Goal: Information Seeking & Learning: Learn about a topic

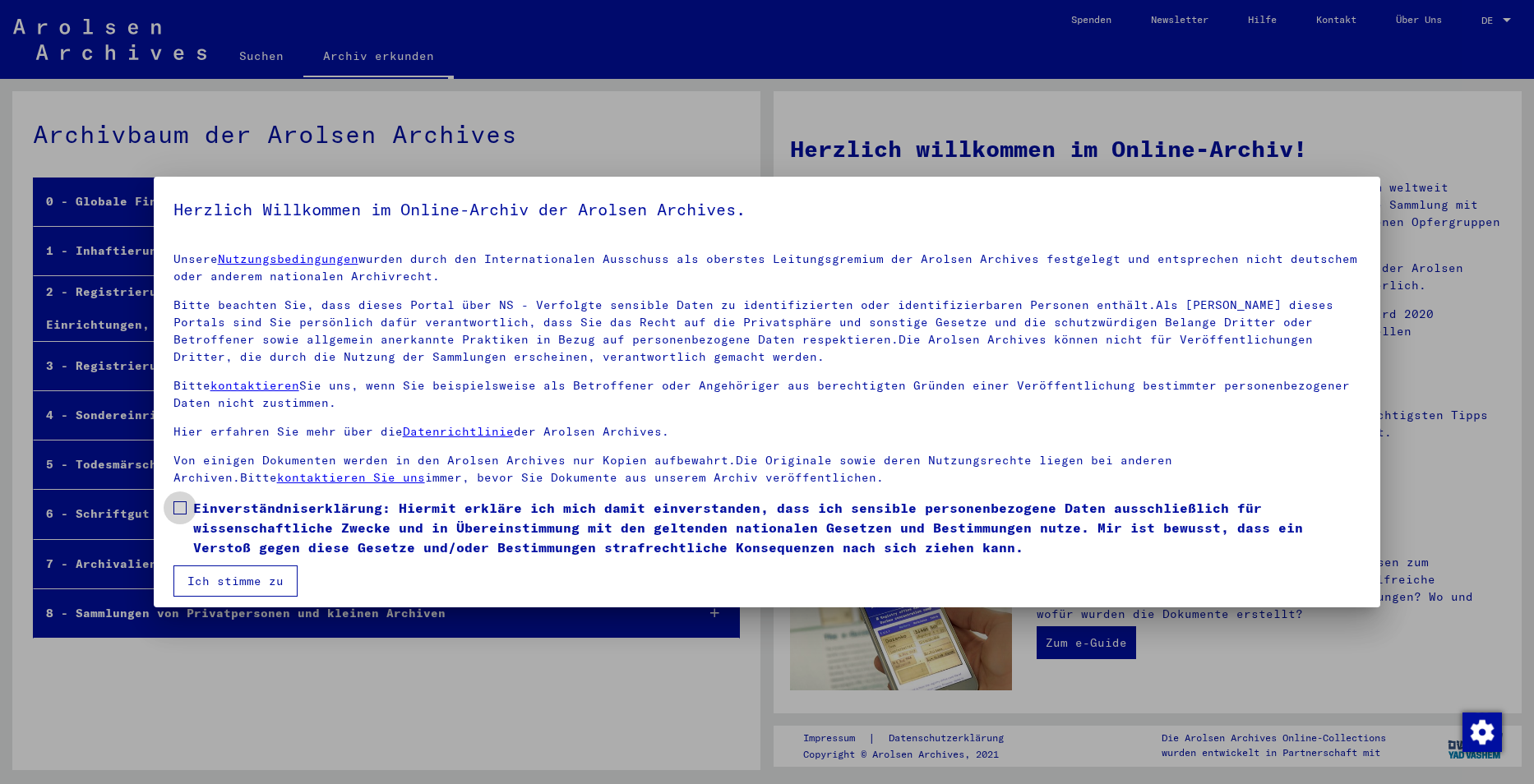
click at [175, 507] on span at bounding box center [180, 507] width 13 height 13
click at [234, 581] on button "Ich stimme zu" at bounding box center [236, 581] width 124 height 31
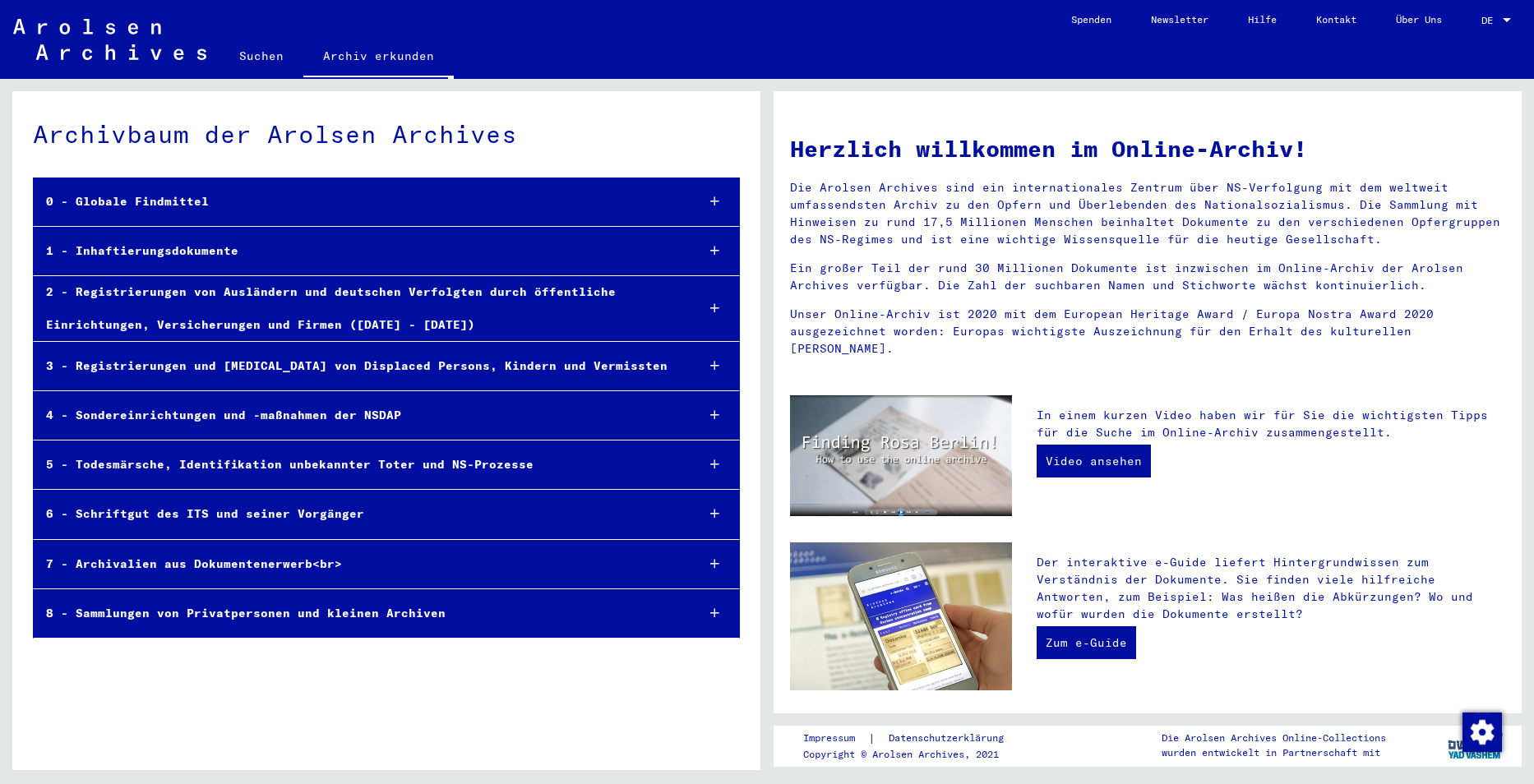
click at [121, 251] on div "1 - Inhaftierungsdokumente" at bounding box center [358, 250] width 648 height 32
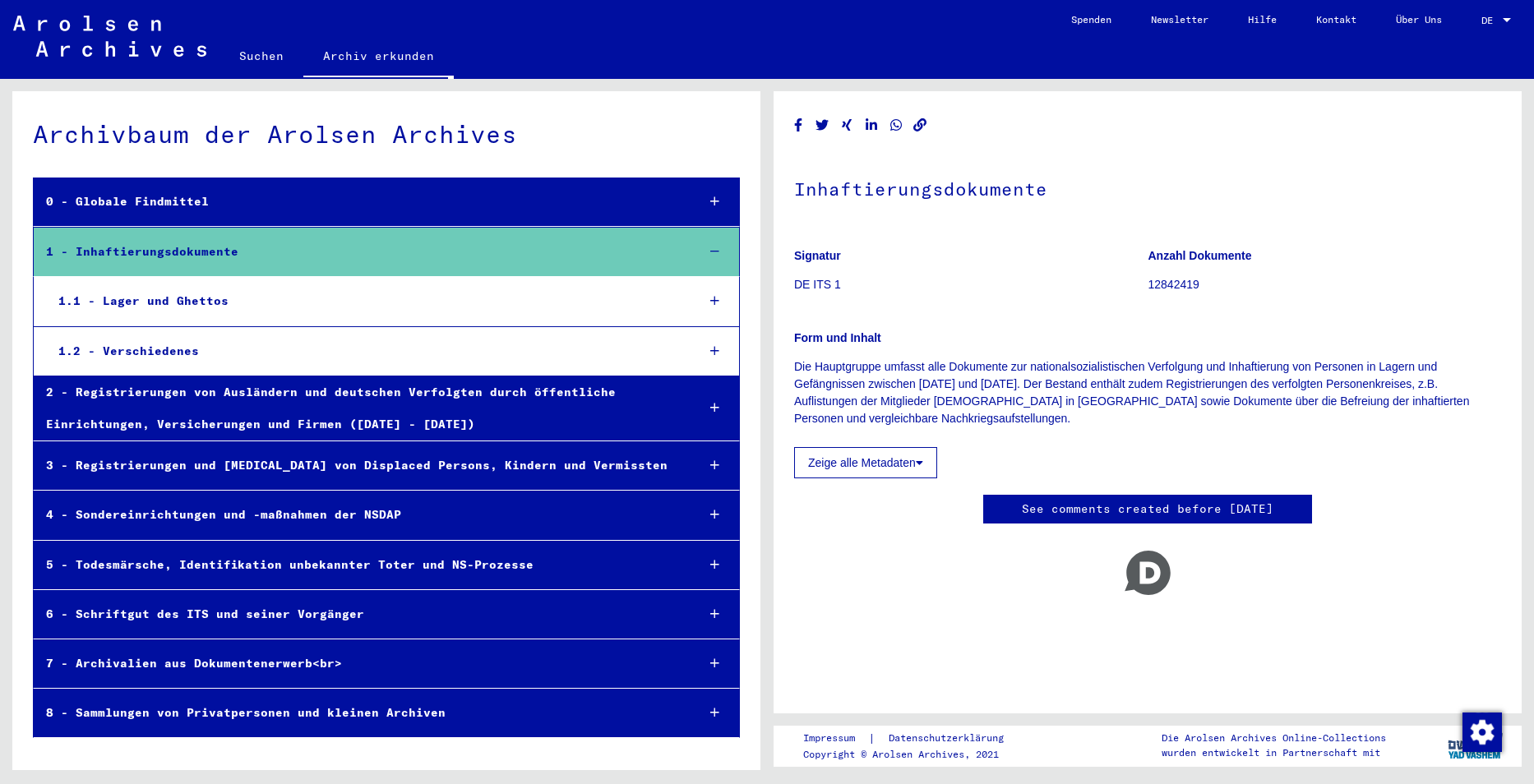
click at [120, 301] on div "1.1 - Lager und Ghettos" at bounding box center [365, 301] width 637 height 32
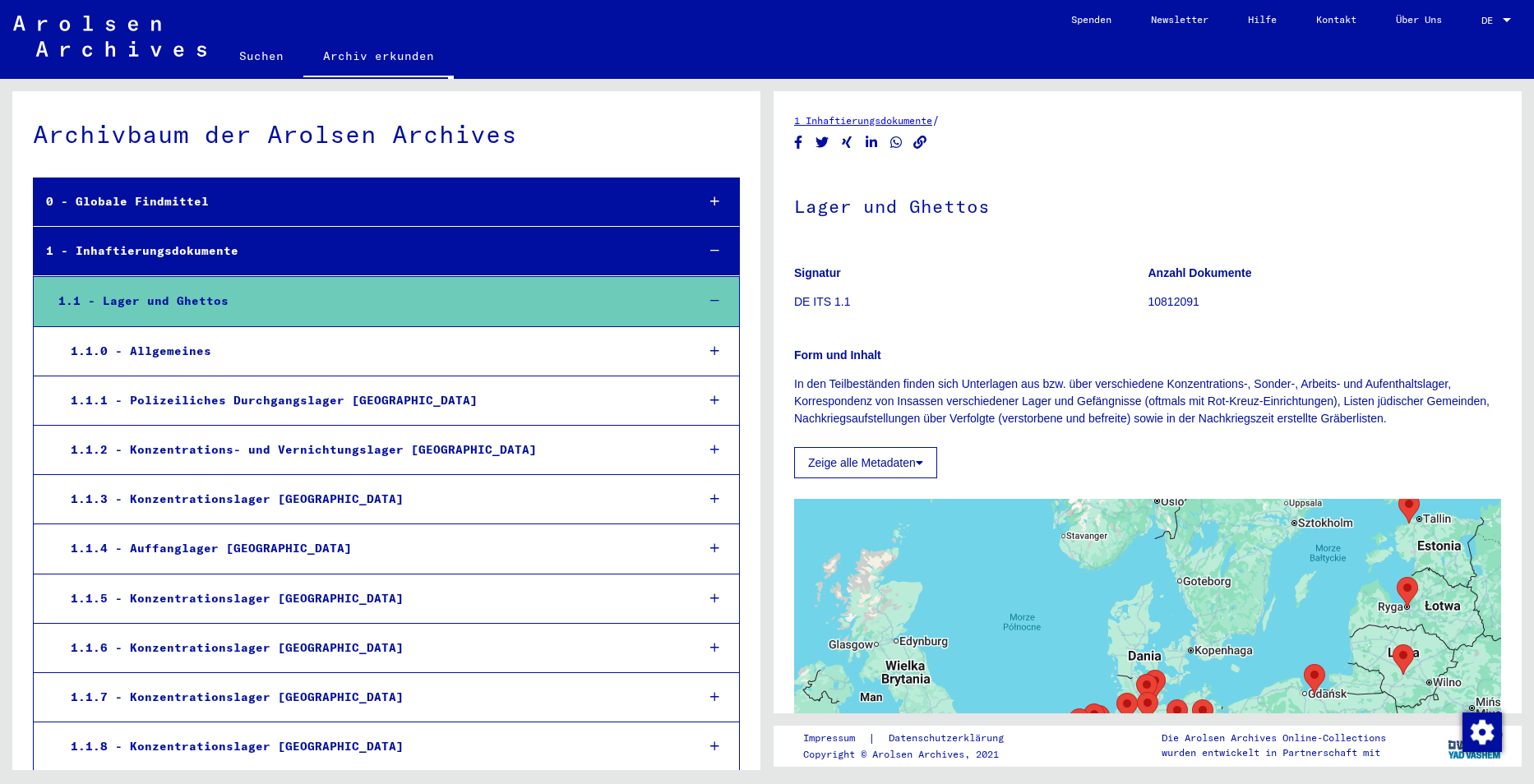
click at [150, 451] on div "1.1.2 - Konzentrations- und Vernichtungslager [GEOGRAPHIC_DATA]" at bounding box center [371, 450] width 625 height 32
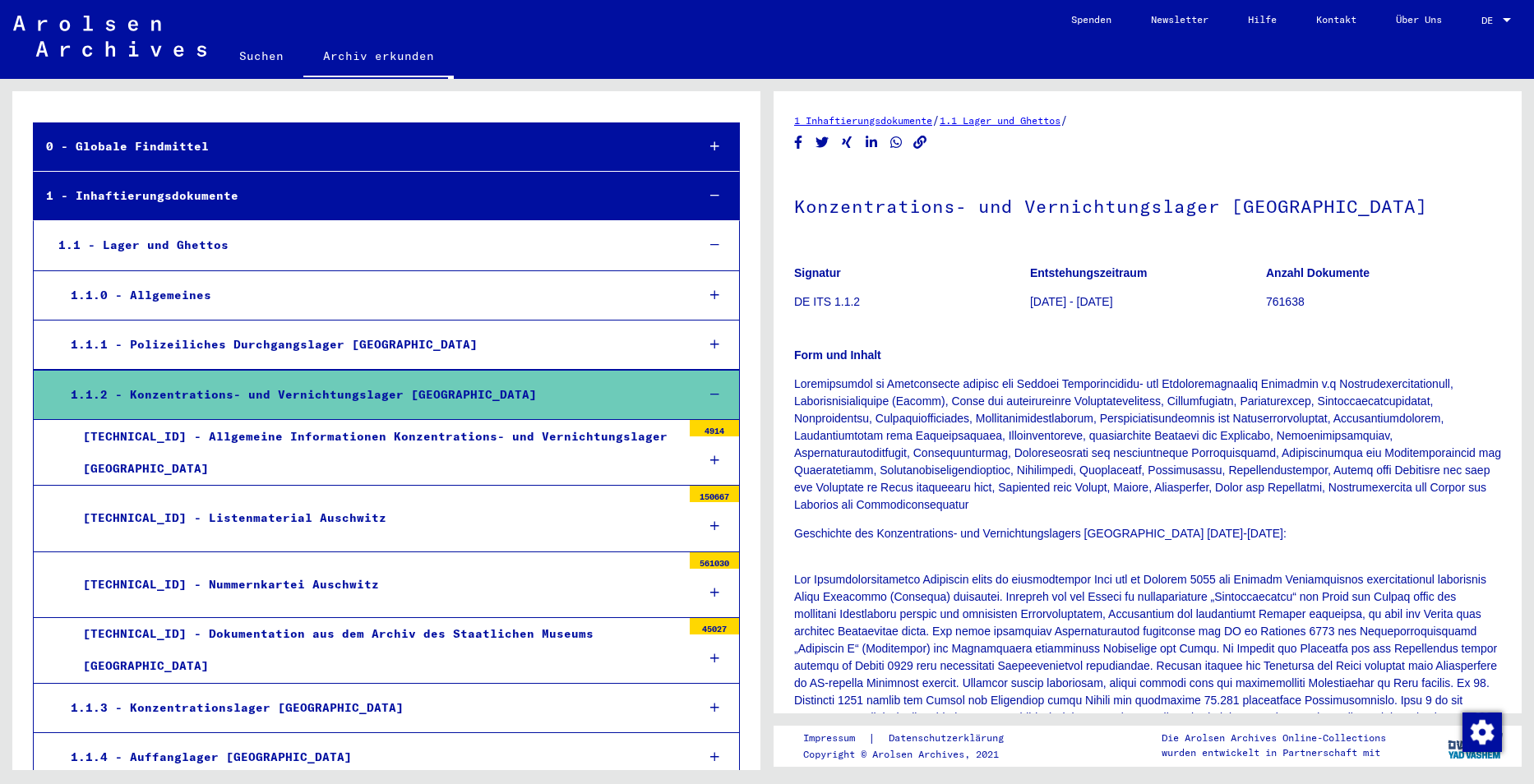
scroll to position [83, 0]
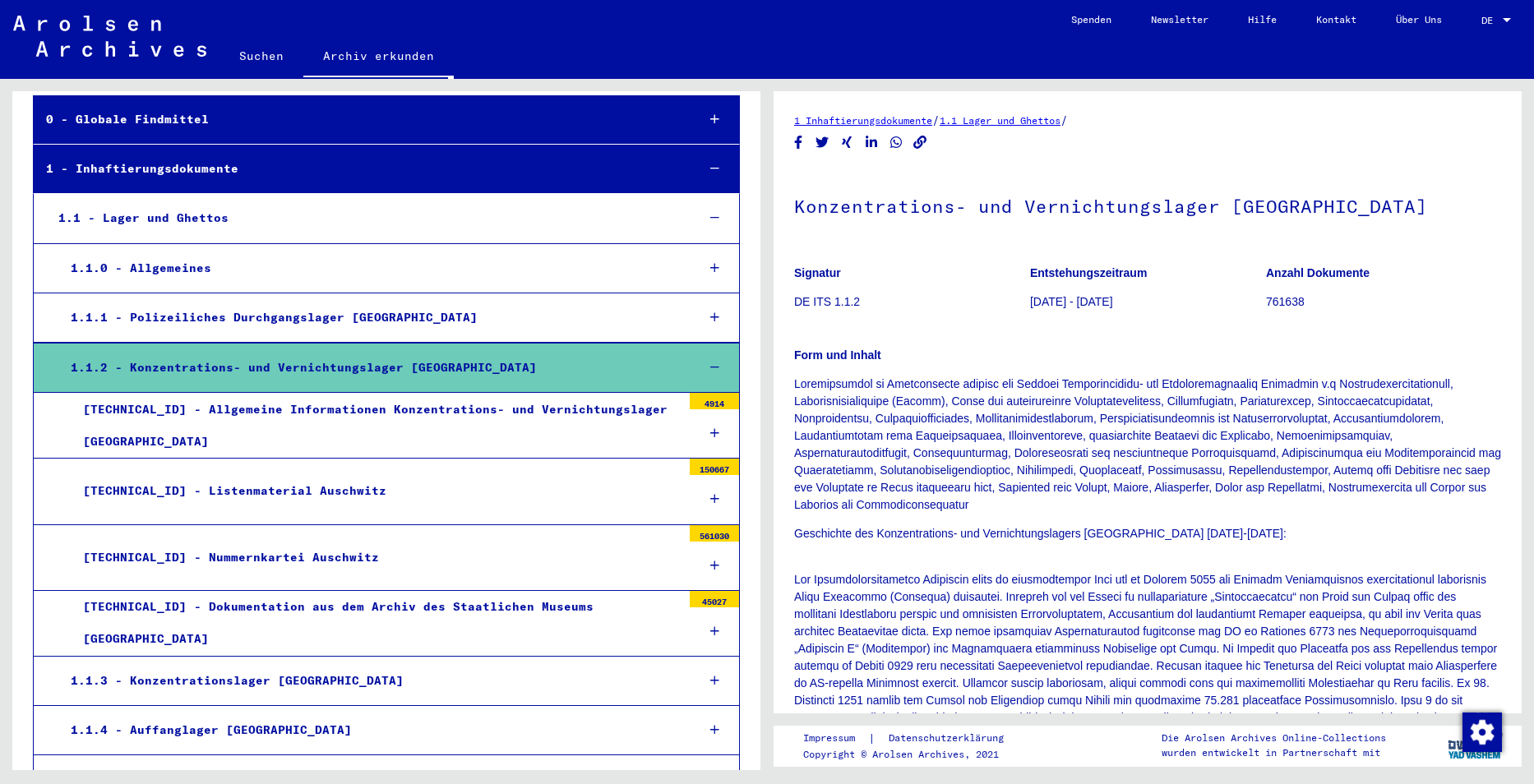
click at [208, 619] on div "[TECHNICAL_ID] - Dokumentation aus dem Archiv des Staatlichen Museums [GEOGRAPH…" at bounding box center [376, 622] width 611 height 64
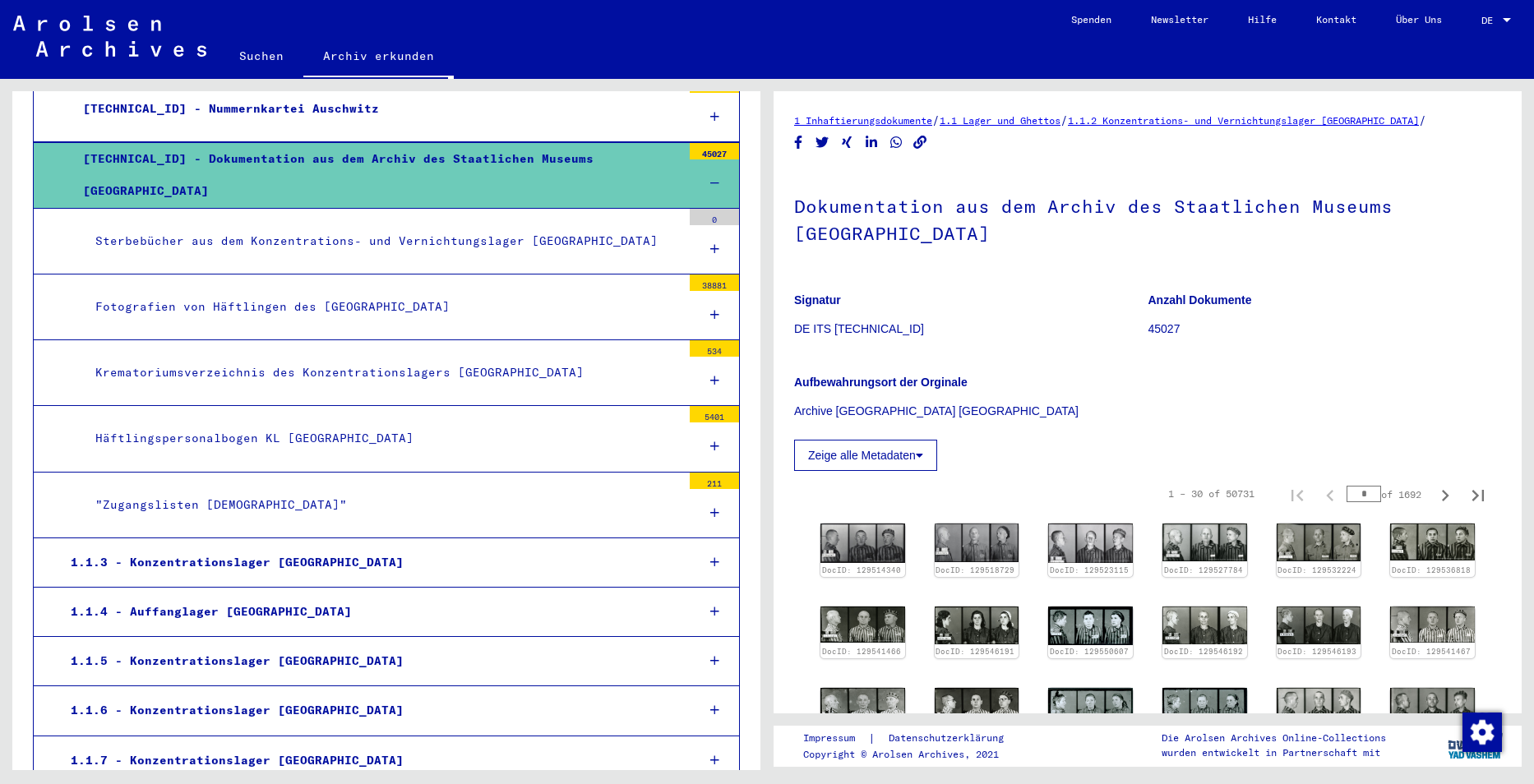
scroll to position [493, 0]
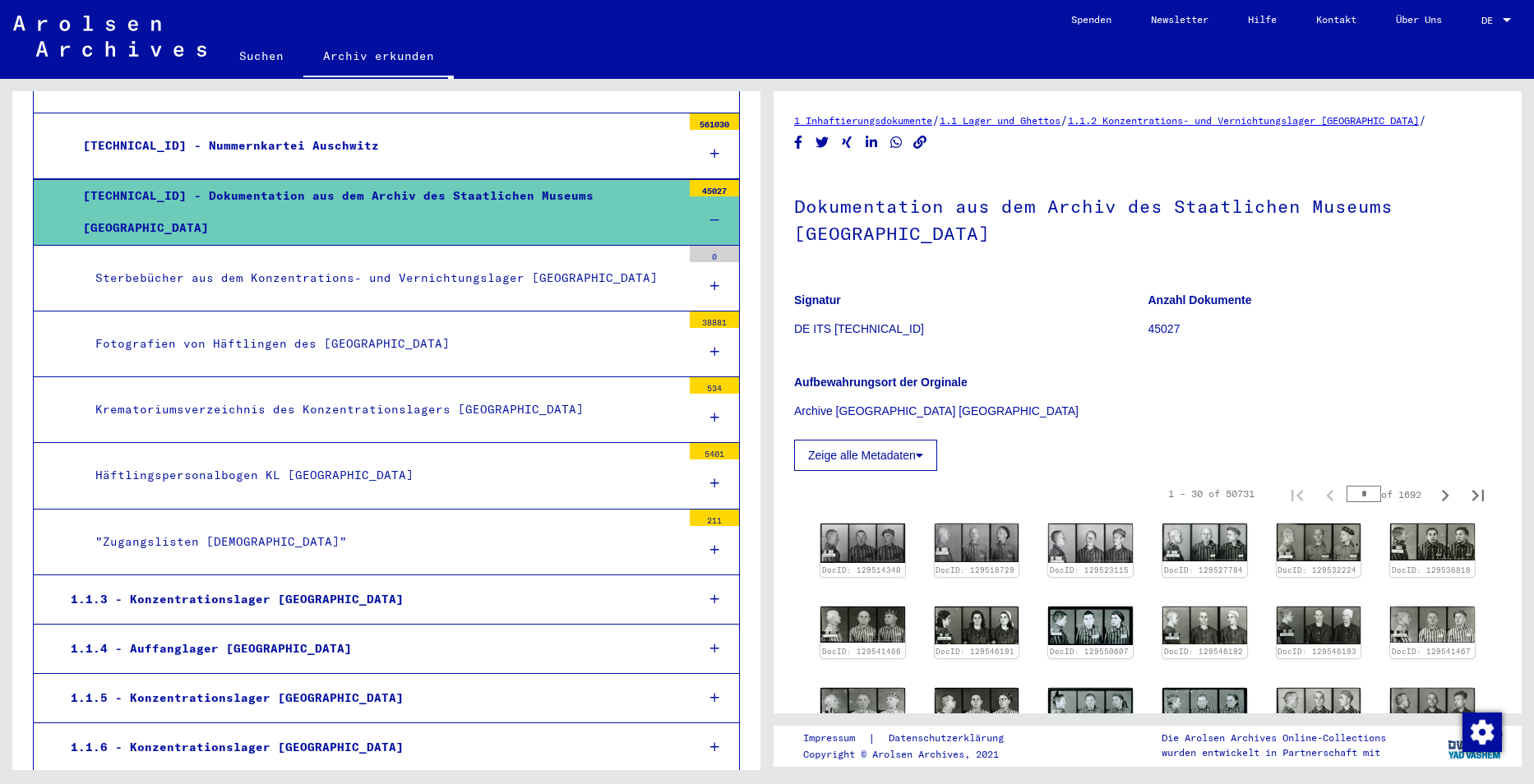
click at [306, 340] on div "Fotografien von Häftlingen des [GEOGRAPHIC_DATA]" at bounding box center [383, 344] width 598 height 32
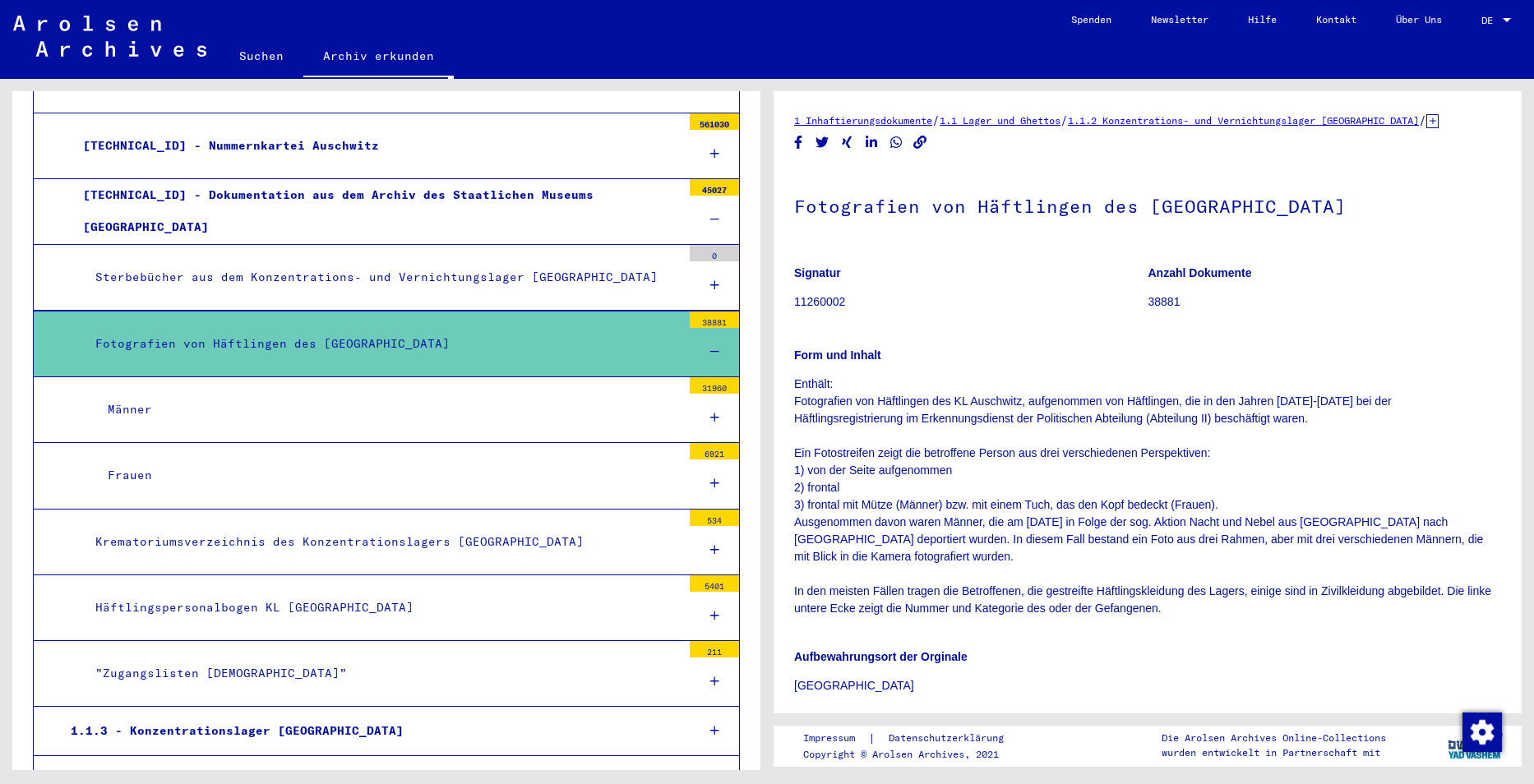
click at [144, 478] on div "Frauen" at bounding box center [389, 475] width 586 height 32
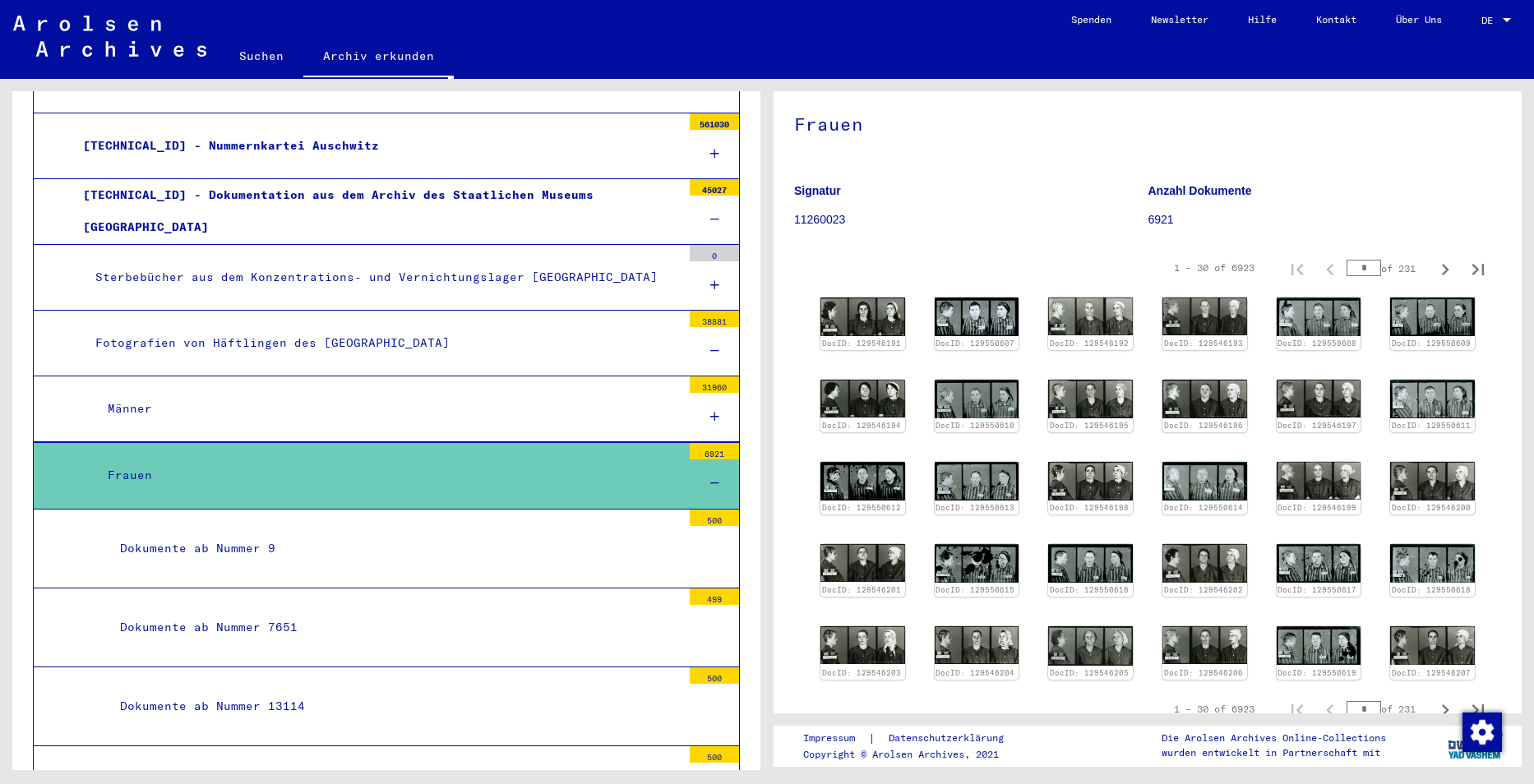
scroll to position [164, 0]
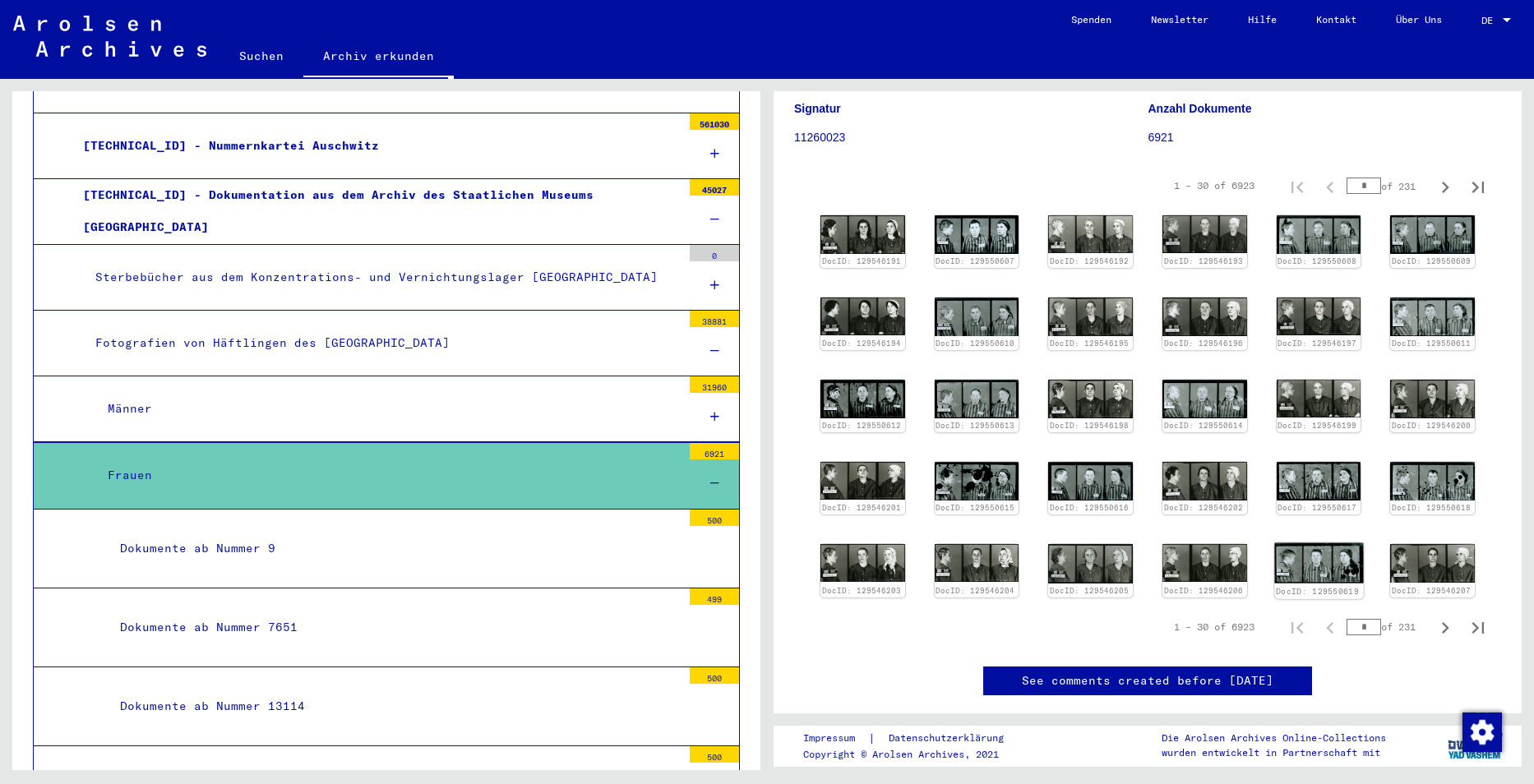
click at [1299, 560] on img at bounding box center [1318, 563] width 89 height 41
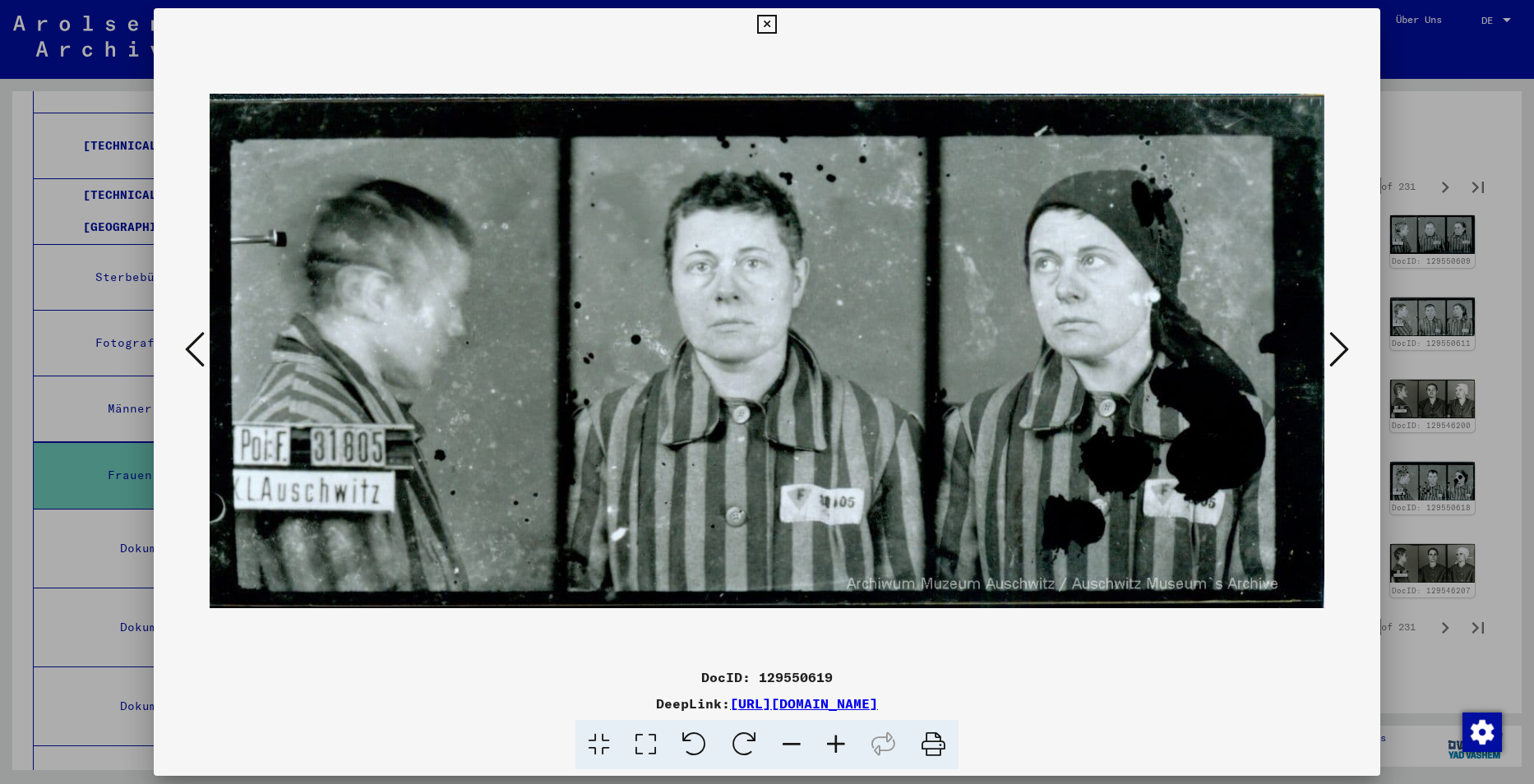
click at [765, 25] on icon at bounding box center [767, 24] width 19 height 20
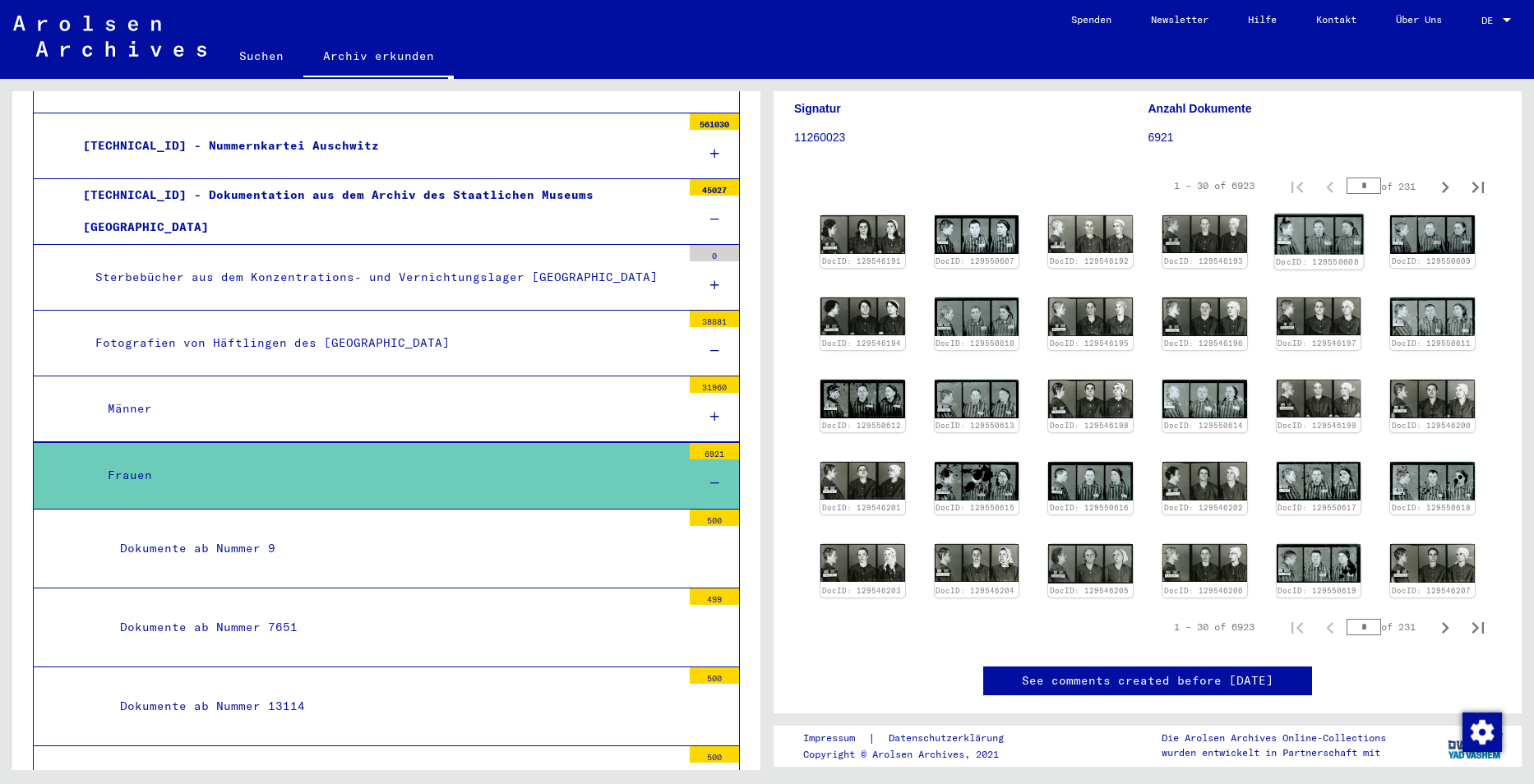
click at [1310, 228] on img at bounding box center [1318, 235] width 89 height 40
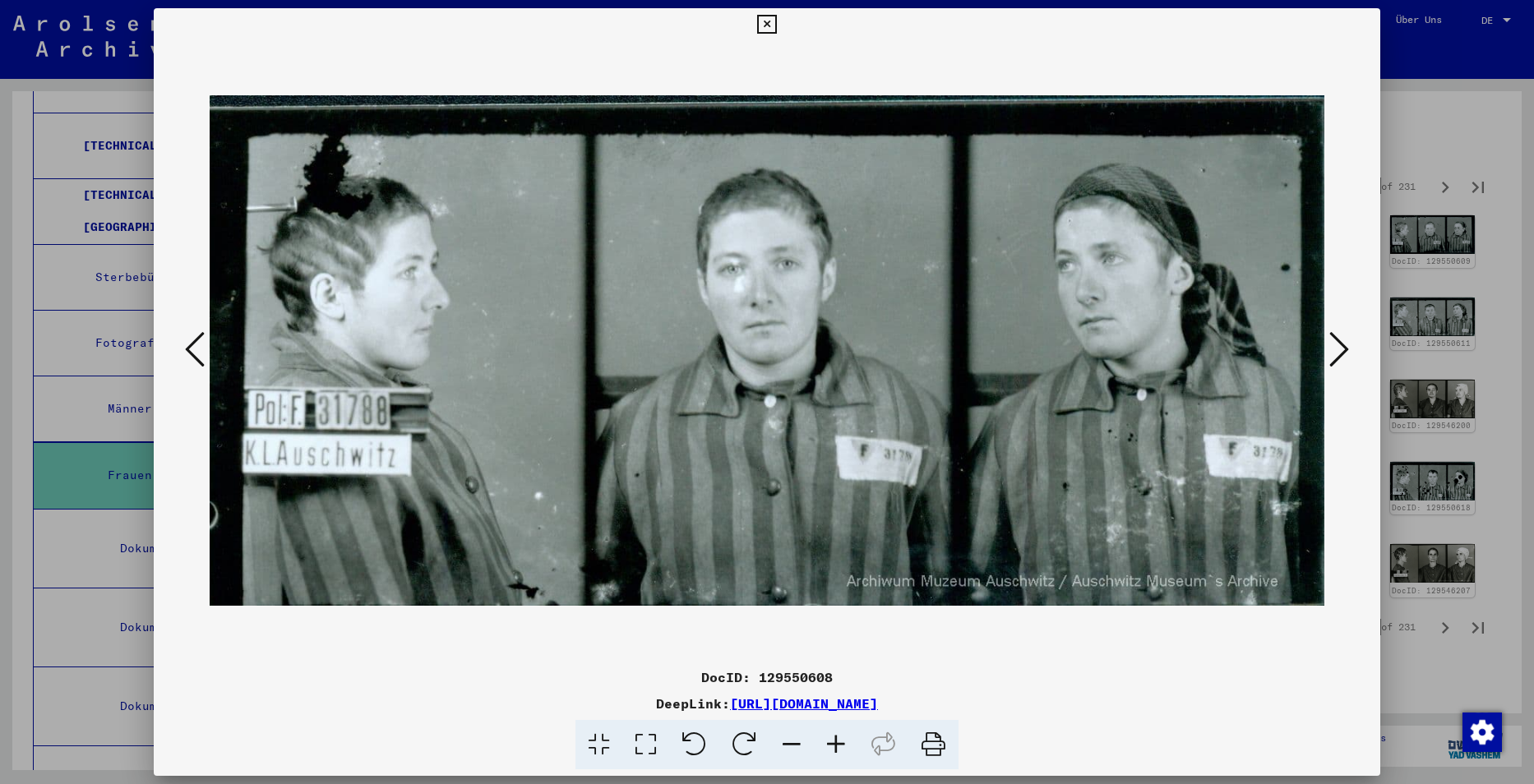
click at [765, 23] on icon at bounding box center [767, 24] width 19 height 20
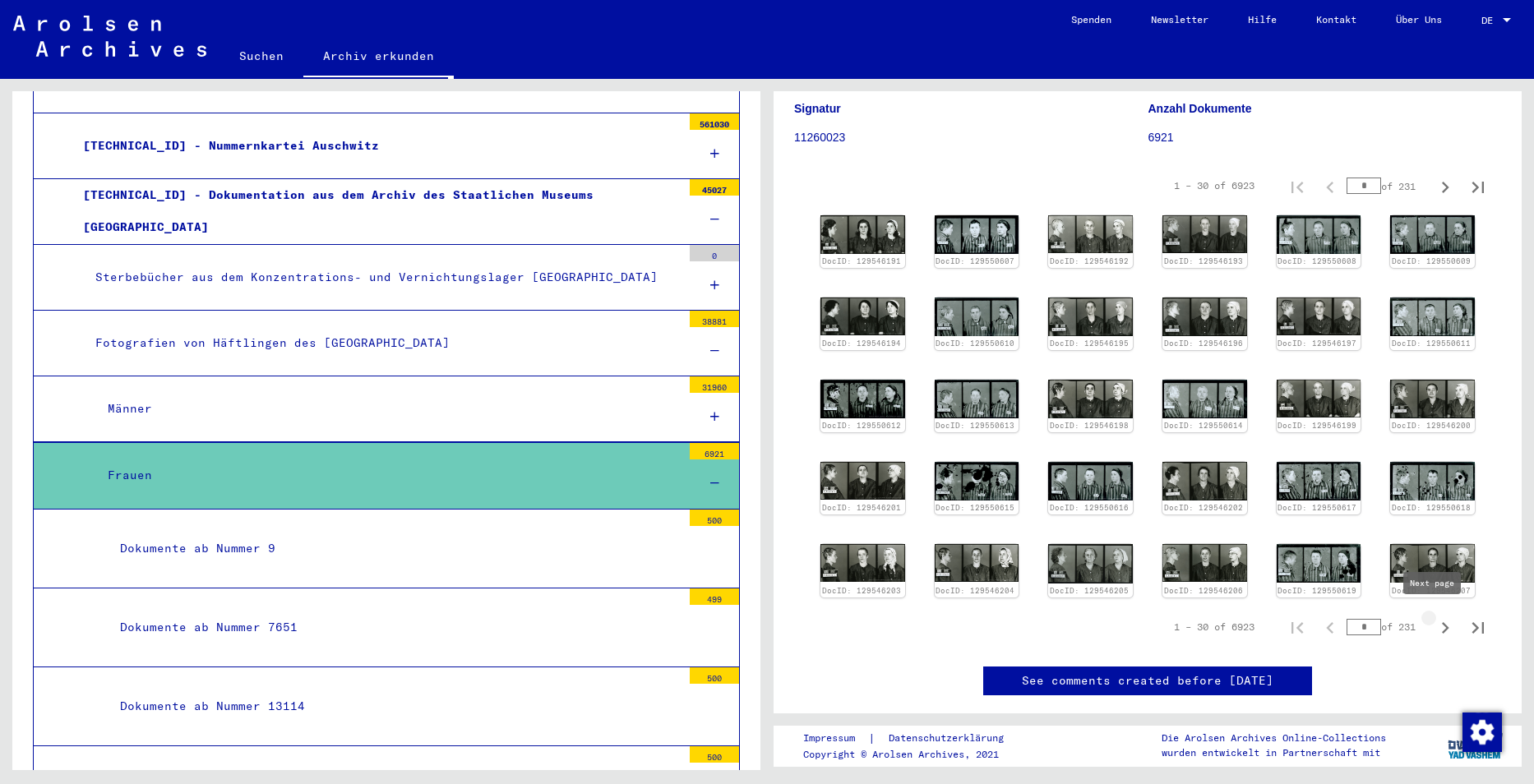
click at [1442, 628] on icon "Next page" at bounding box center [1445, 628] width 8 height 11
type input "*"
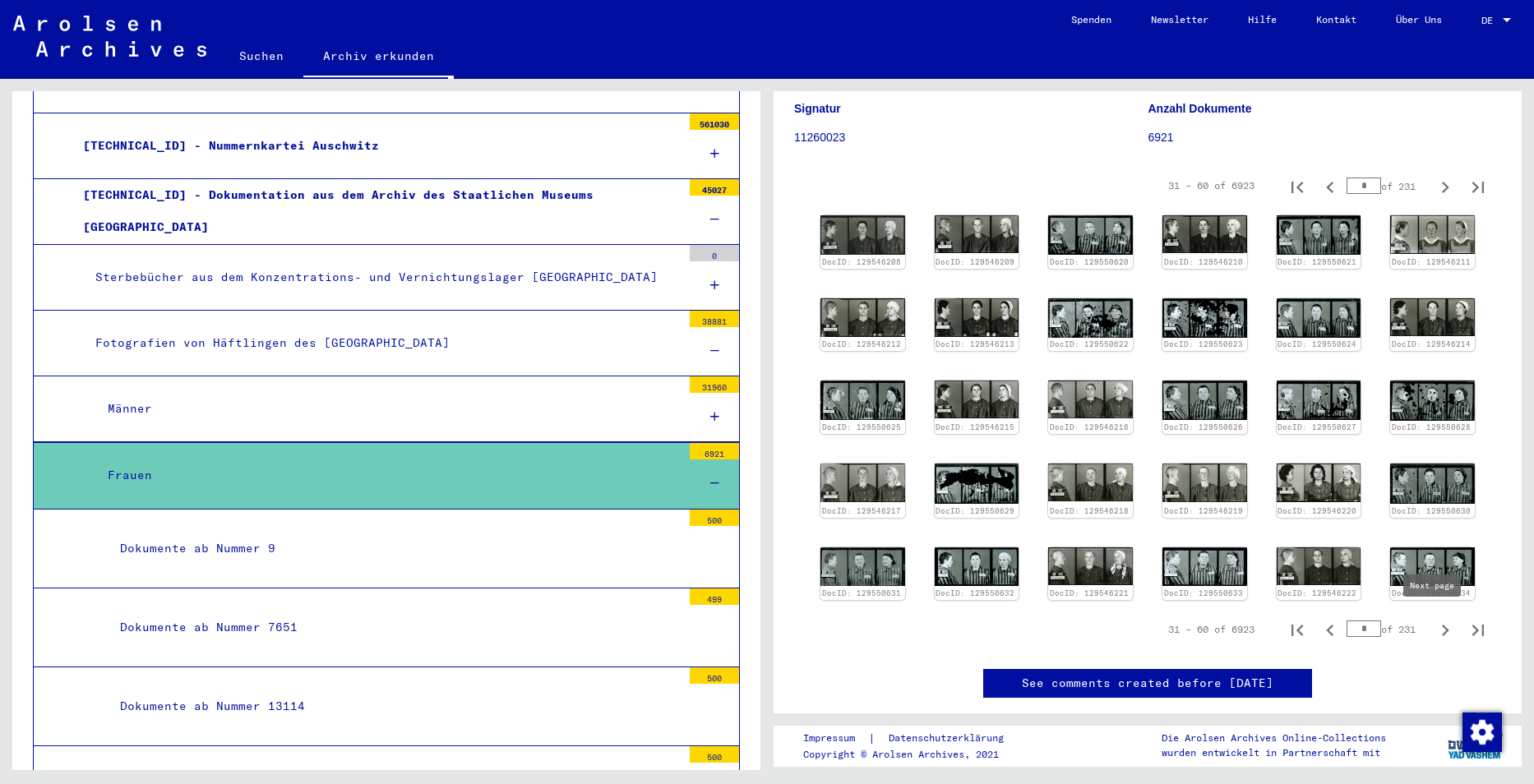
click at [1442, 628] on icon "Next page" at bounding box center [1445, 630] width 8 height 11
type input "*"
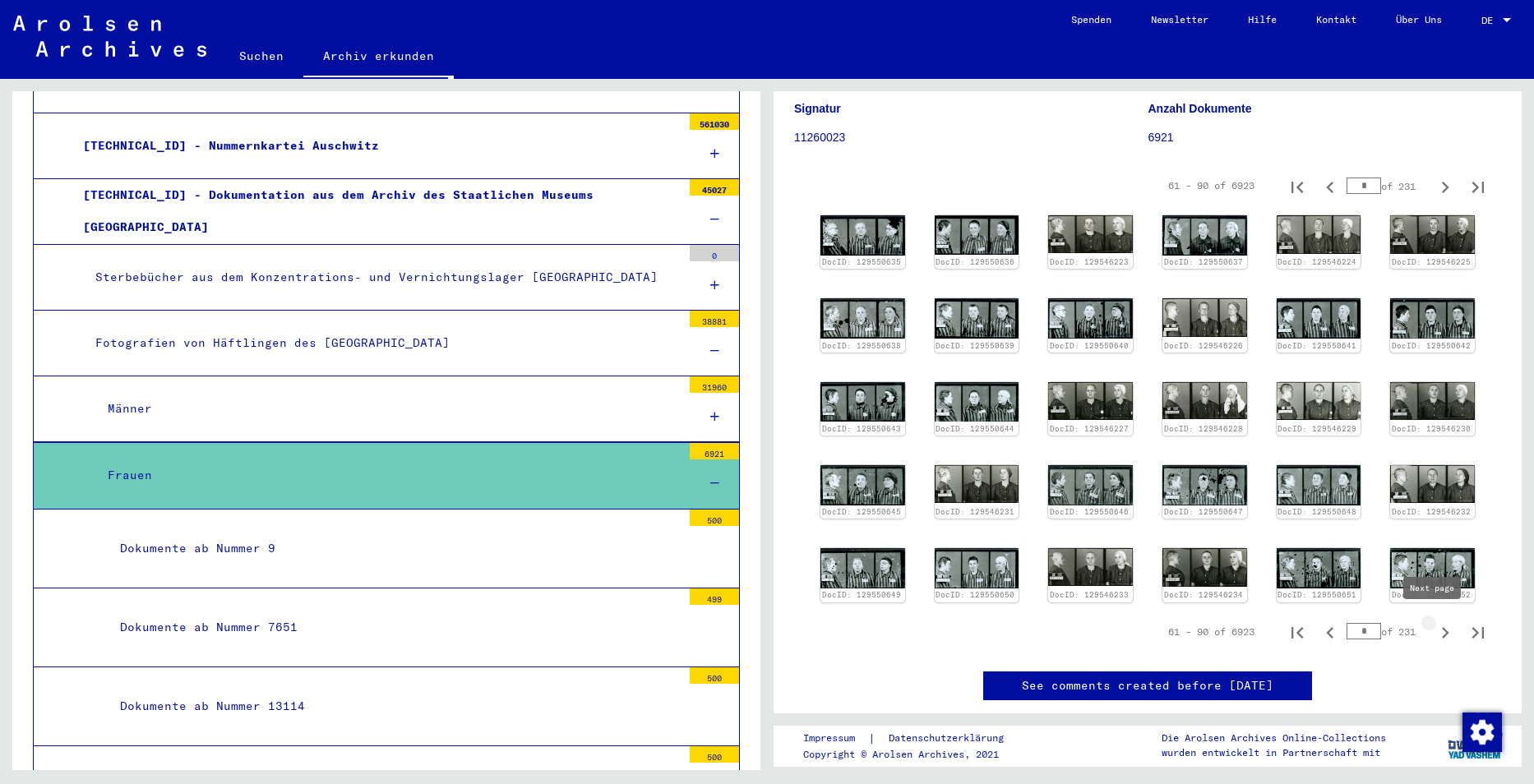
click at [1434, 628] on icon "Next page" at bounding box center [1445, 633] width 23 height 23
type input "*"
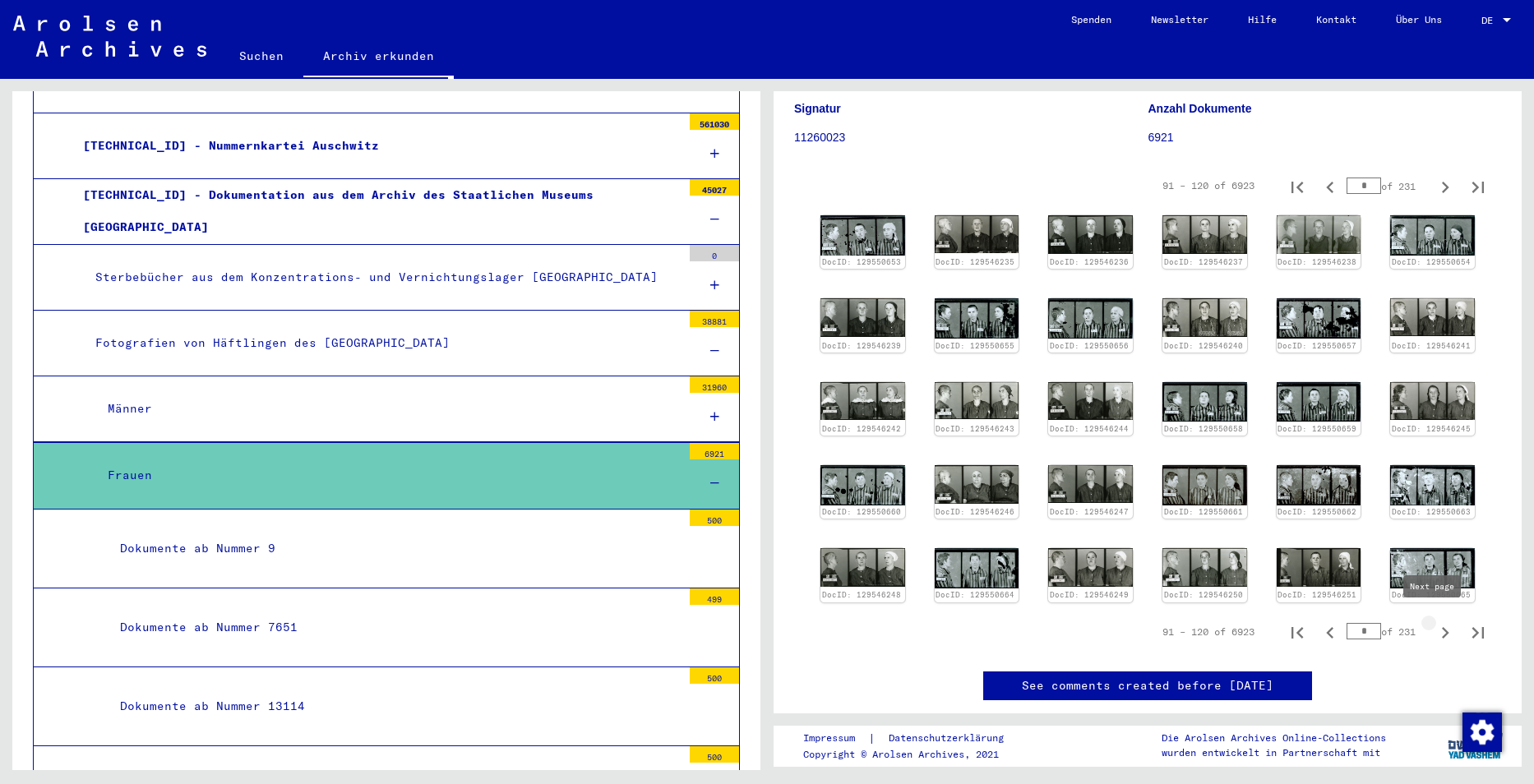
click at [1434, 628] on icon "Next page" at bounding box center [1445, 633] width 23 height 23
type input "*"
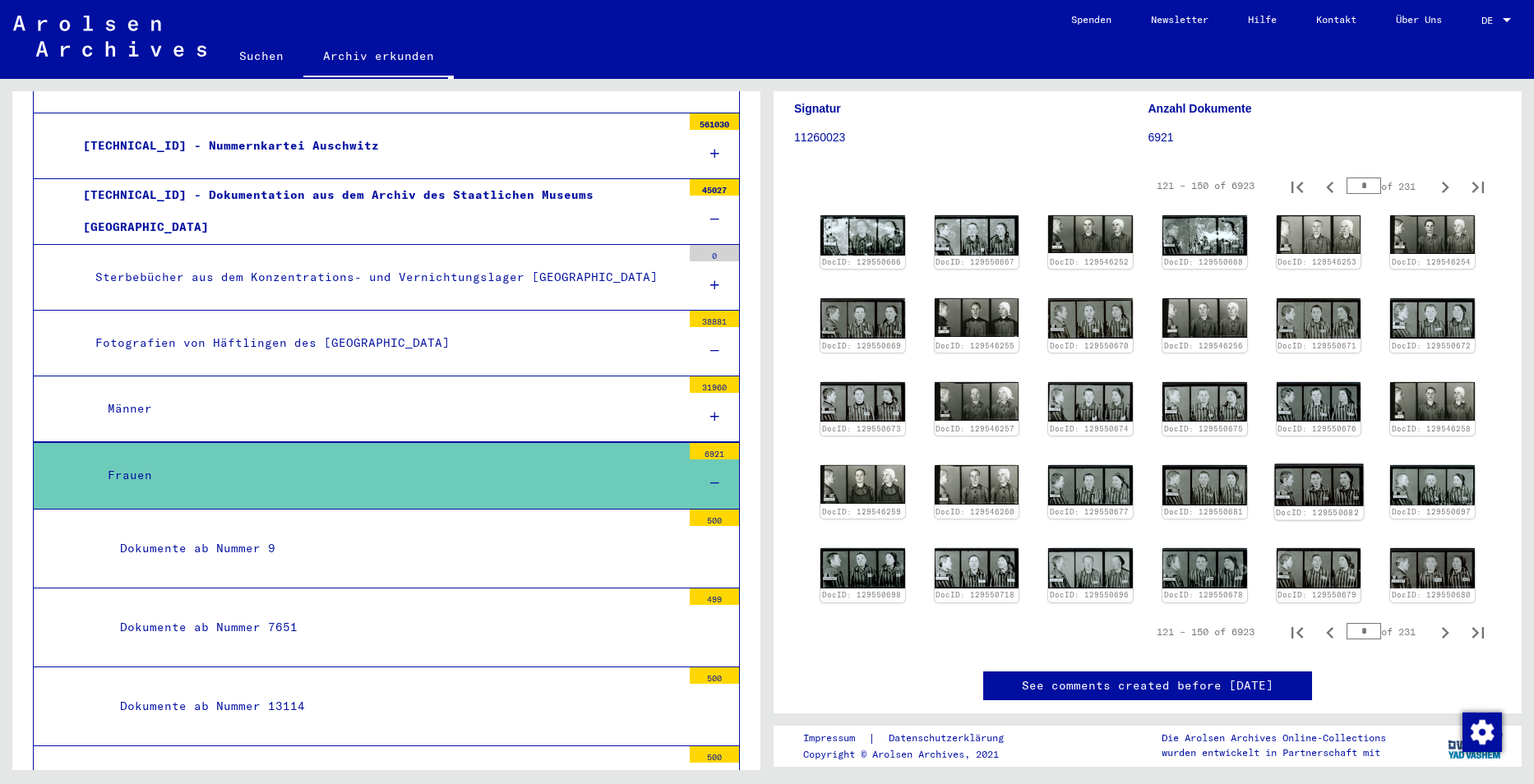
click at [1298, 480] on img at bounding box center [1318, 484] width 89 height 42
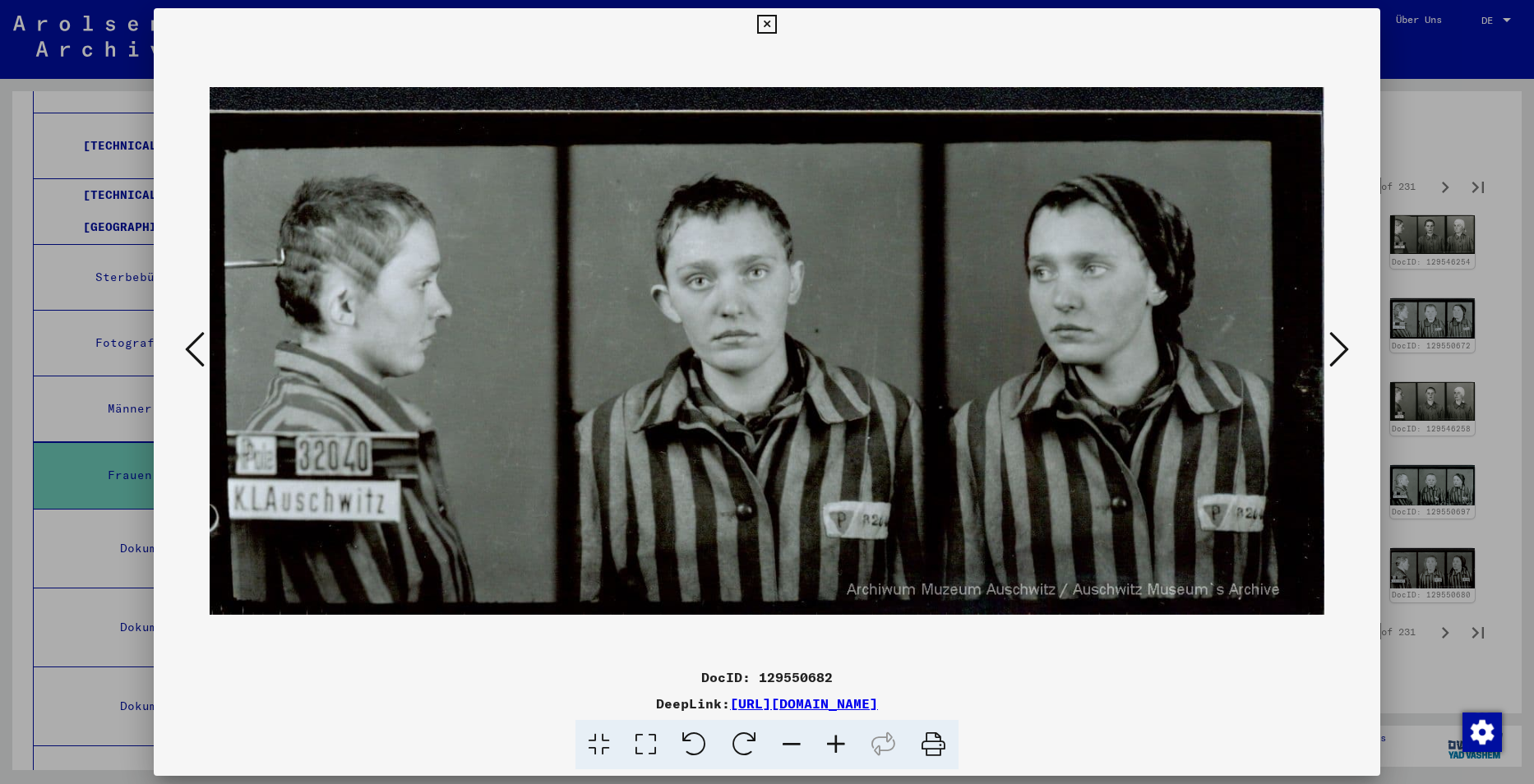
click at [766, 26] on icon at bounding box center [767, 24] width 19 height 20
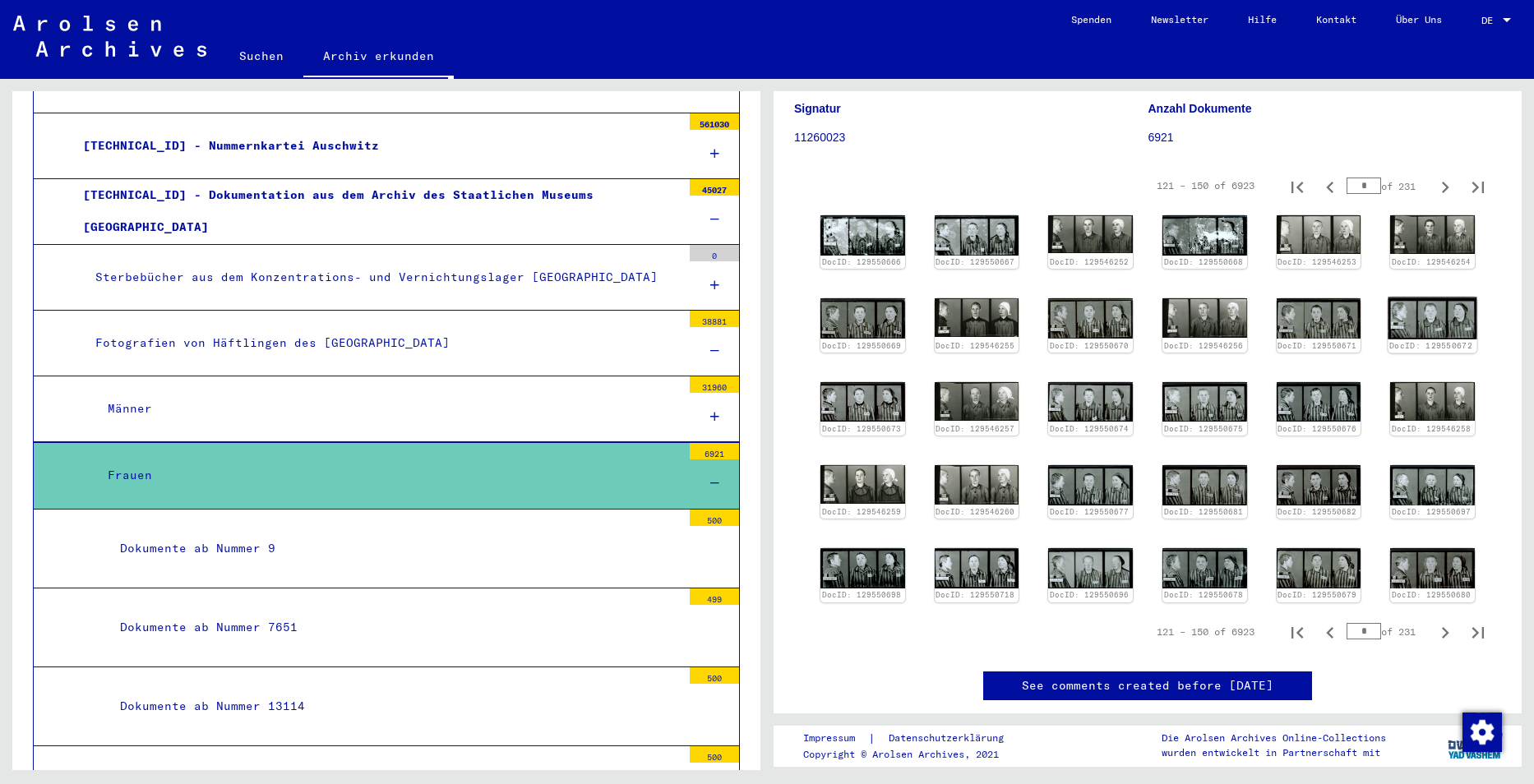
click at [1411, 310] on img at bounding box center [1433, 318] width 89 height 42
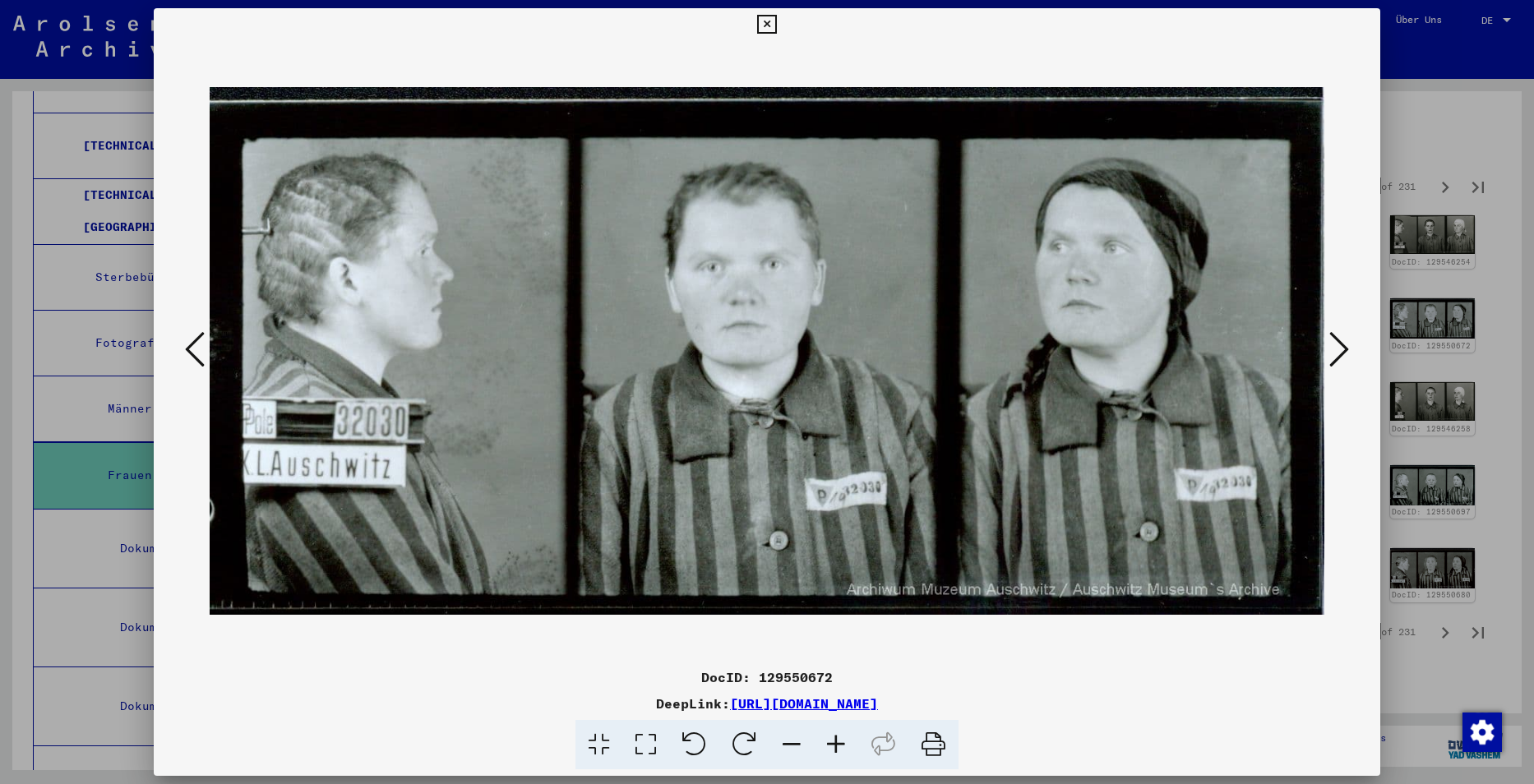
click at [766, 19] on icon at bounding box center [767, 24] width 19 height 20
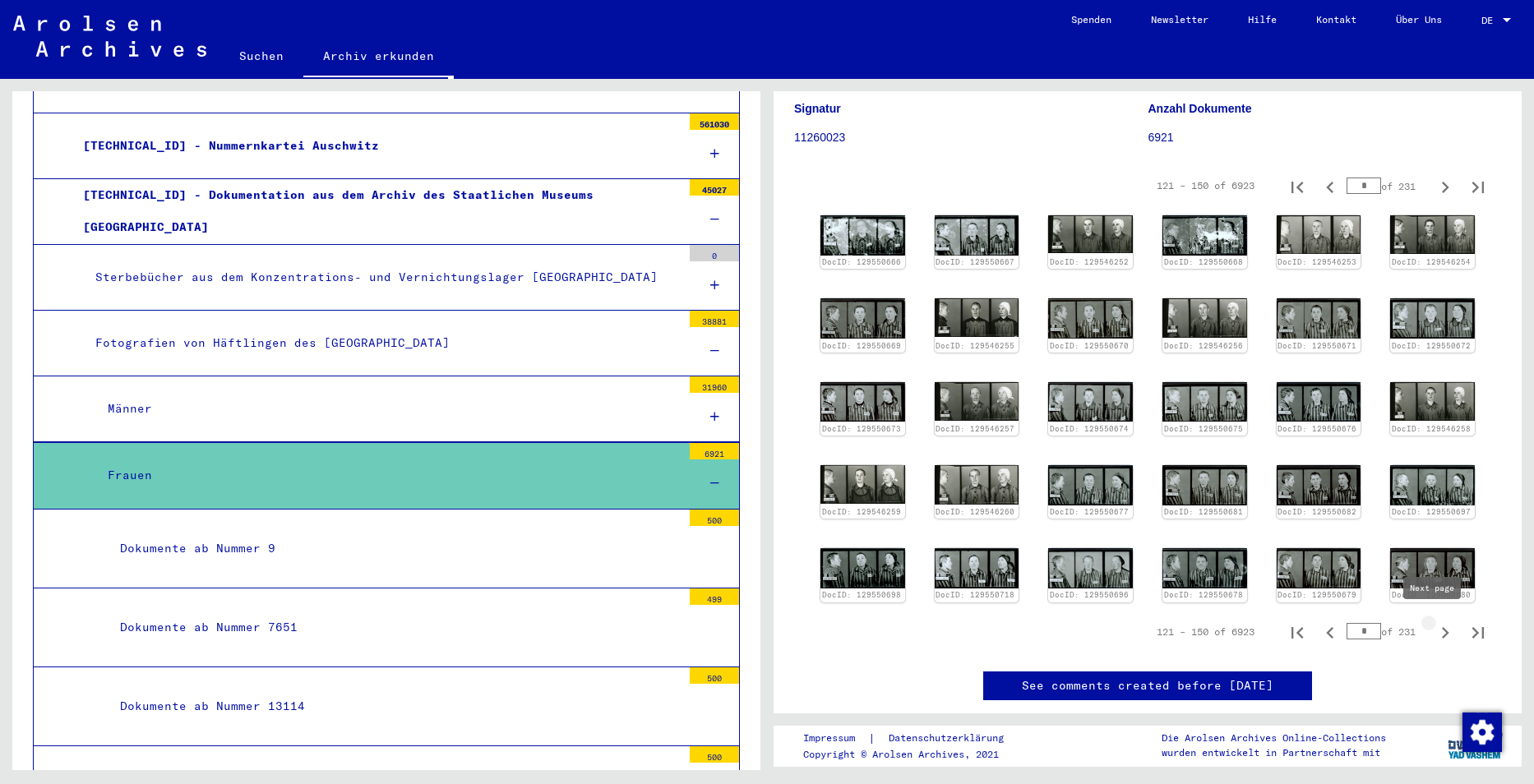
click at [1436, 624] on icon "Next page" at bounding box center [1445, 633] width 23 height 23
type input "*"
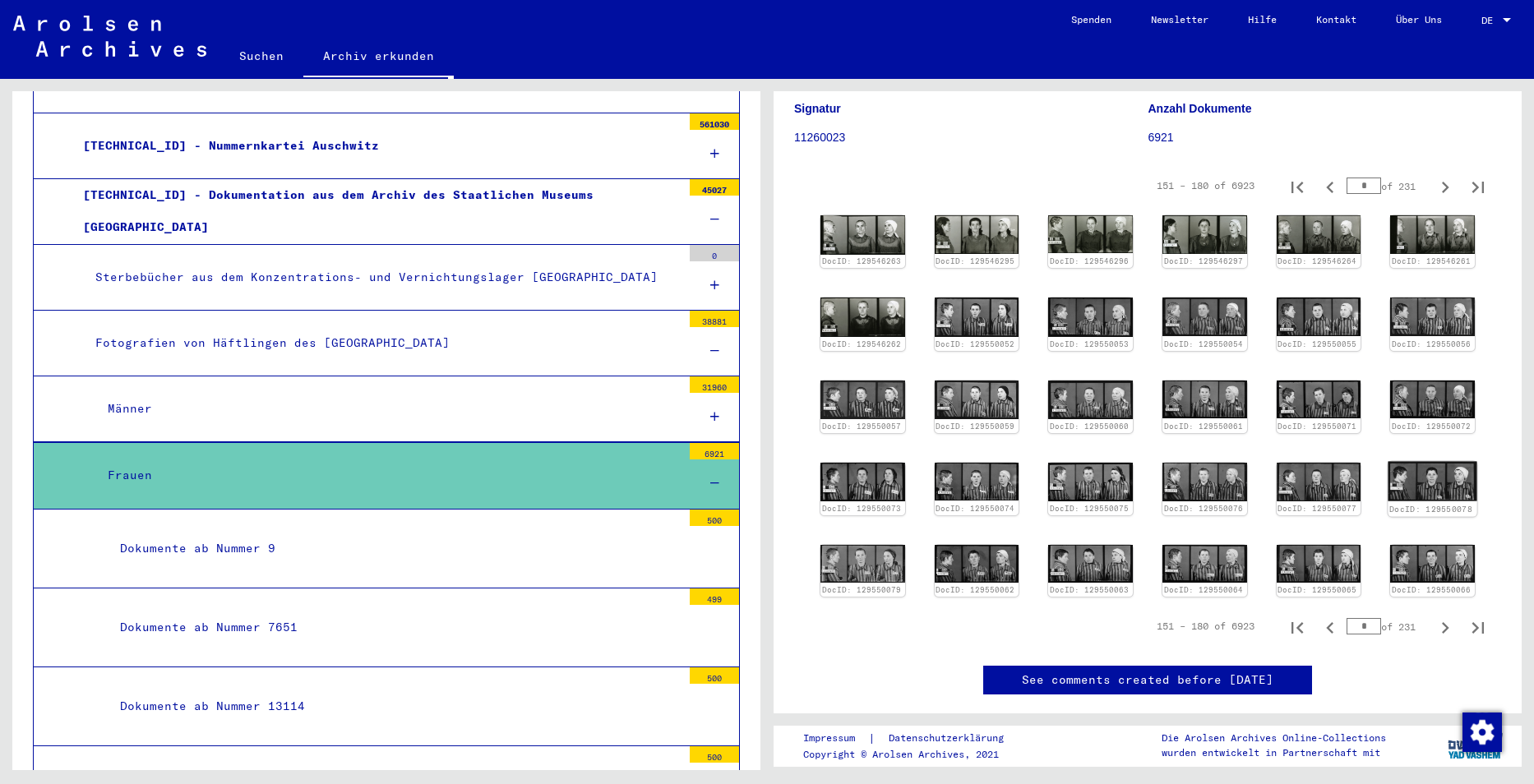
click at [1408, 471] on img at bounding box center [1433, 481] width 89 height 40
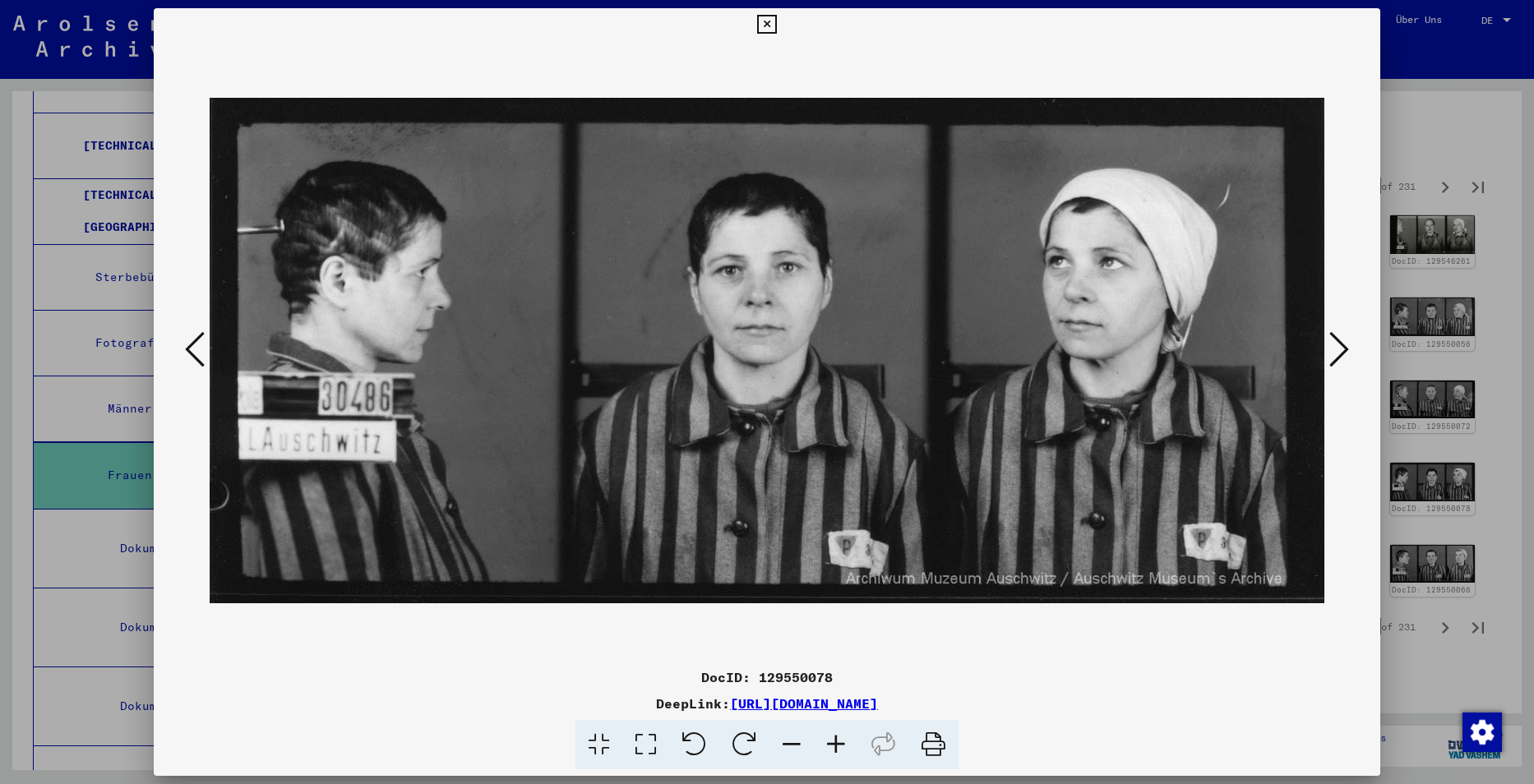
click at [764, 26] on icon at bounding box center [767, 24] width 19 height 20
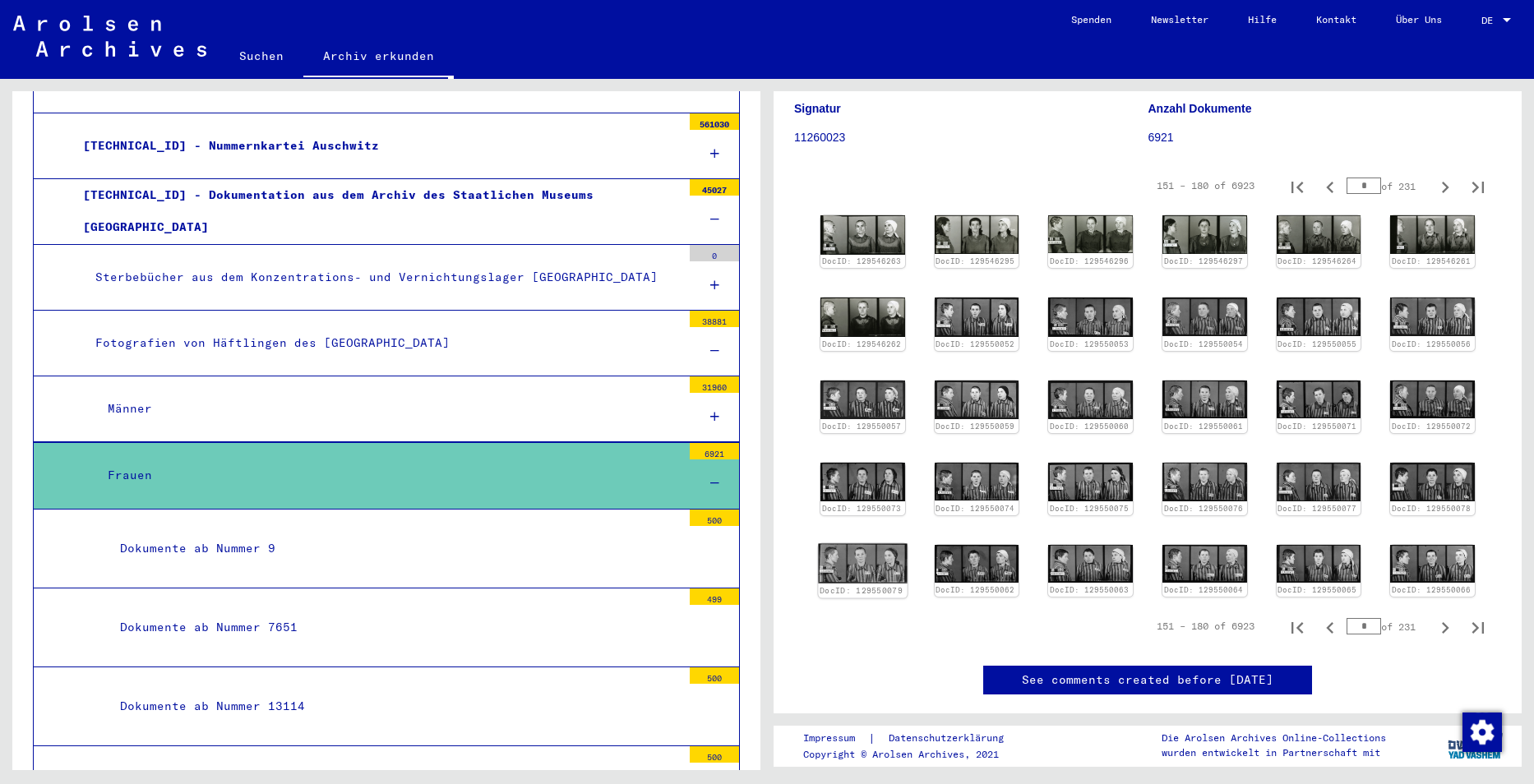
click at [861, 555] on img at bounding box center [862, 563] width 89 height 40
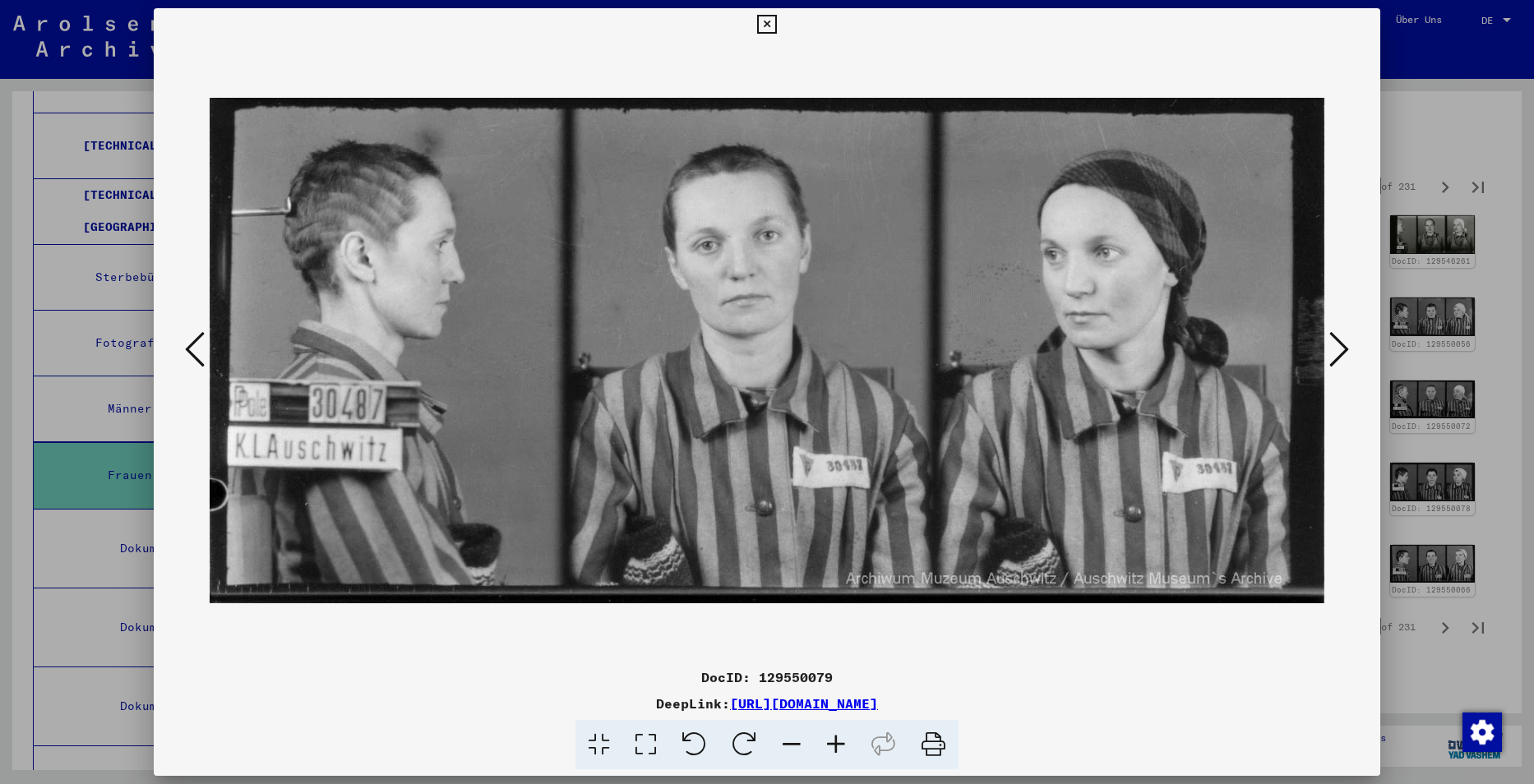
click at [762, 21] on icon at bounding box center [767, 24] width 19 height 20
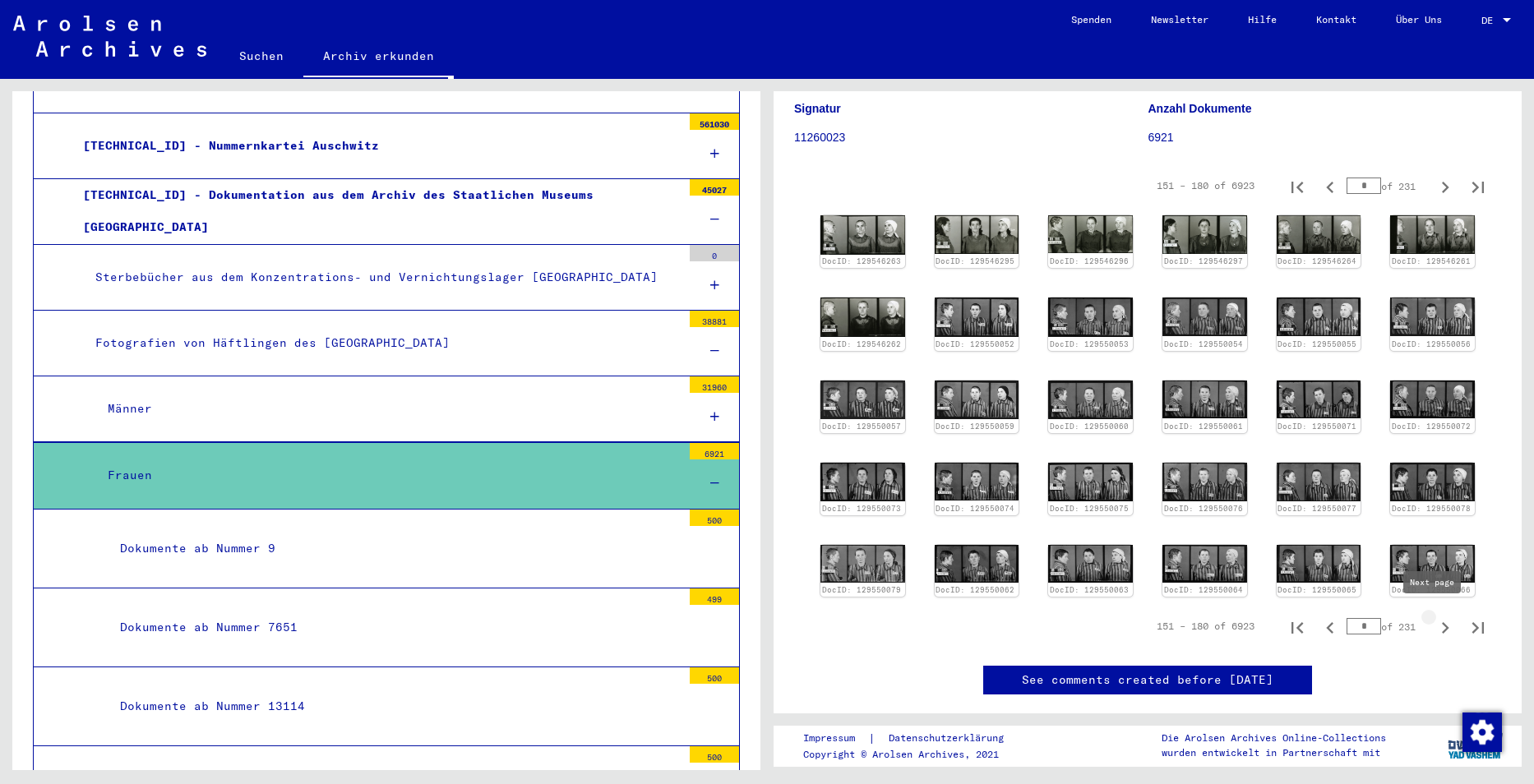
click at [1434, 618] on icon "Next page" at bounding box center [1445, 628] width 23 height 23
type input "*"
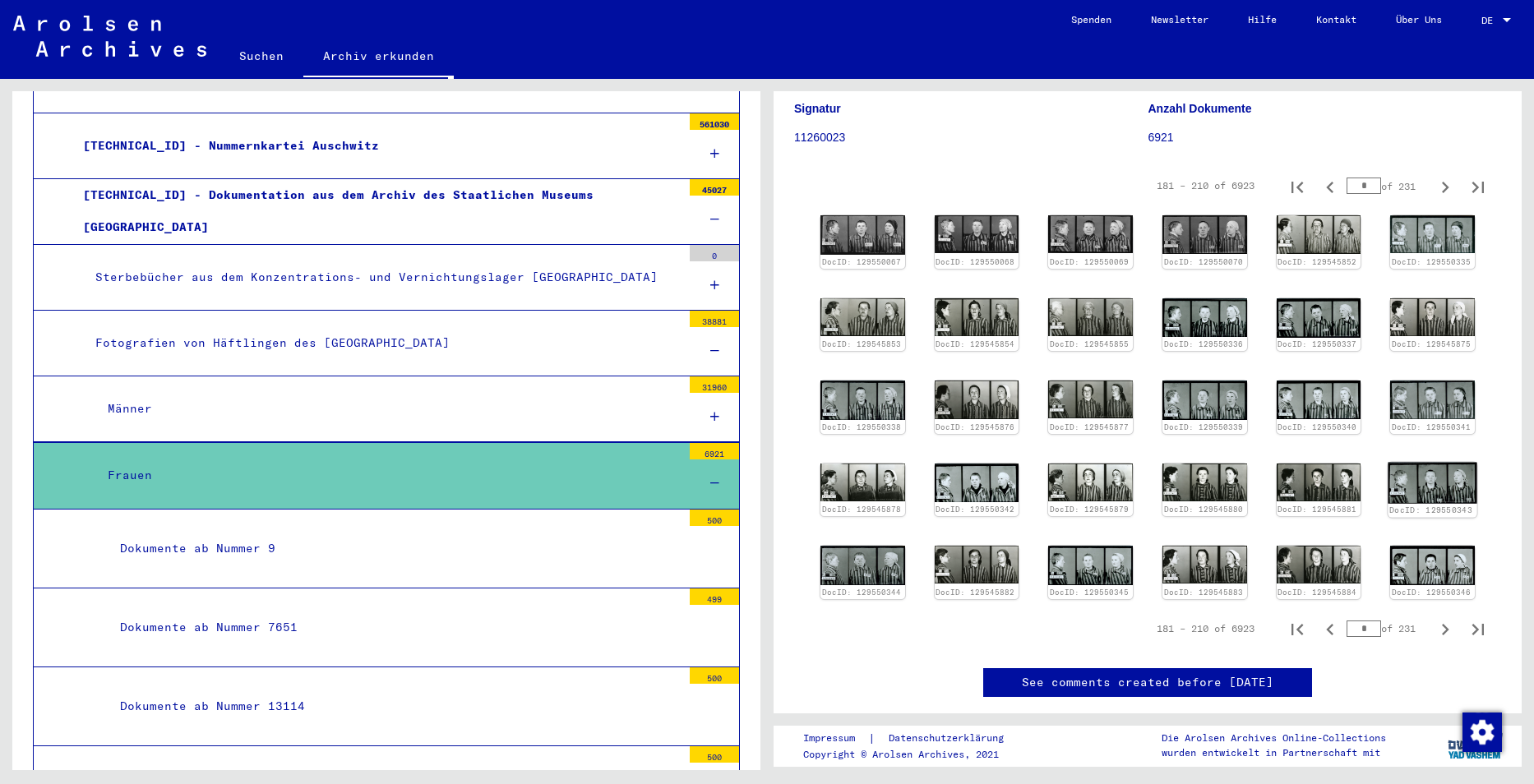
click at [1427, 479] on img at bounding box center [1433, 482] width 89 height 41
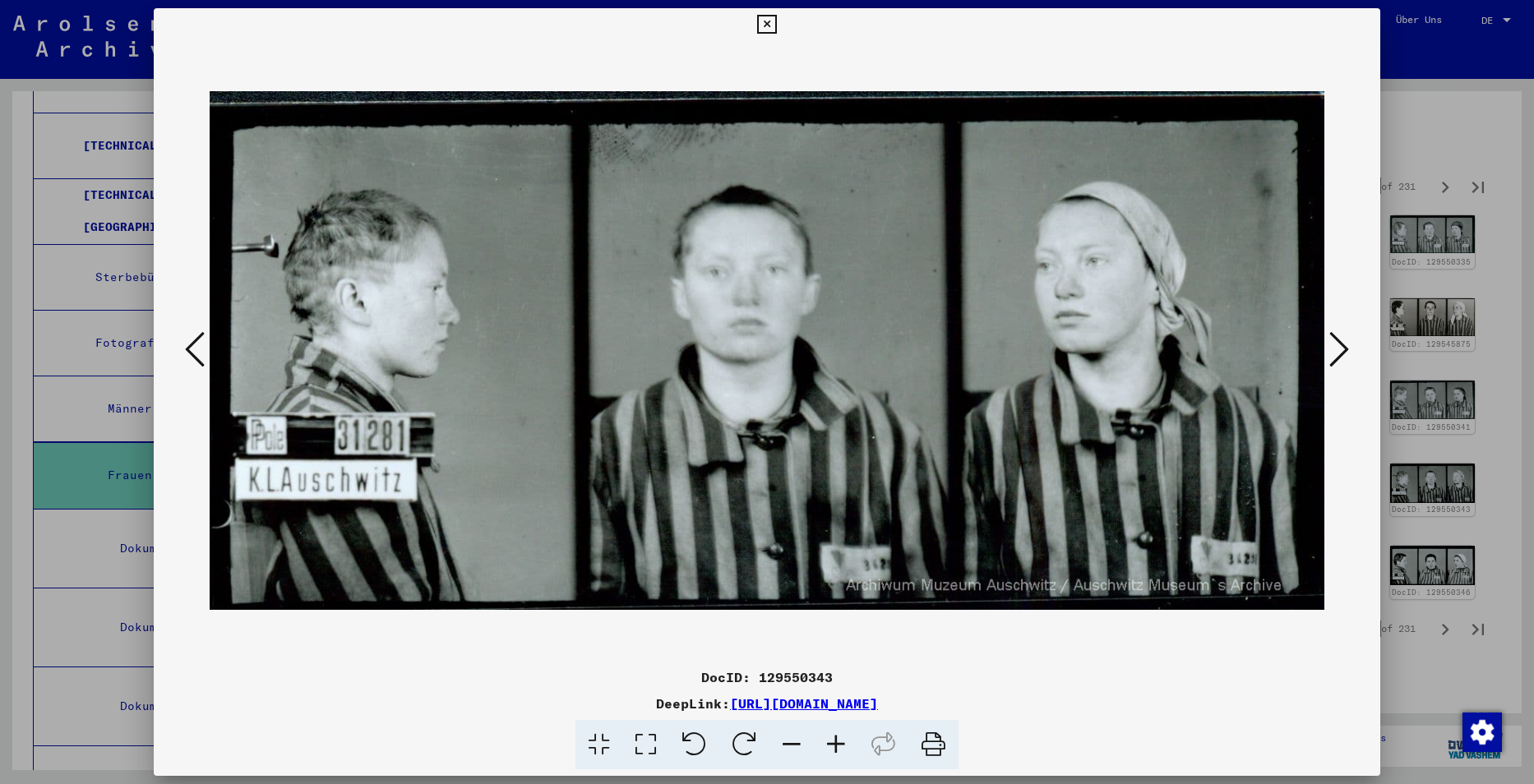
click at [764, 22] on icon at bounding box center [767, 24] width 19 height 20
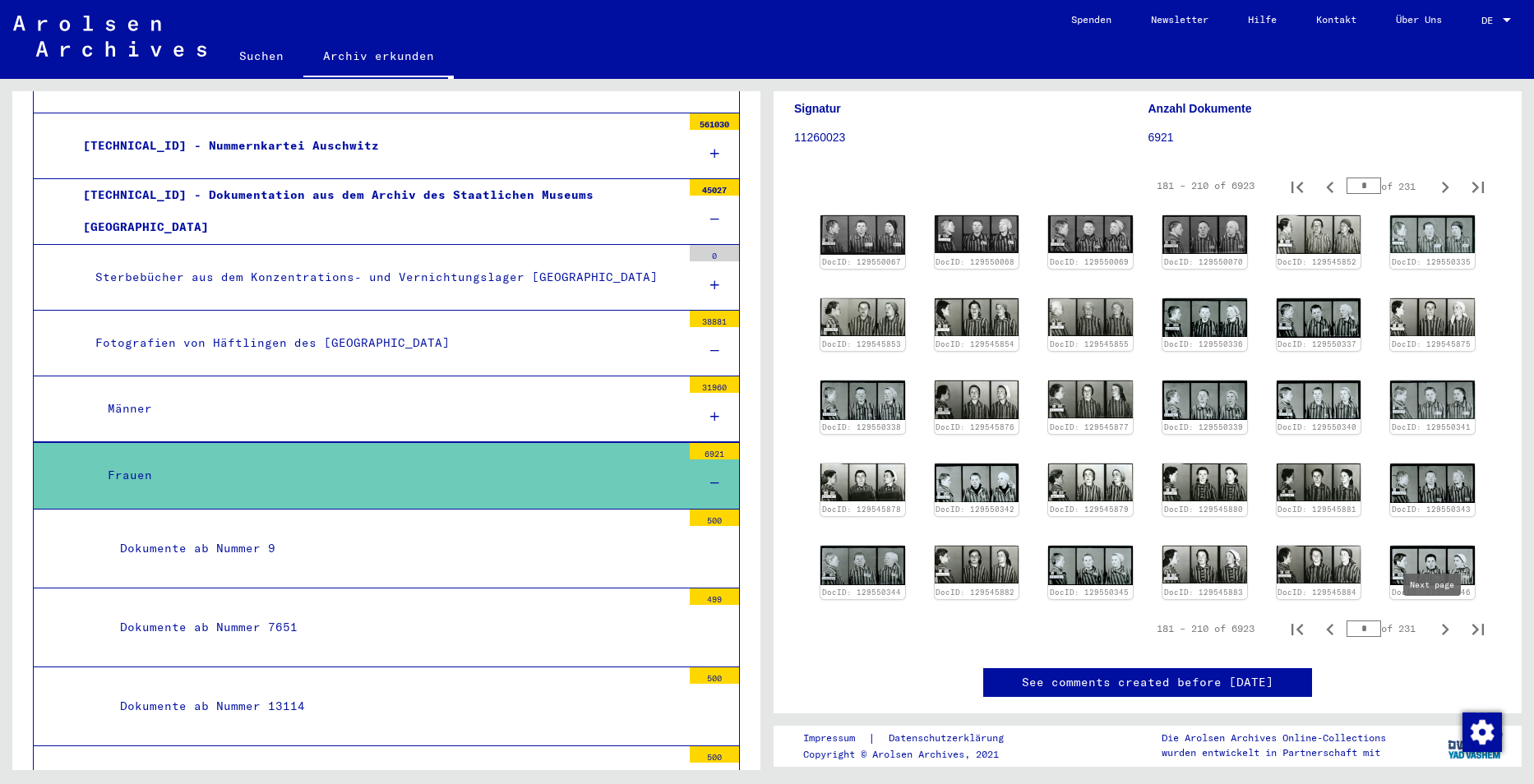
click at [1434, 628] on icon "Next page" at bounding box center [1445, 629] width 23 height 23
type input "*"
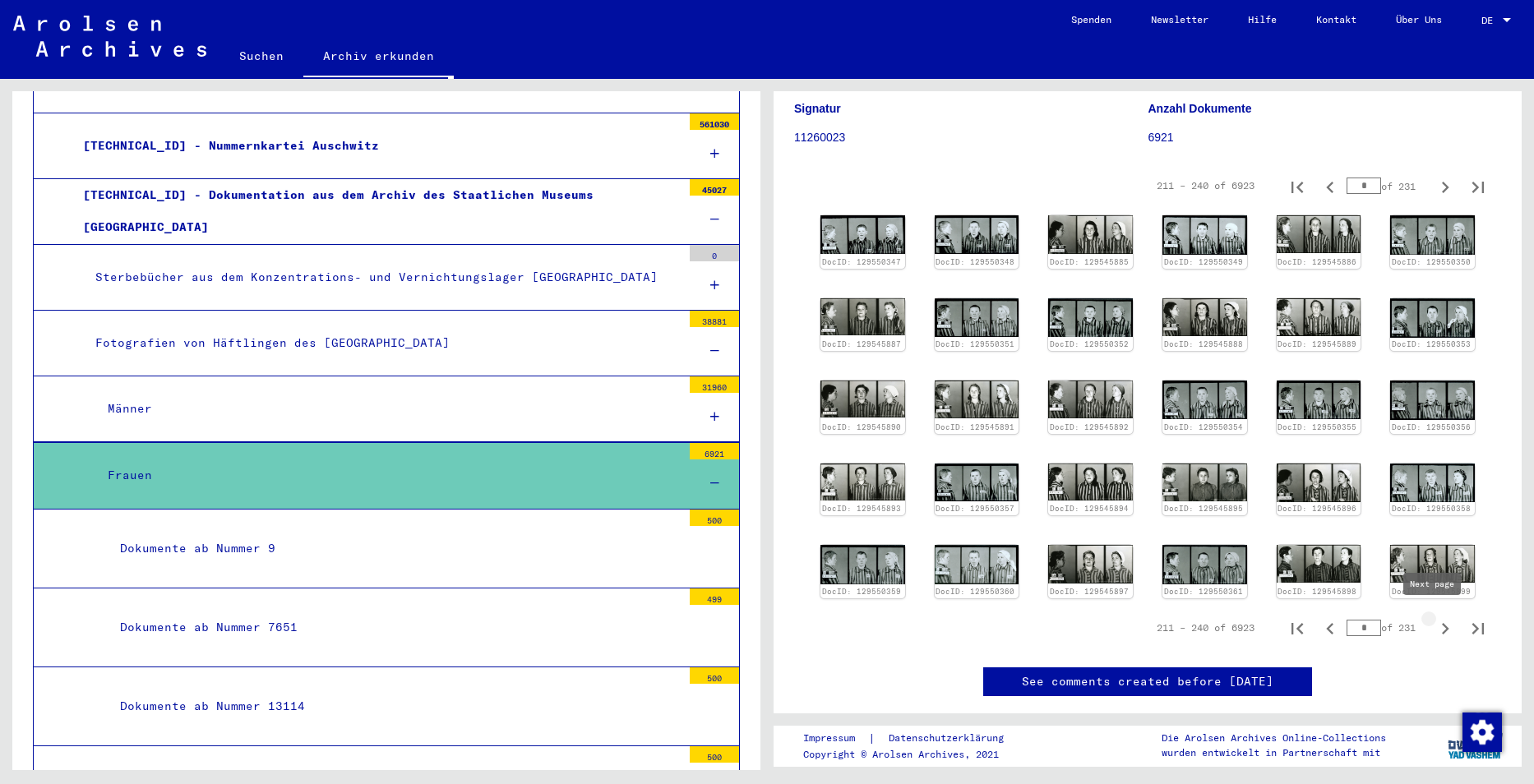
click at [1439, 622] on icon "Next page" at bounding box center [1445, 628] width 23 height 23
type input "*"
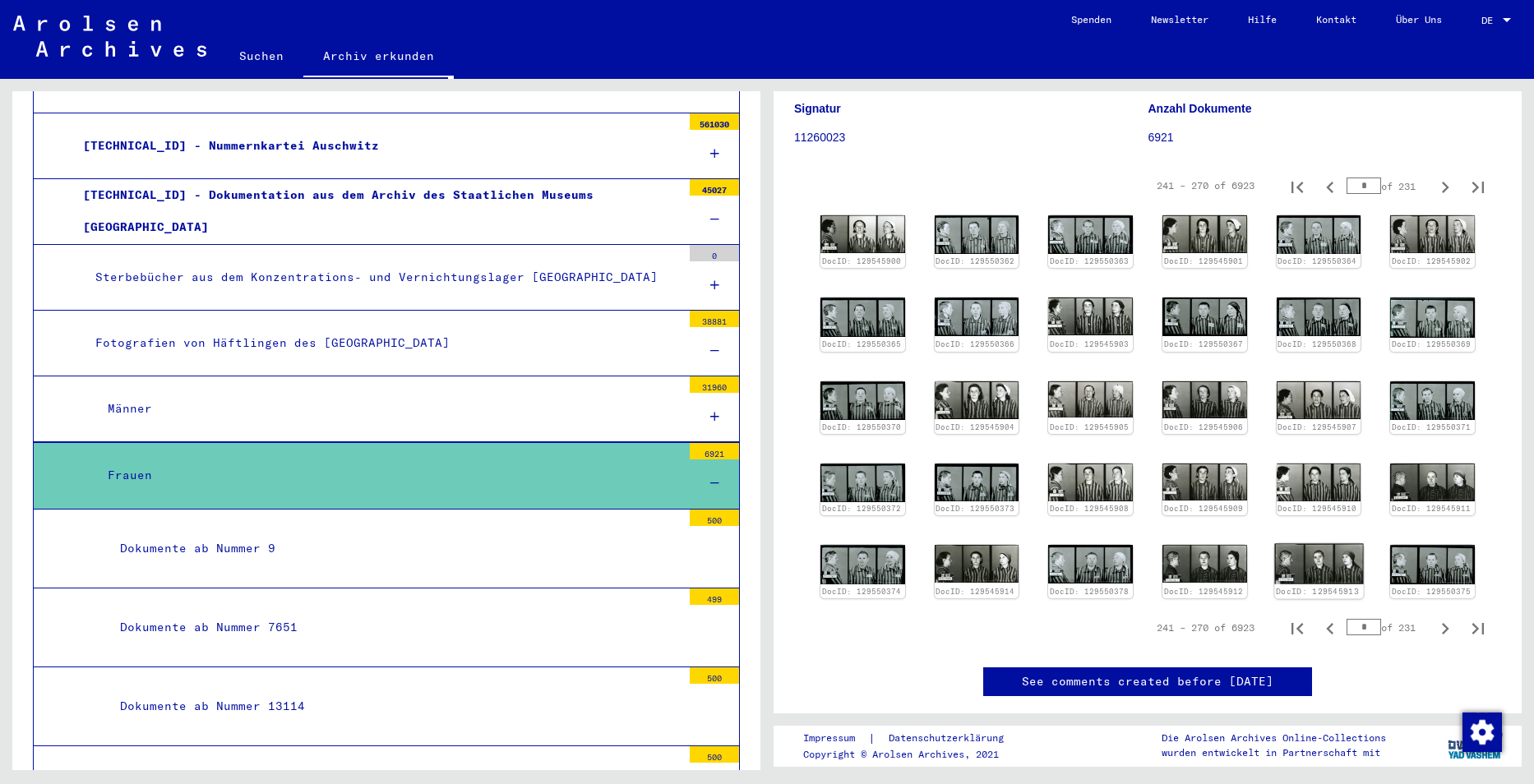
click at [1303, 557] on img at bounding box center [1318, 564] width 89 height 40
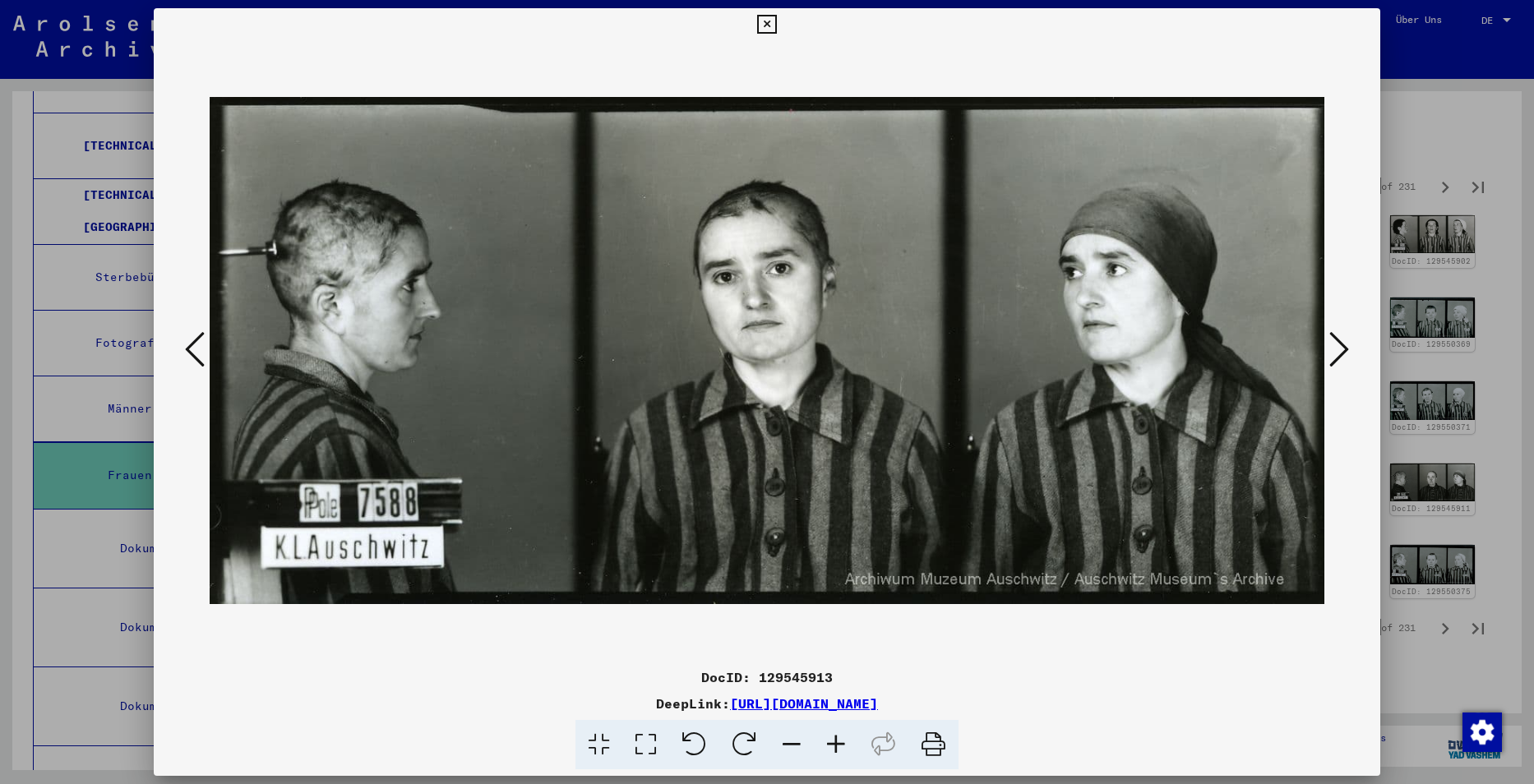
click at [767, 20] on icon at bounding box center [767, 24] width 19 height 20
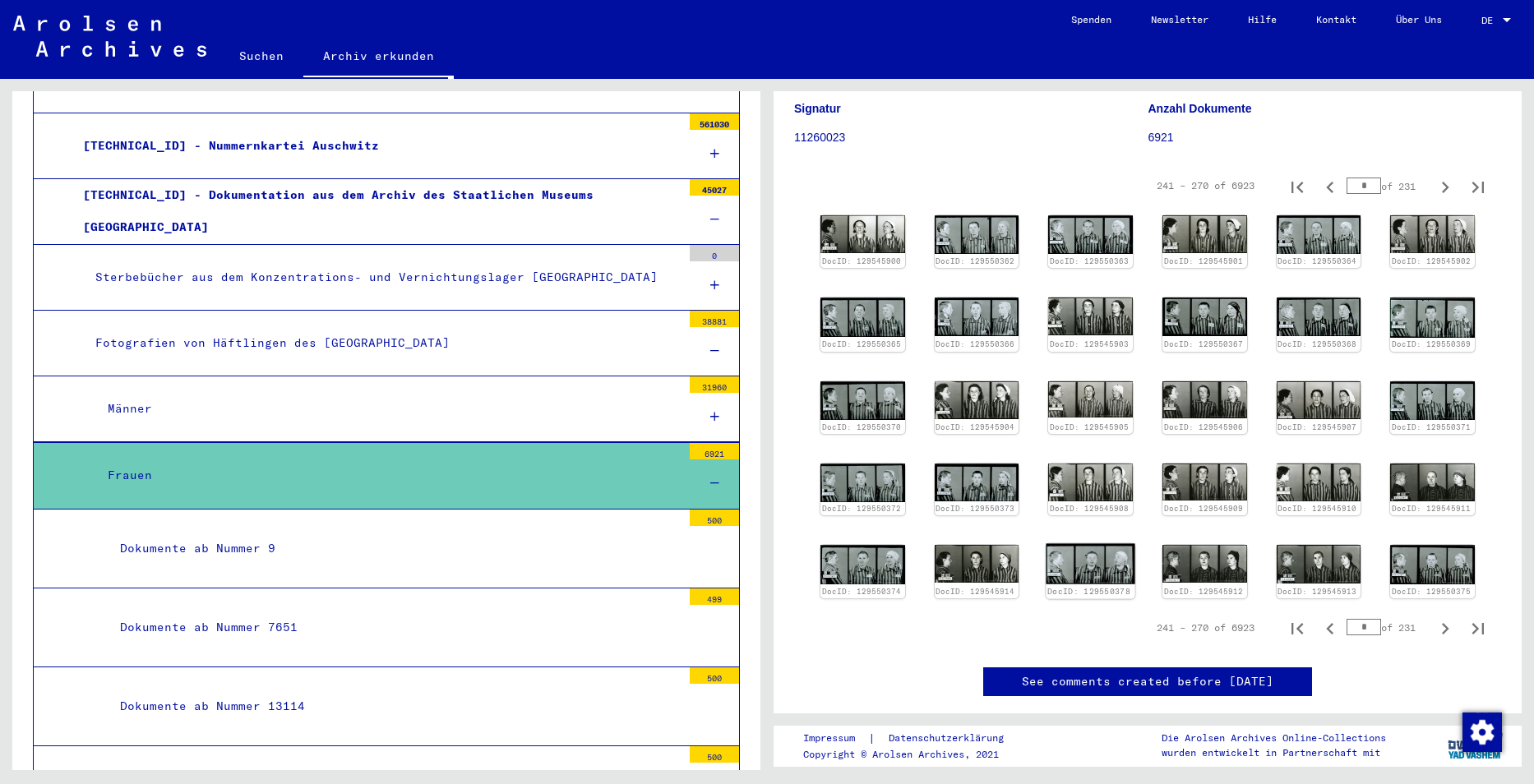
click at [1078, 559] on img at bounding box center [1090, 564] width 89 height 40
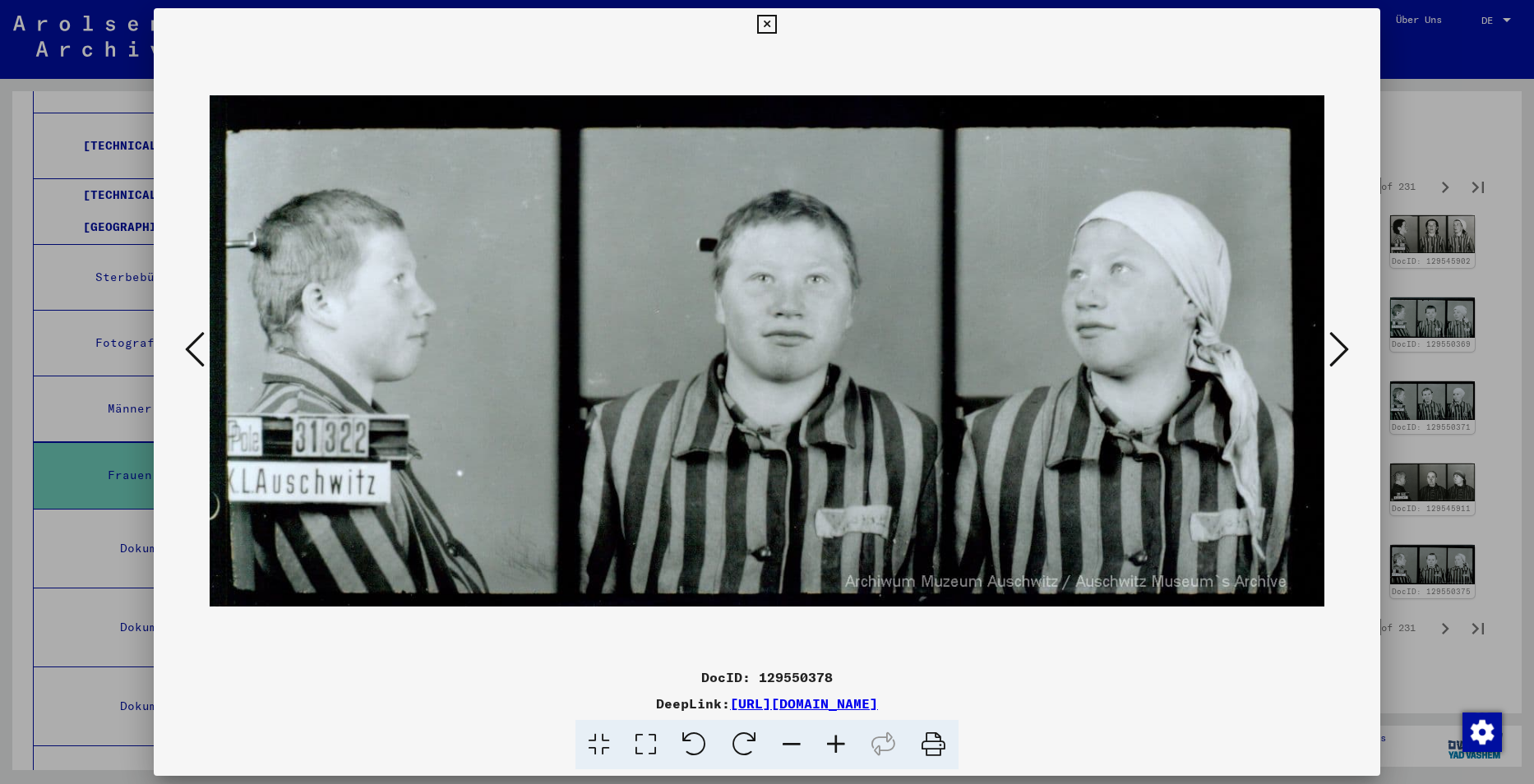
click at [763, 24] on icon at bounding box center [767, 24] width 19 height 20
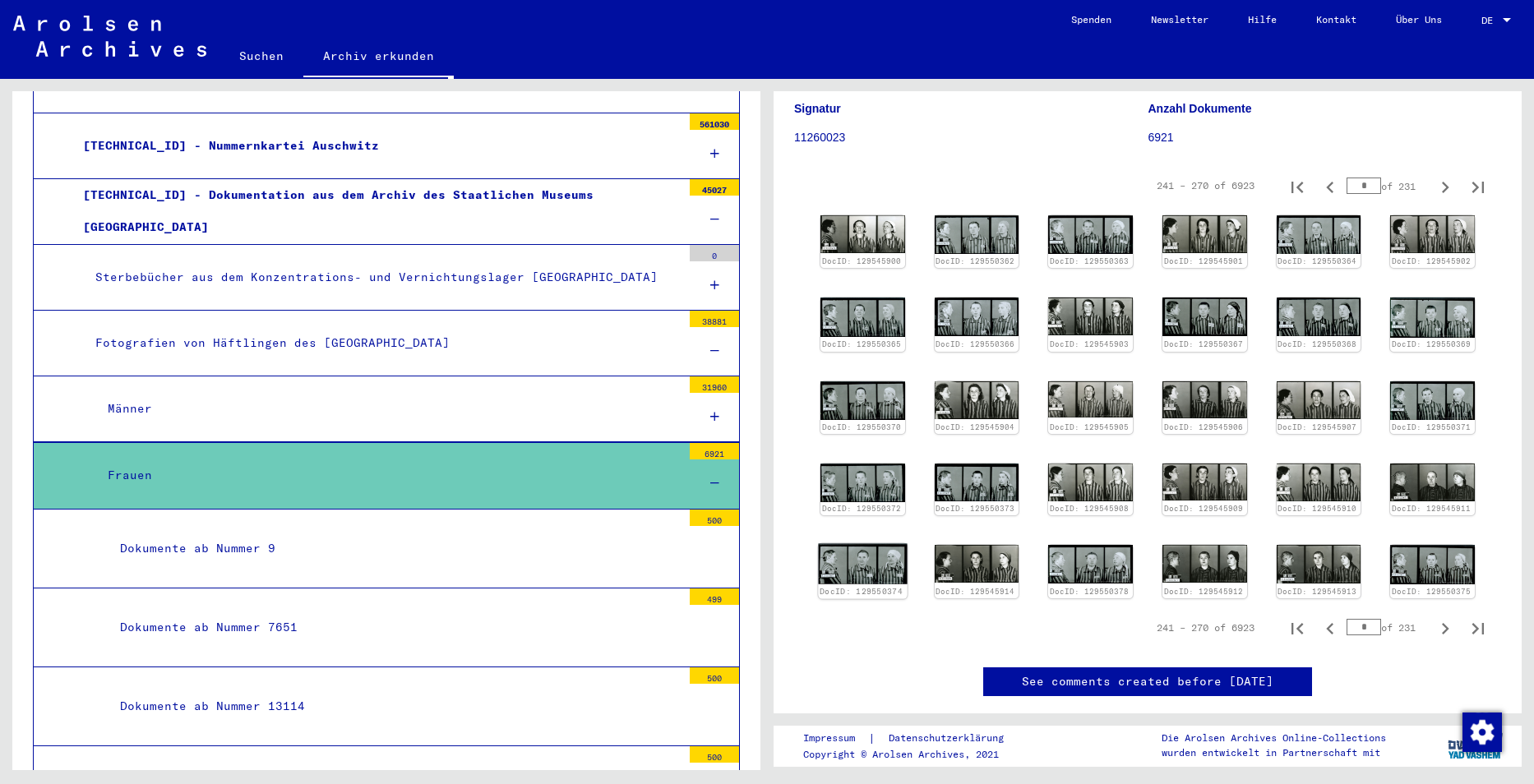
click at [849, 558] on img at bounding box center [862, 565] width 89 height 41
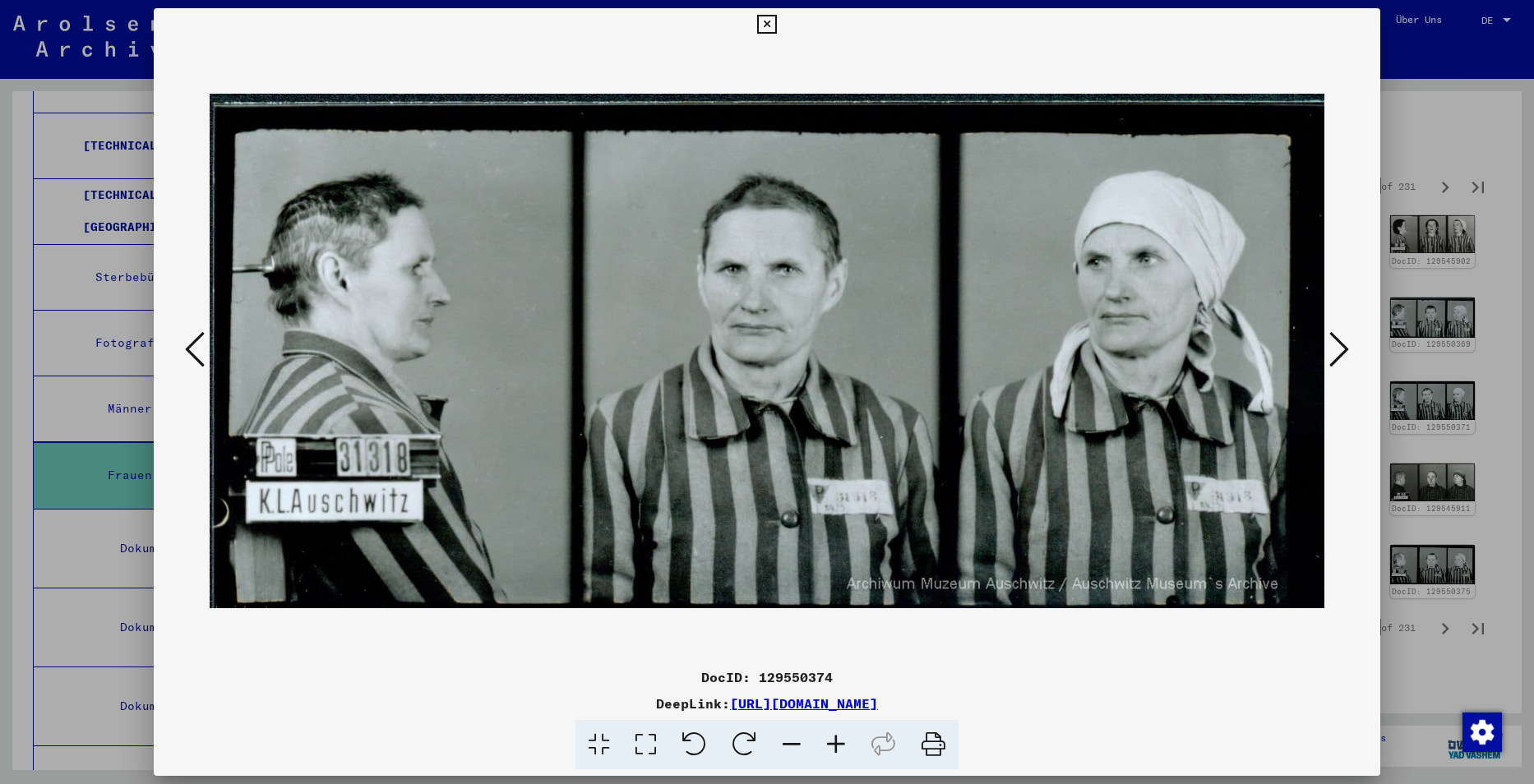
click at [762, 28] on icon at bounding box center [767, 24] width 19 height 20
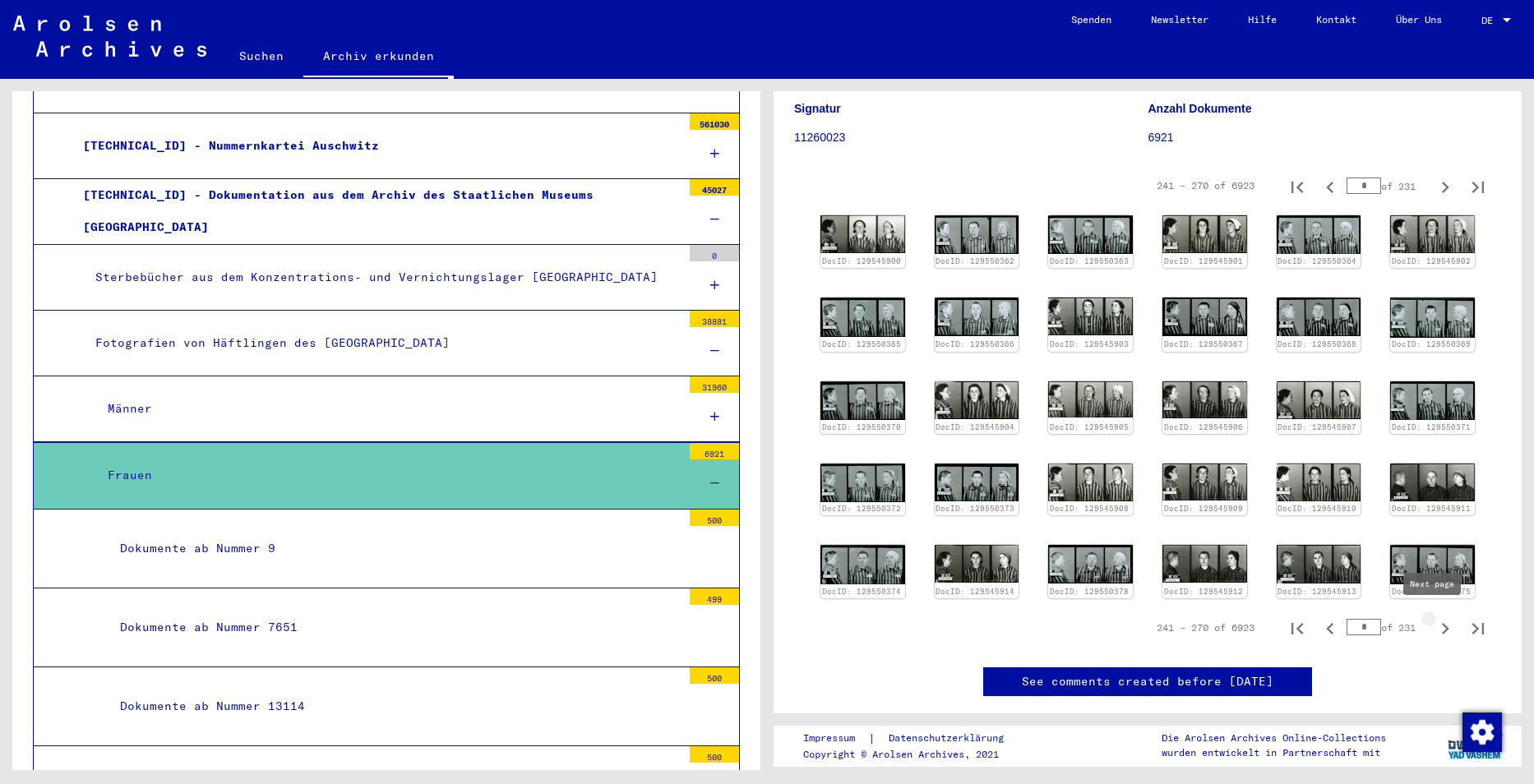
click at [1434, 620] on icon "Next page" at bounding box center [1445, 628] width 23 height 23
type input "**"
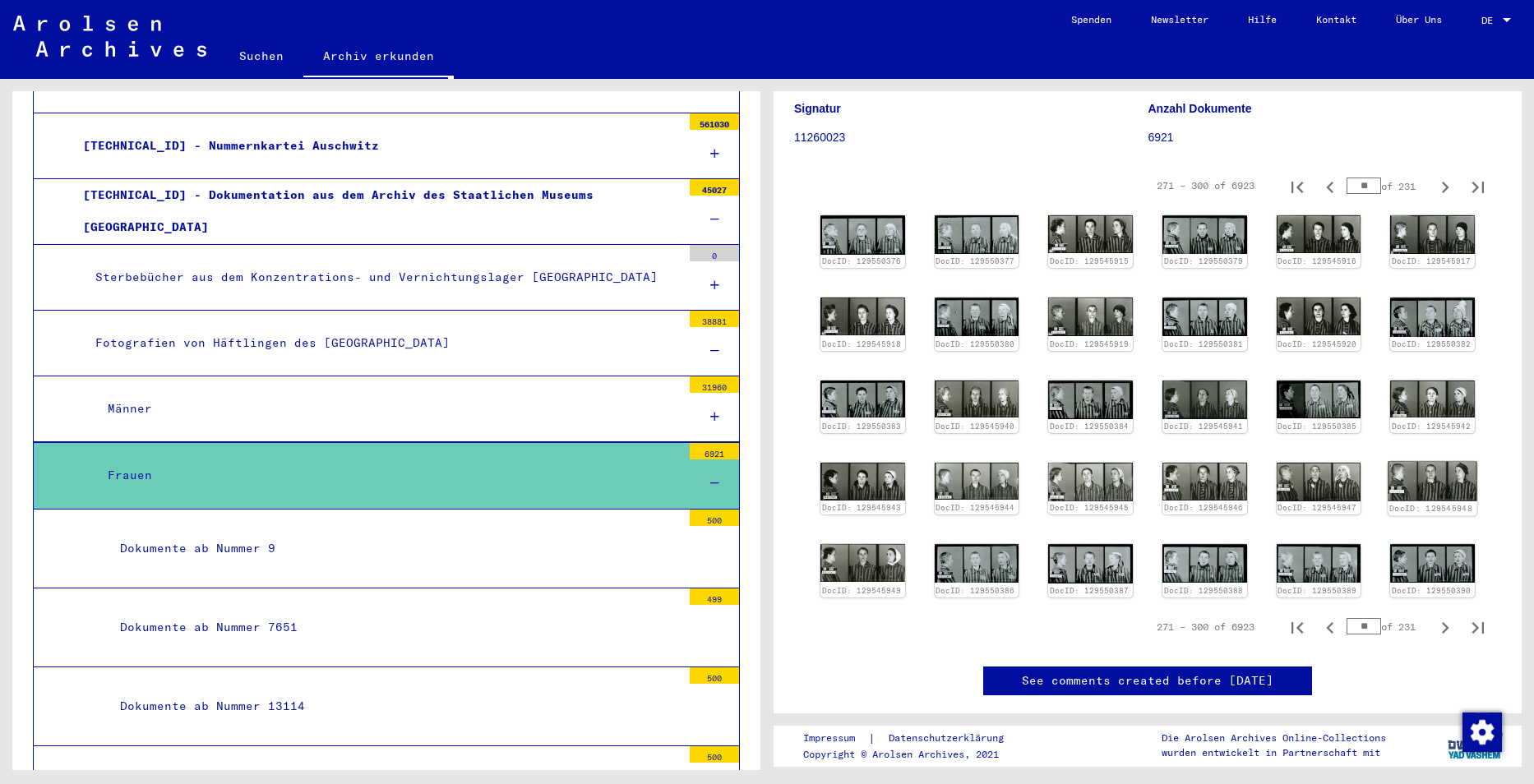
click at [1418, 469] on img at bounding box center [1433, 481] width 89 height 40
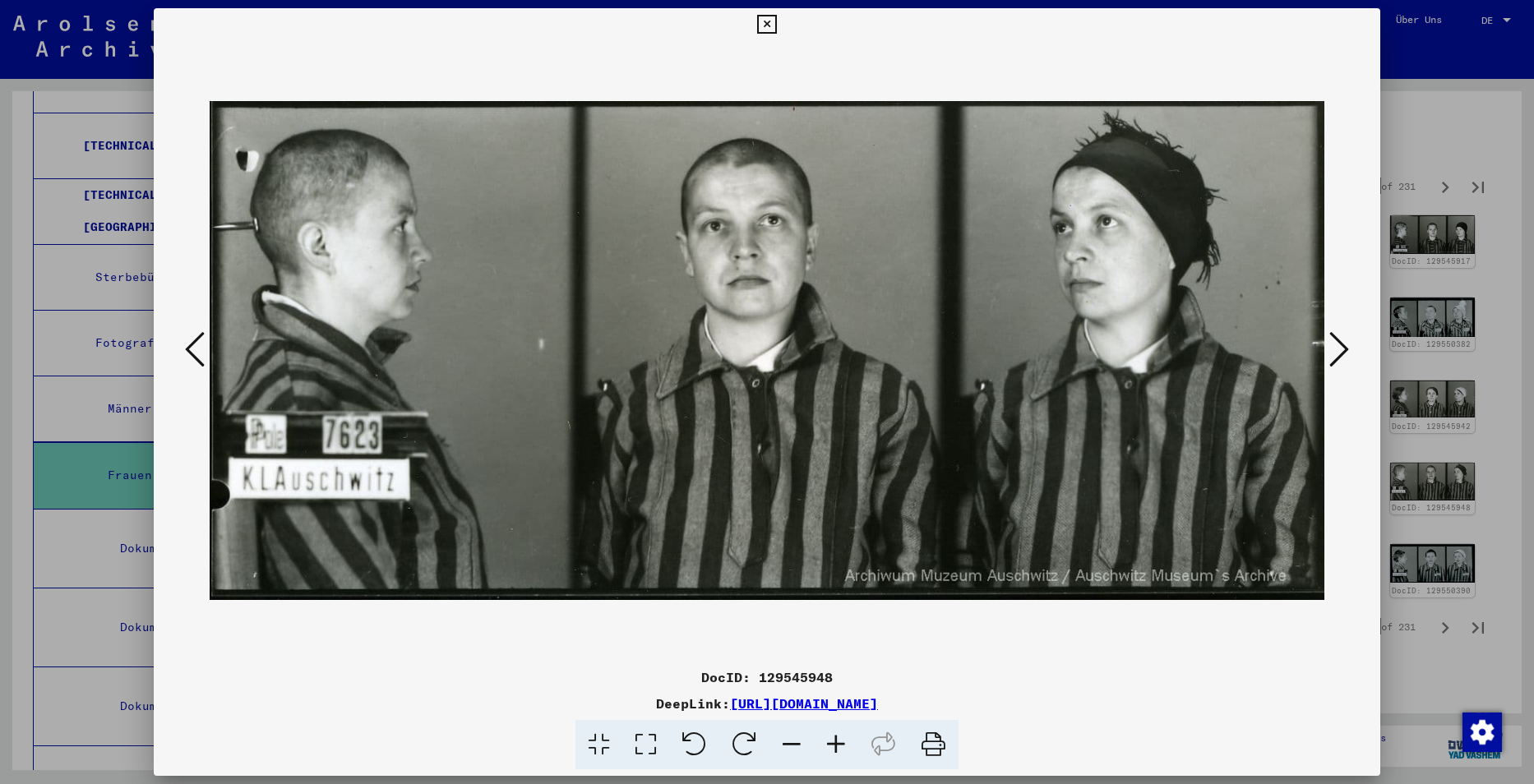
click at [758, 24] on icon at bounding box center [767, 24] width 19 height 20
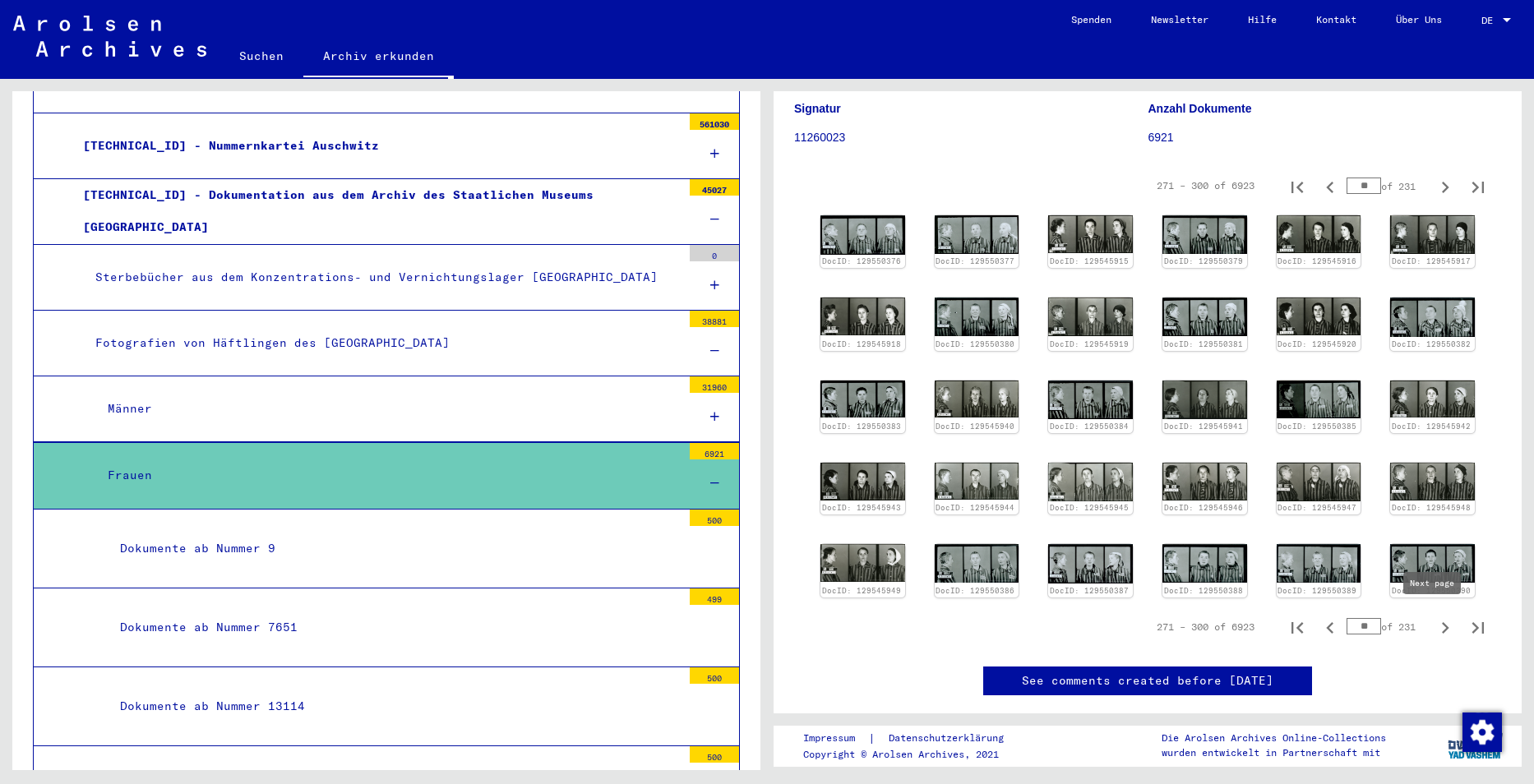
click at [1442, 622] on icon "Next page" at bounding box center [1445, 628] width 8 height 11
type input "**"
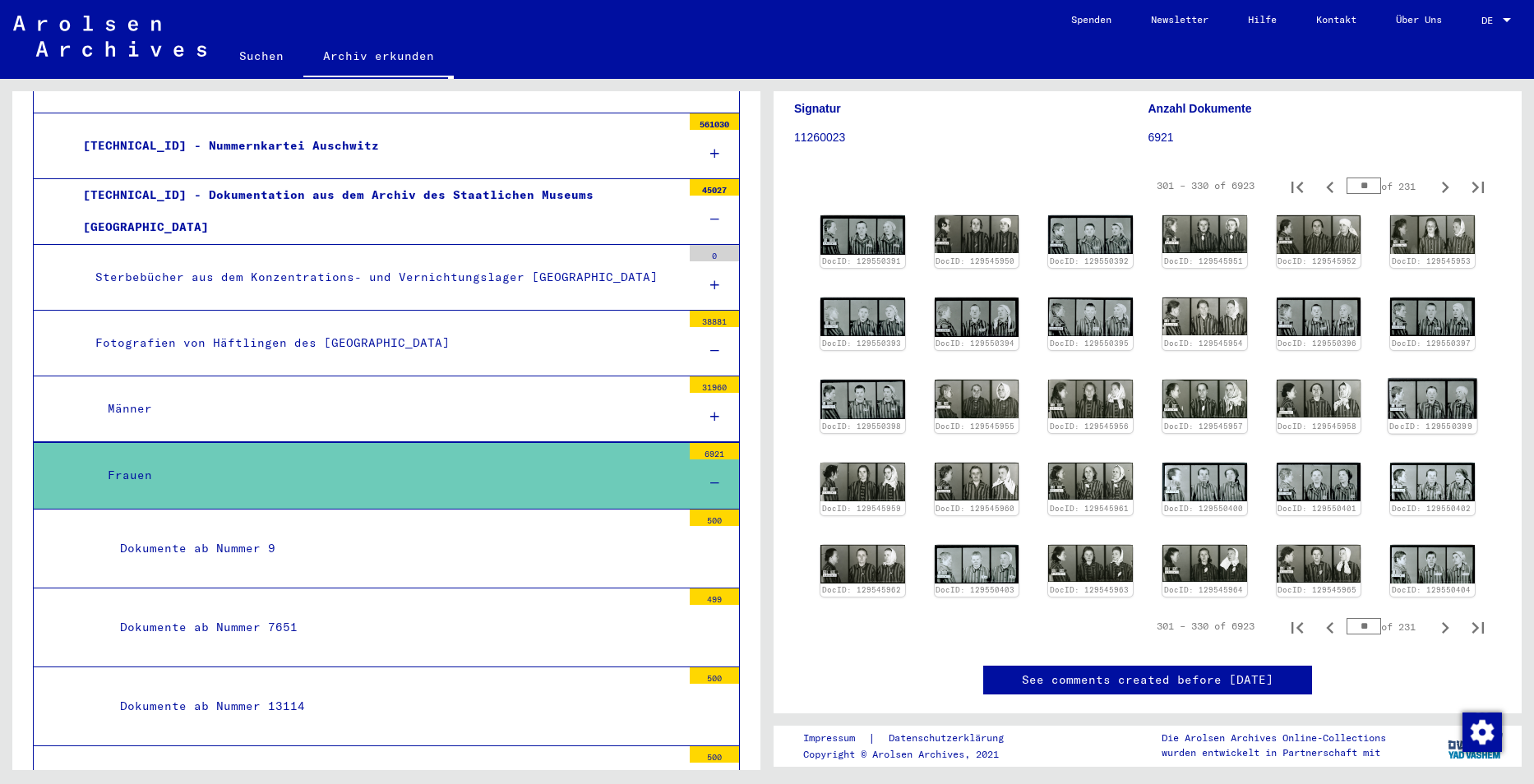
click at [1420, 395] on img at bounding box center [1433, 399] width 89 height 40
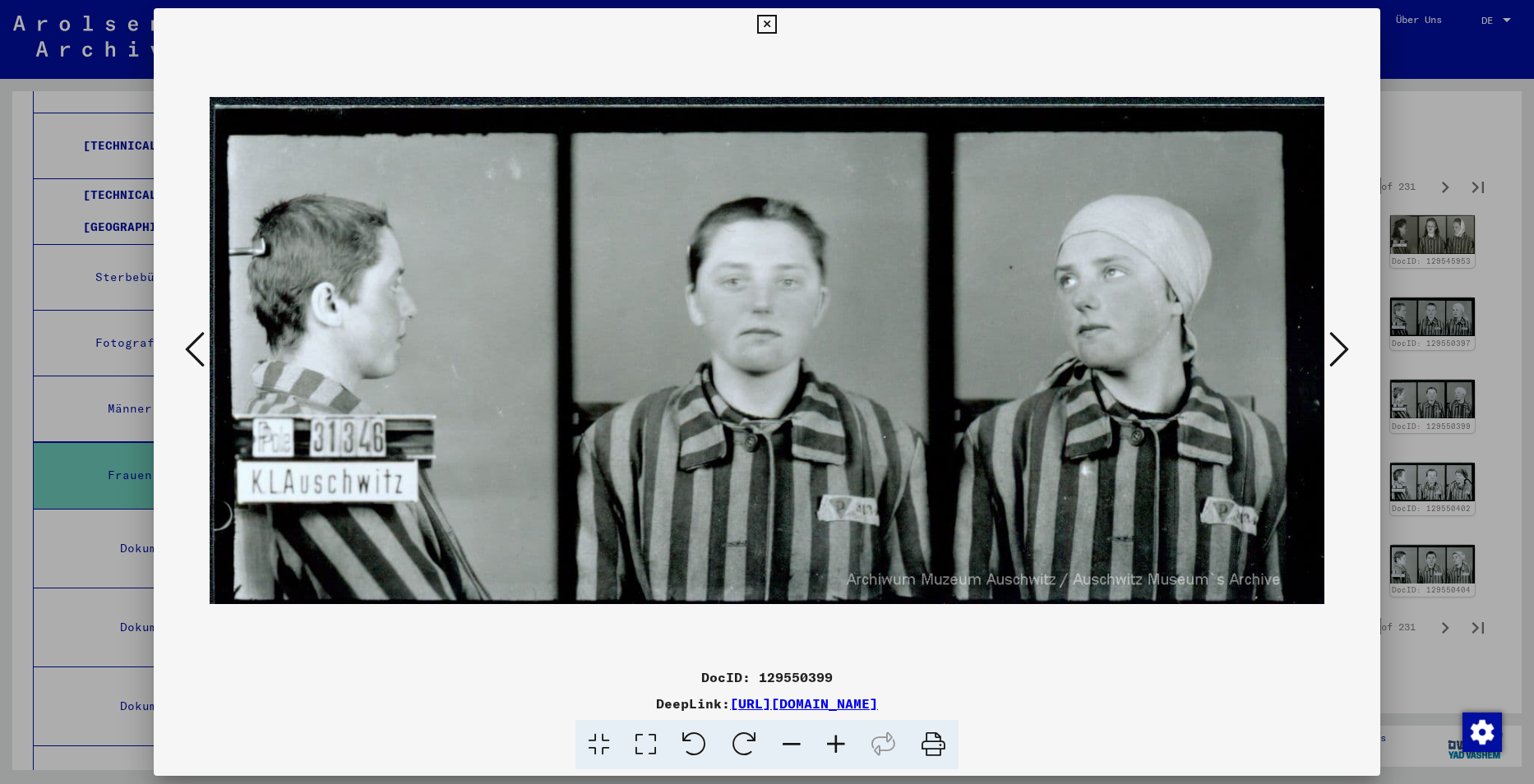
click at [764, 23] on icon at bounding box center [767, 24] width 19 height 20
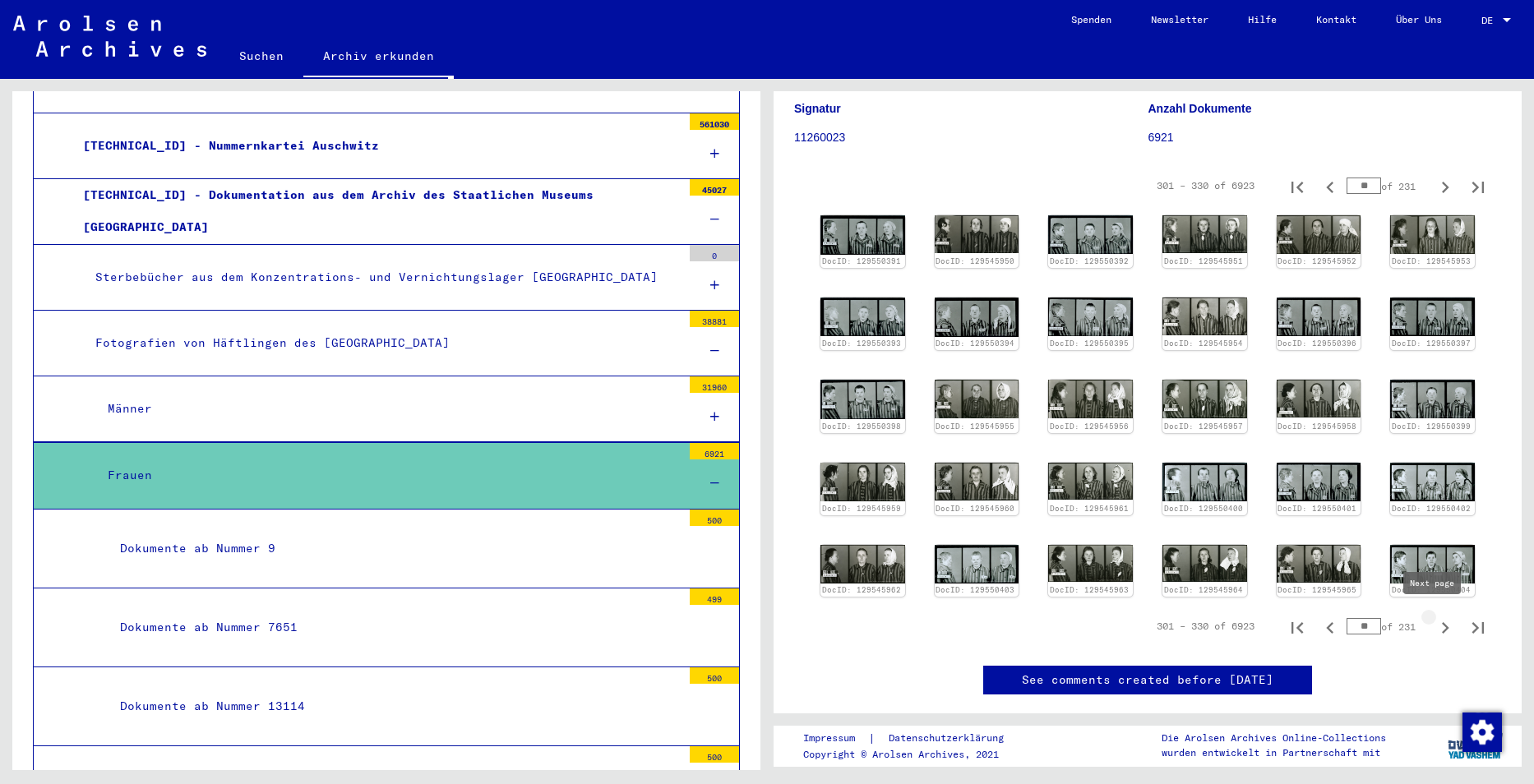
click at [1437, 623] on icon "Next page" at bounding box center [1445, 628] width 23 height 23
type input "**"
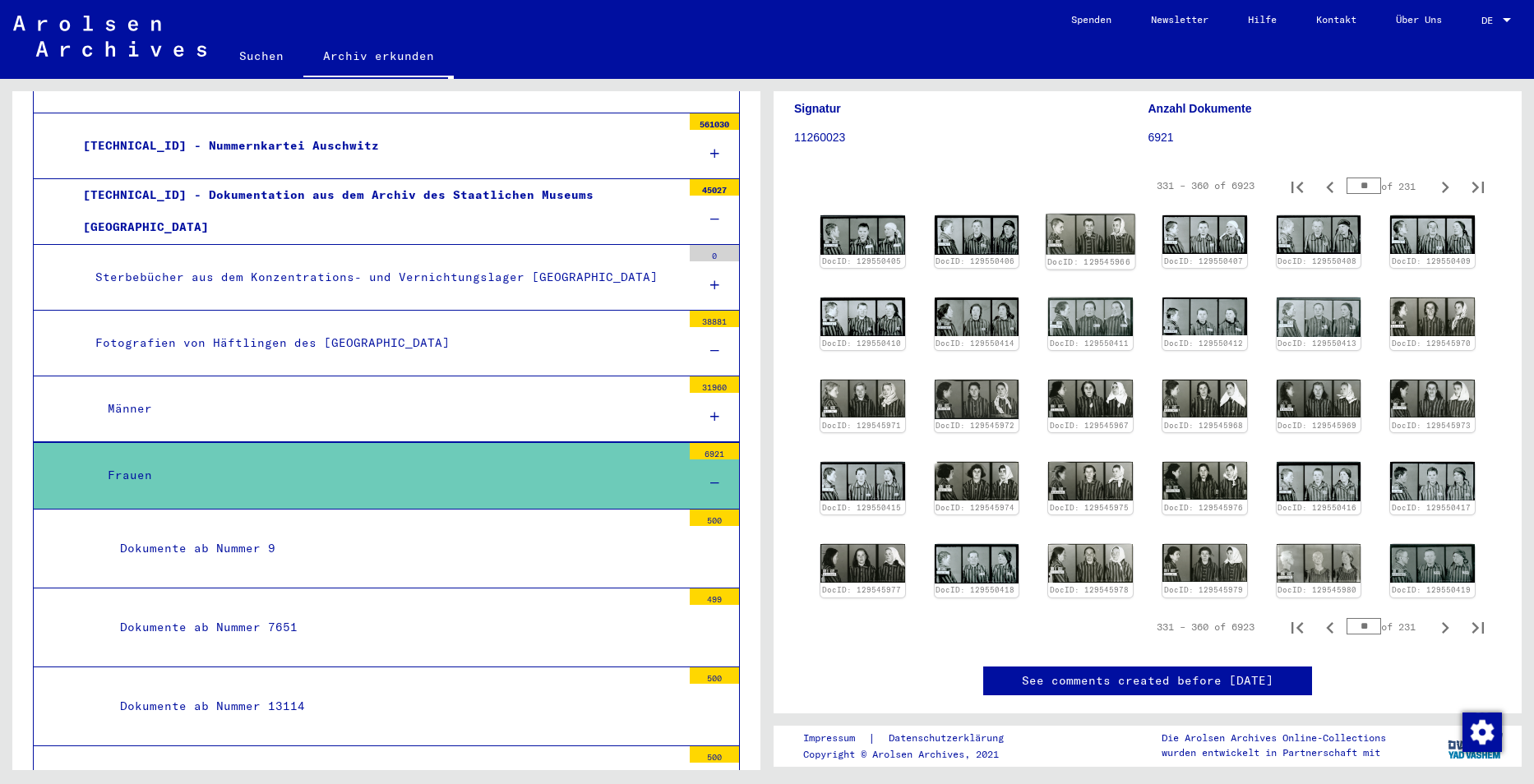
click at [1081, 225] on img at bounding box center [1090, 235] width 89 height 40
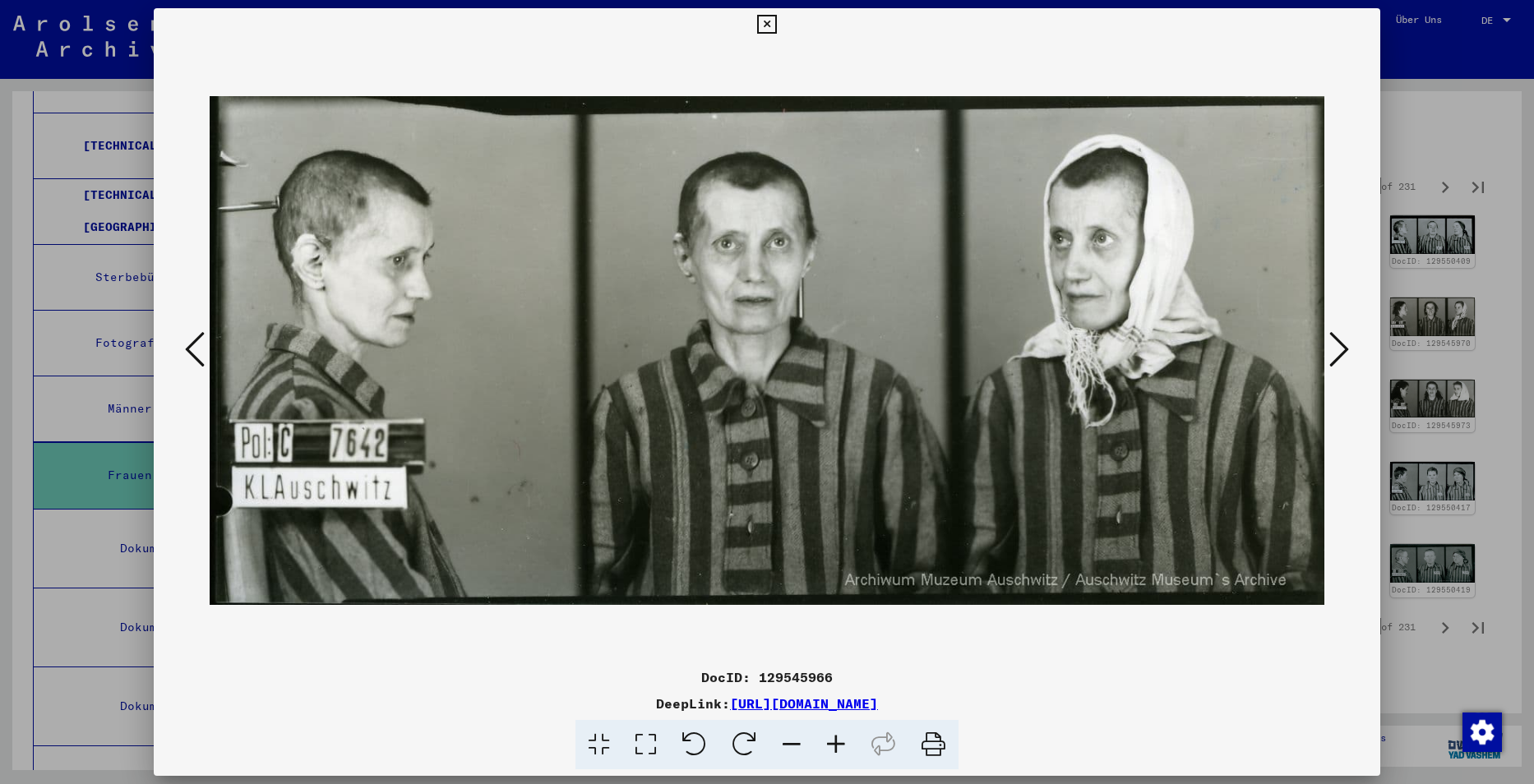
click at [770, 28] on icon at bounding box center [767, 24] width 19 height 20
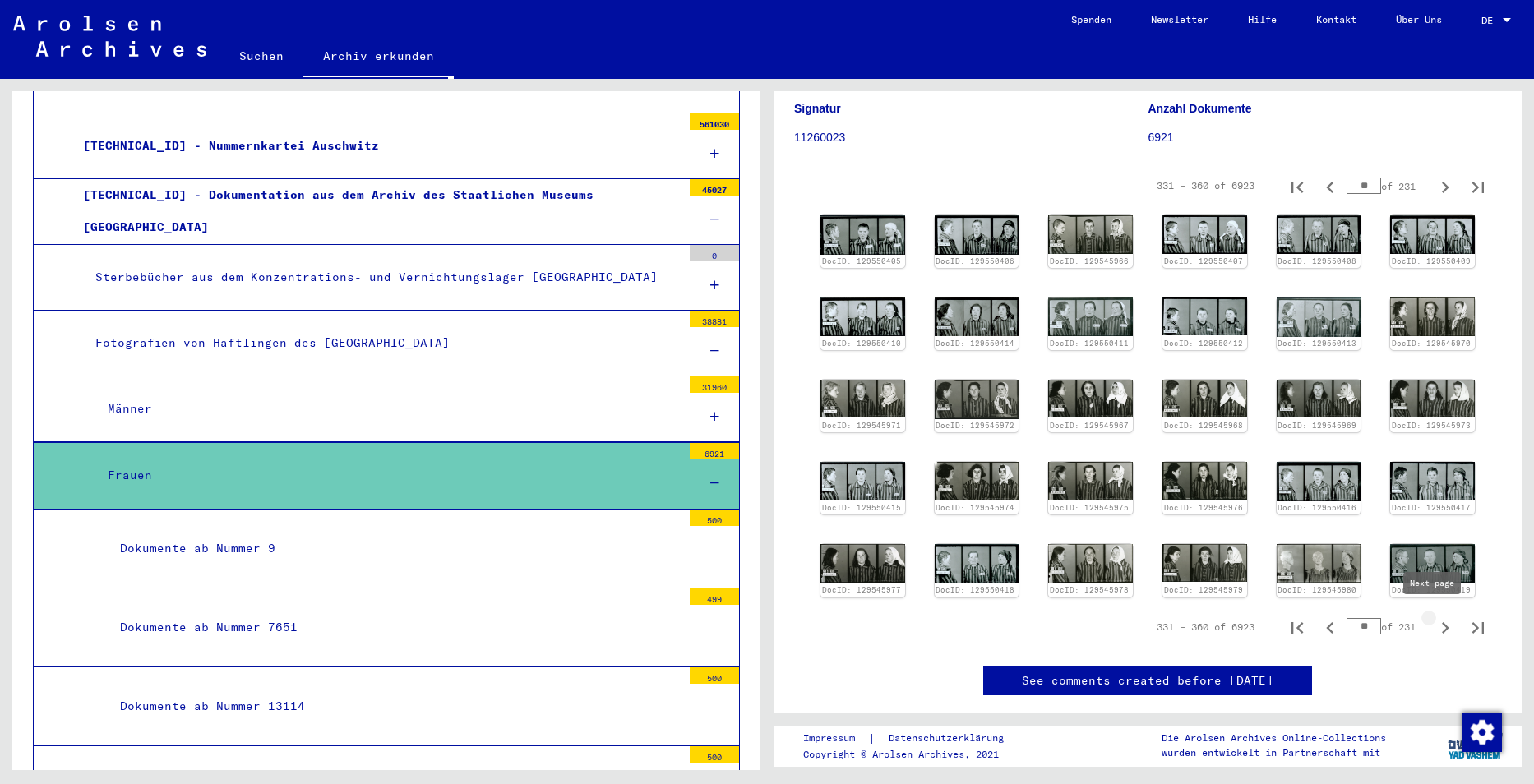
click at [1438, 621] on icon "Next page" at bounding box center [1445, 628] width 23 height 23
type input "**"
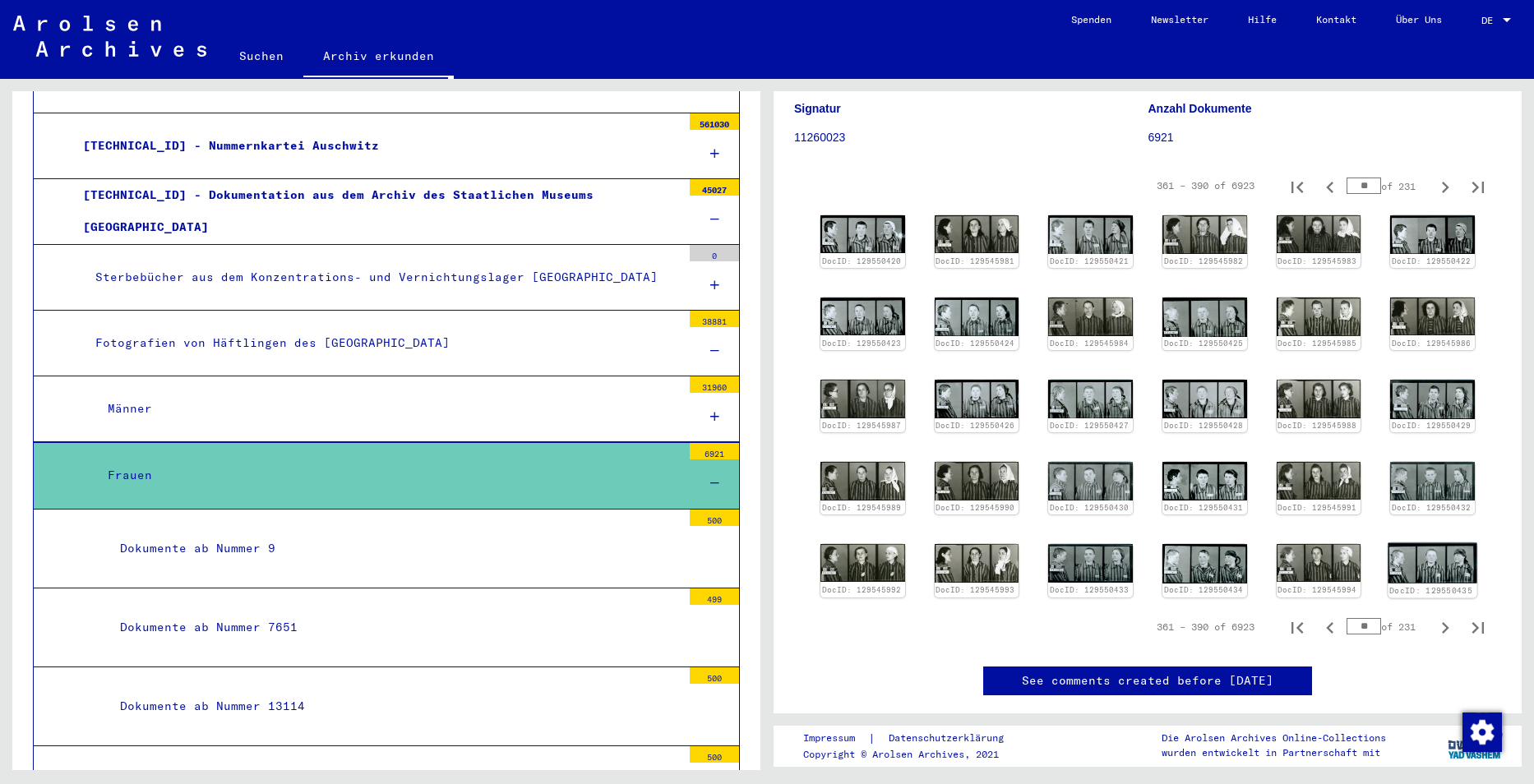
click at [1420, 552] on img at bounding box center [1433, 564] width 89 height 41
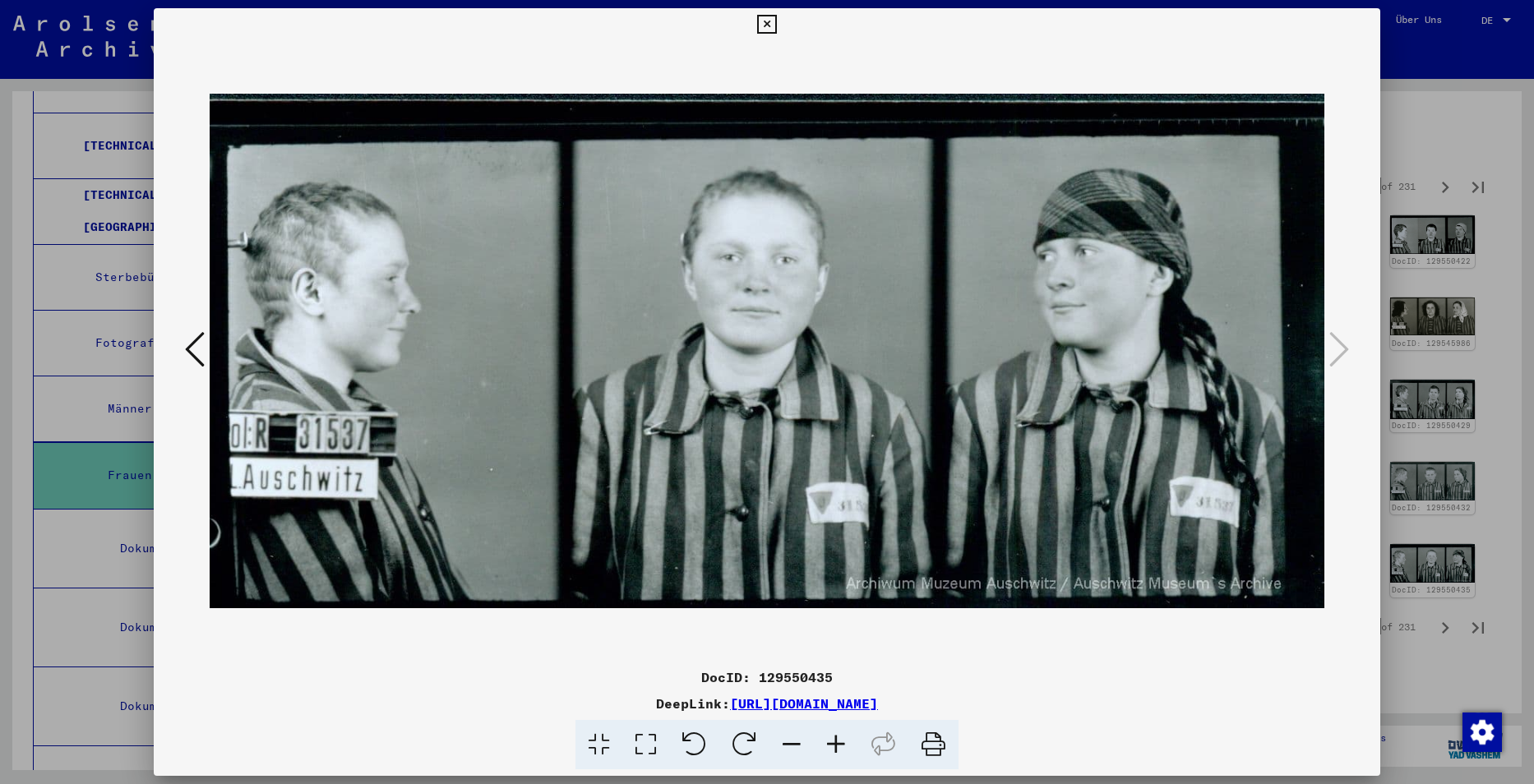
click at [771, 18] on icon at bounding box center [767, 24] width 19 height 20
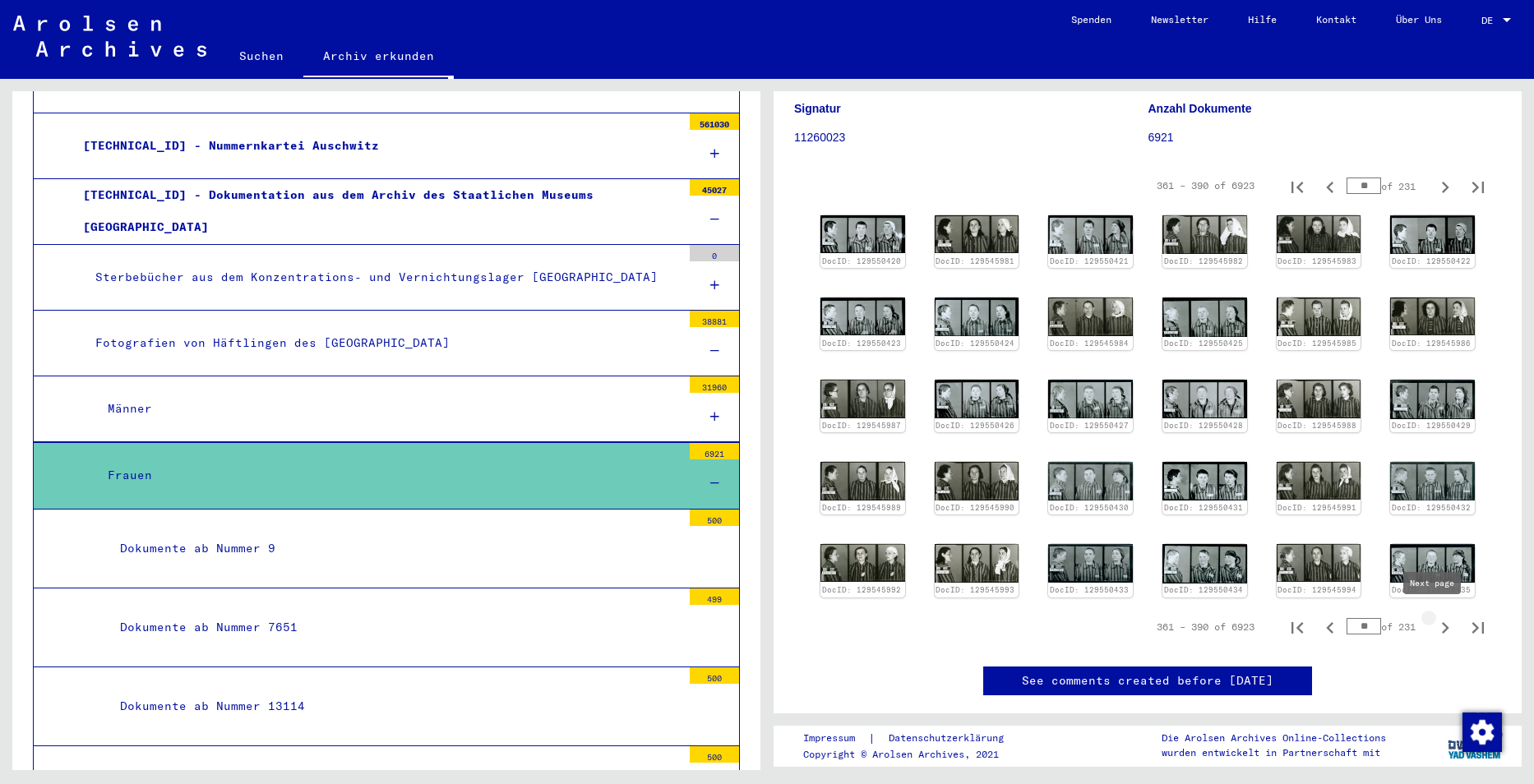
click at [1434, 616] on icon "Next page" at bounding box center [1445, 628] width 23 height 23
type input "**"
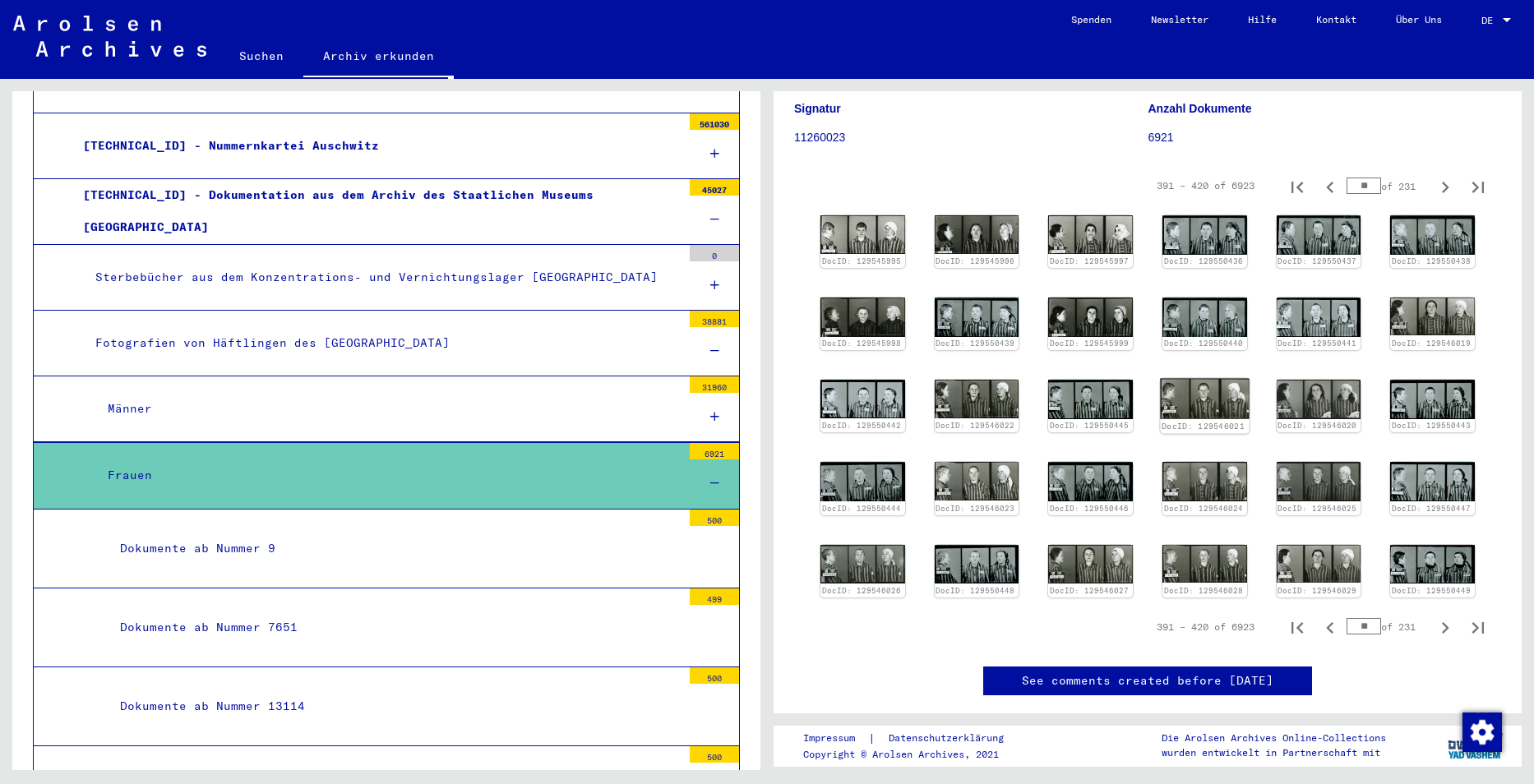
click at [1200, 394] on img at bounding box center [1204, 399] width 89 height 40
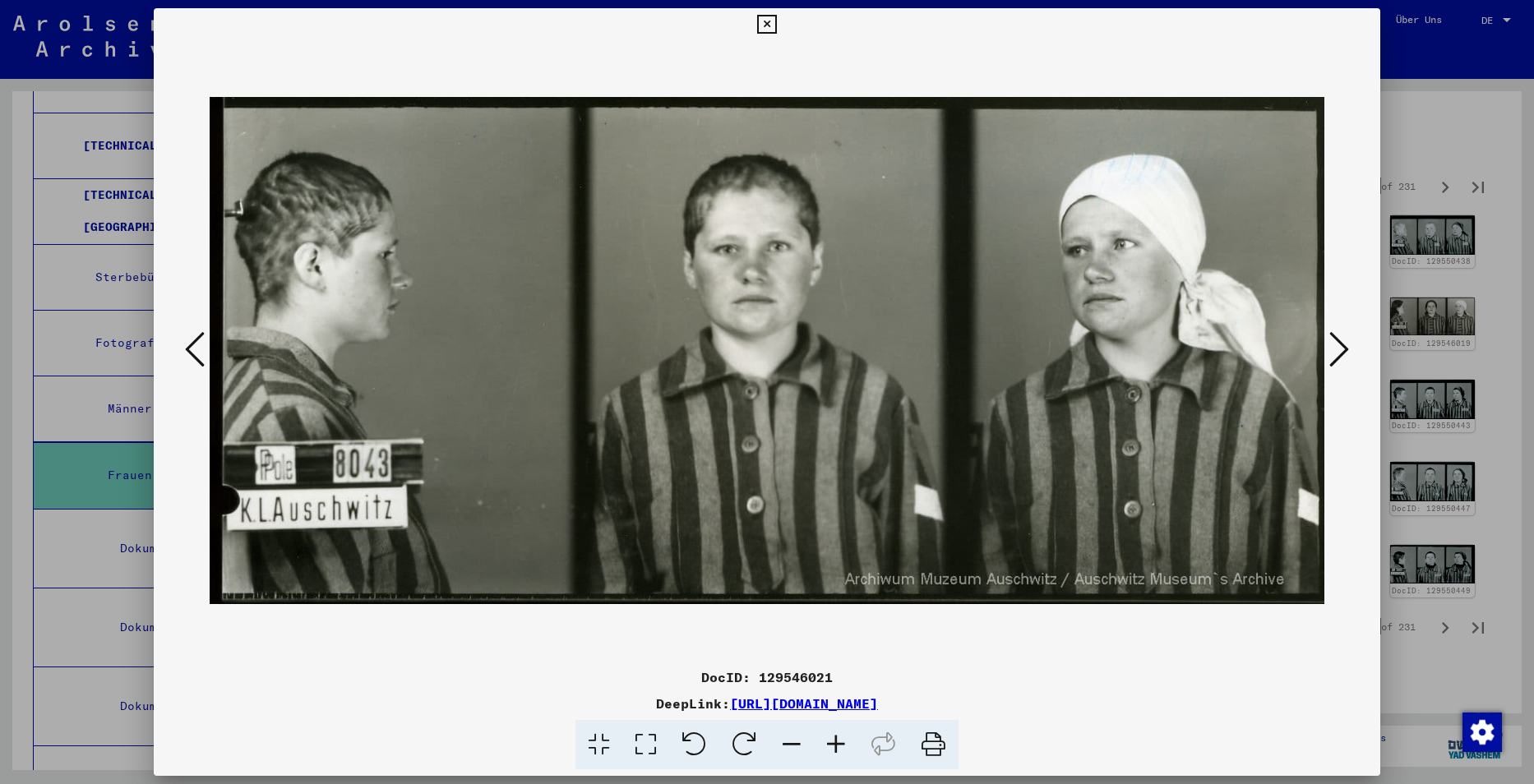
click at [768, 28] on icon at bounding box center [767, 24] width 19 height 20
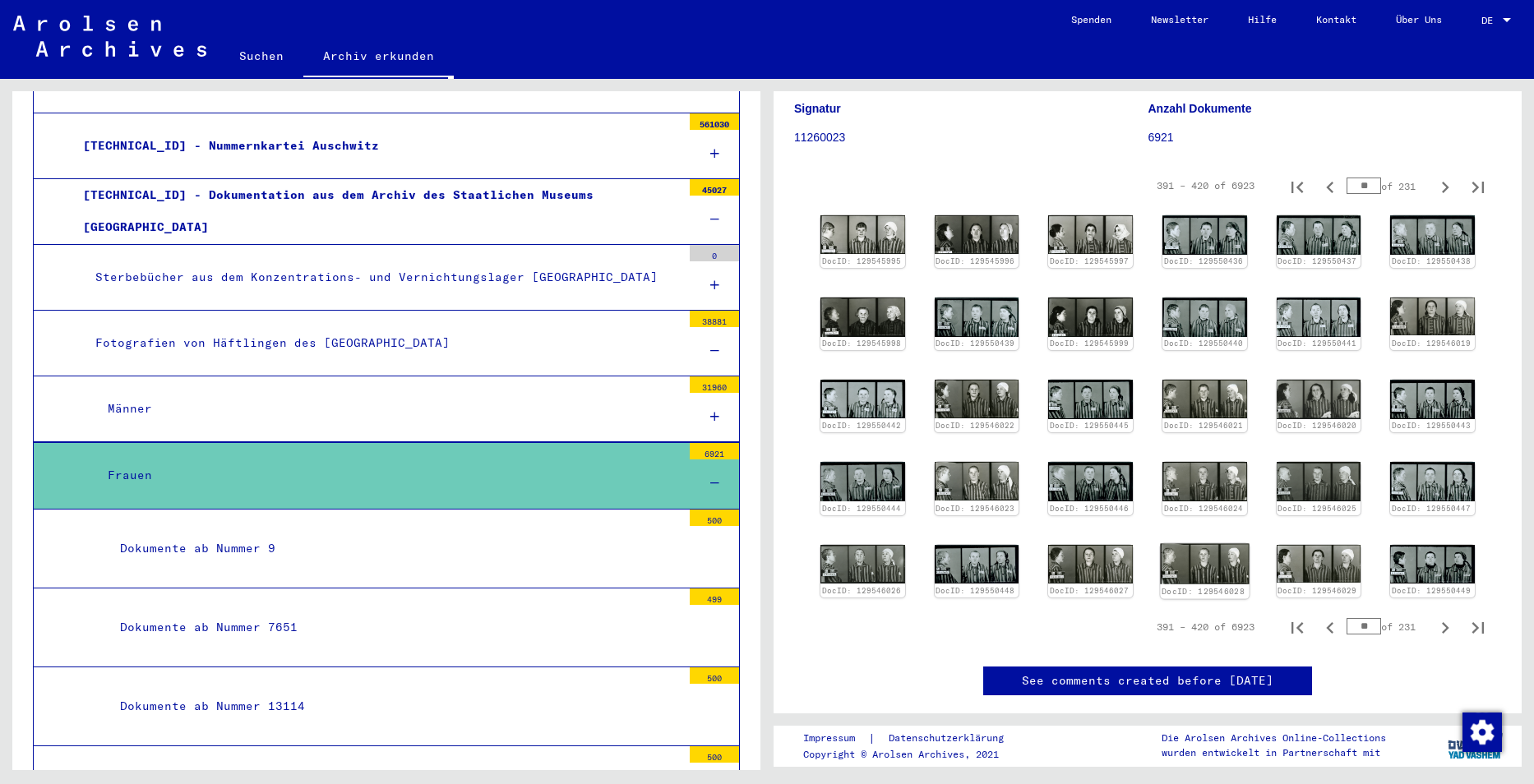
click at [1199, 560] on img at bounding box center [1204, 563] width 89 height 40
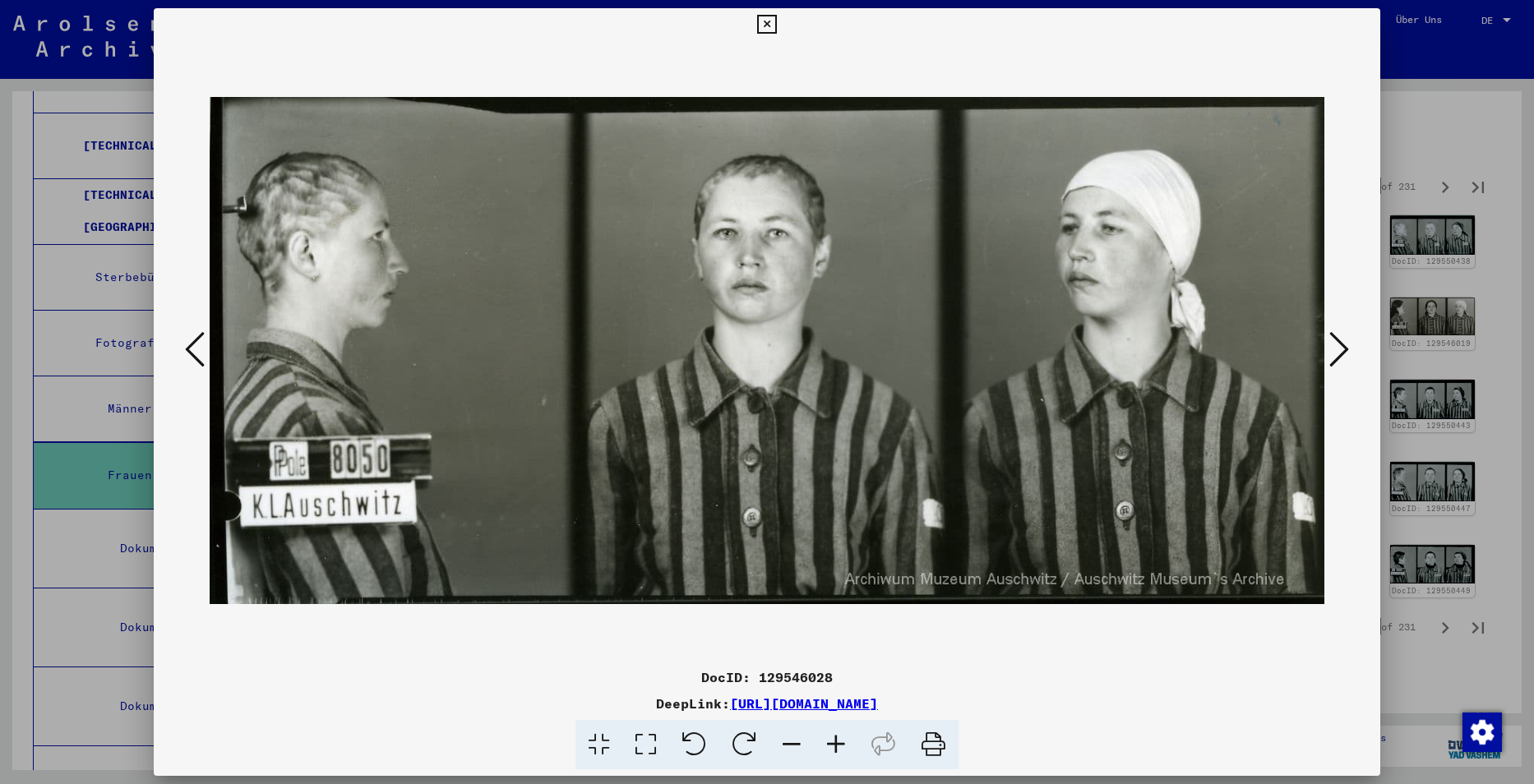
click at [764, 22] on icon at bounding box center [767, 24] width 19 height 20
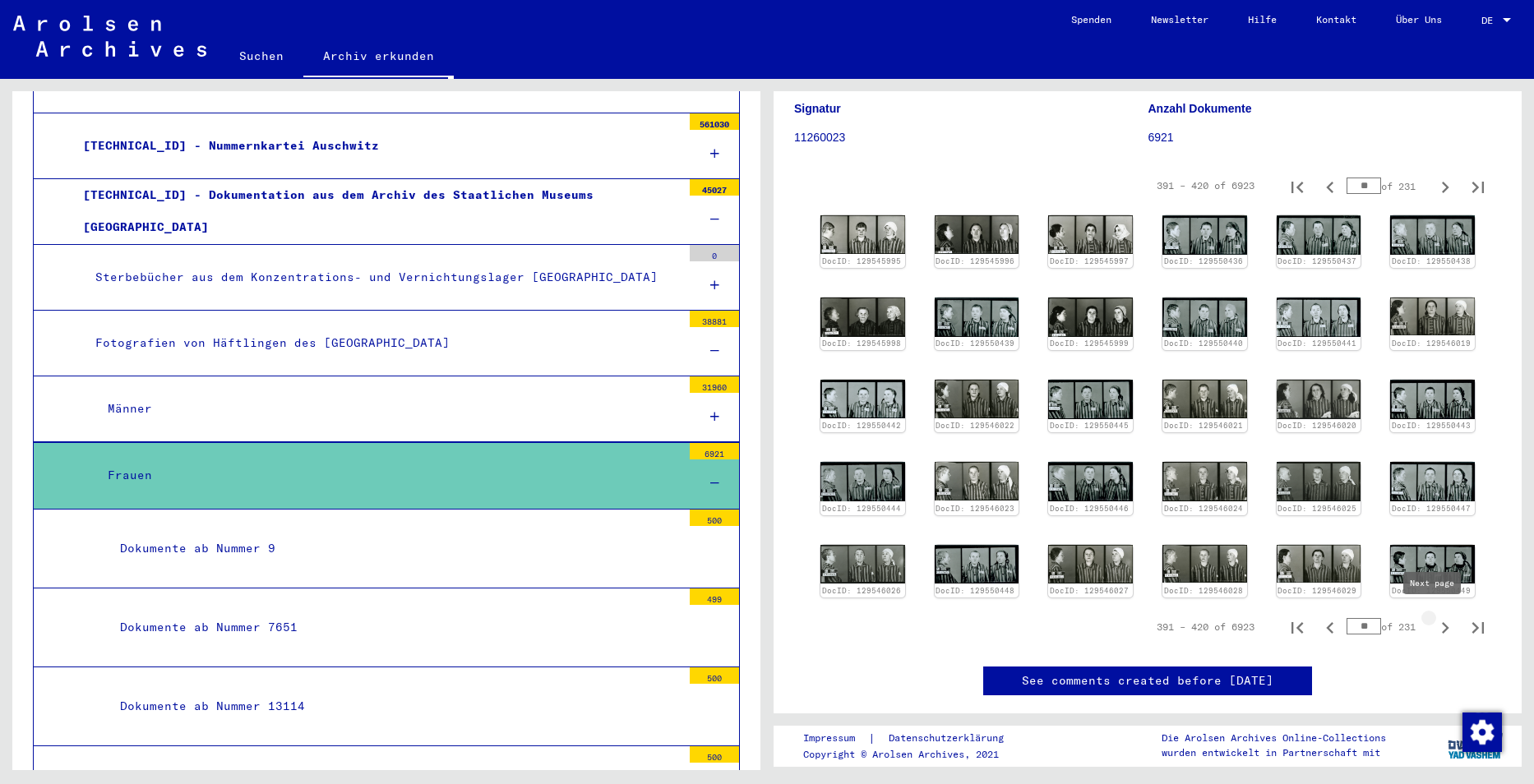
click at [1435, 619] on icon "Next page" at bounding box center [1445, 628] width 23 height 23
type input "**"
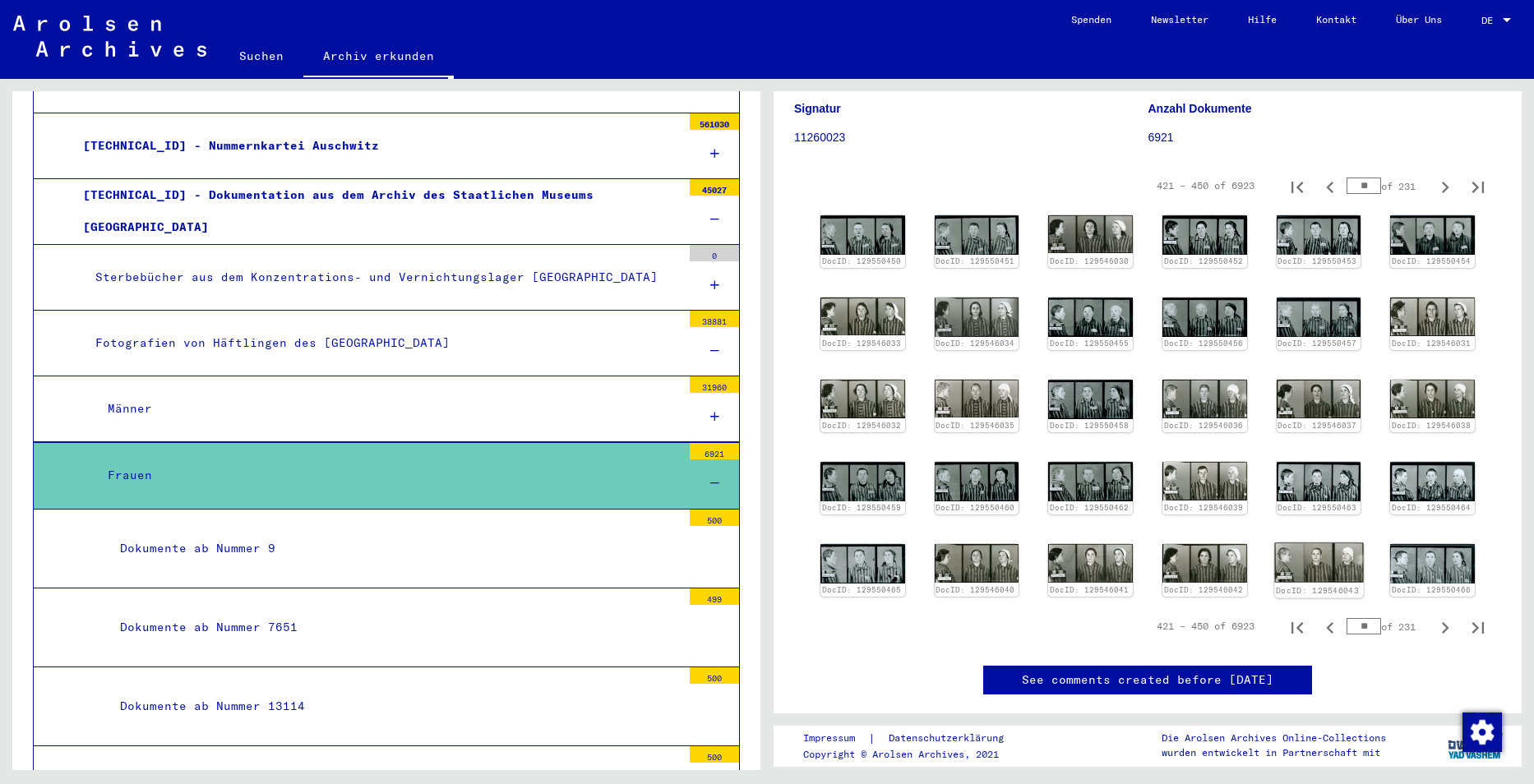
click at [1317, 559] on img at bounding box center [1318, 563] width 89 height 40
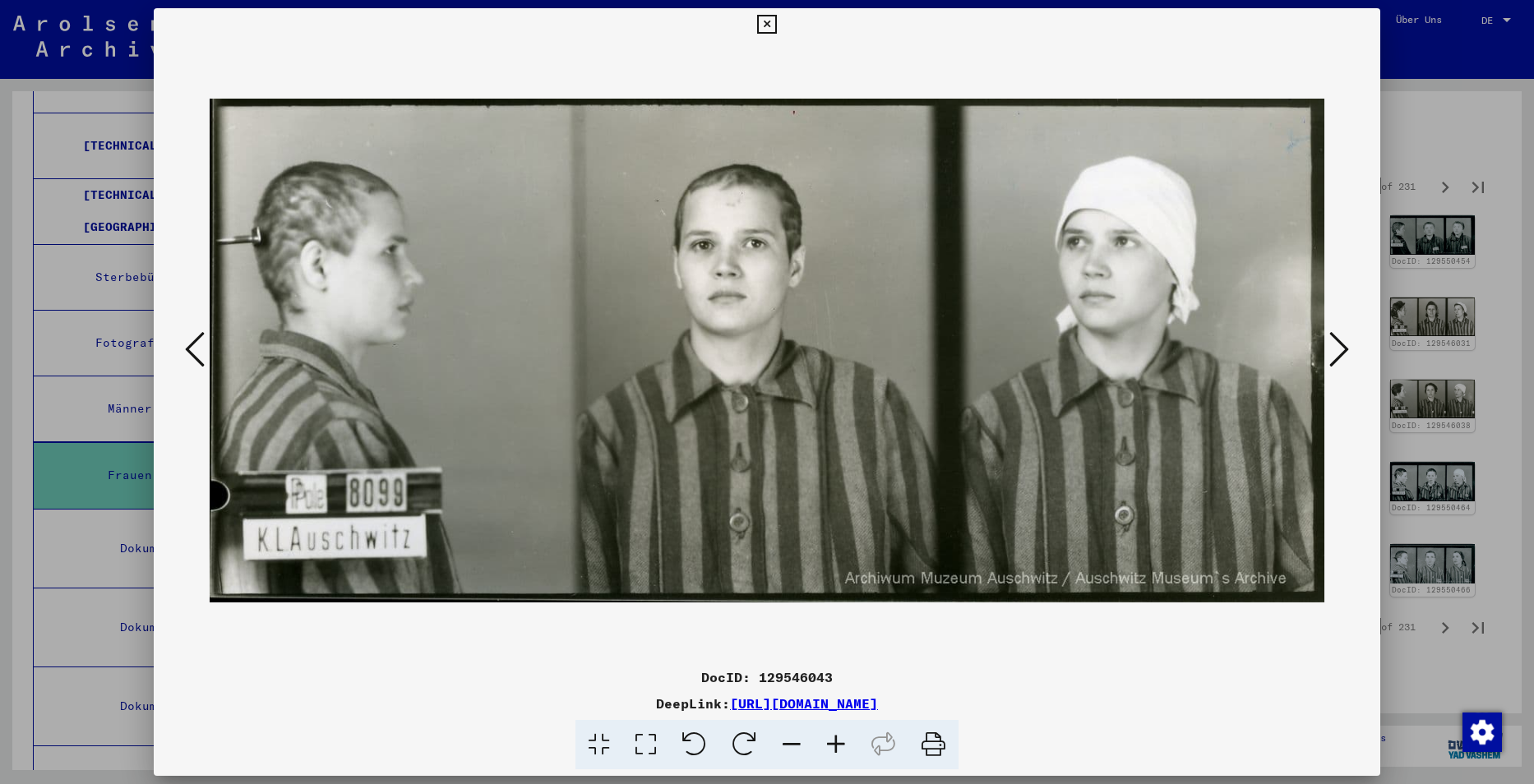
click at [757, 26] on button at bounding box center [766, 25] width 28 height 33
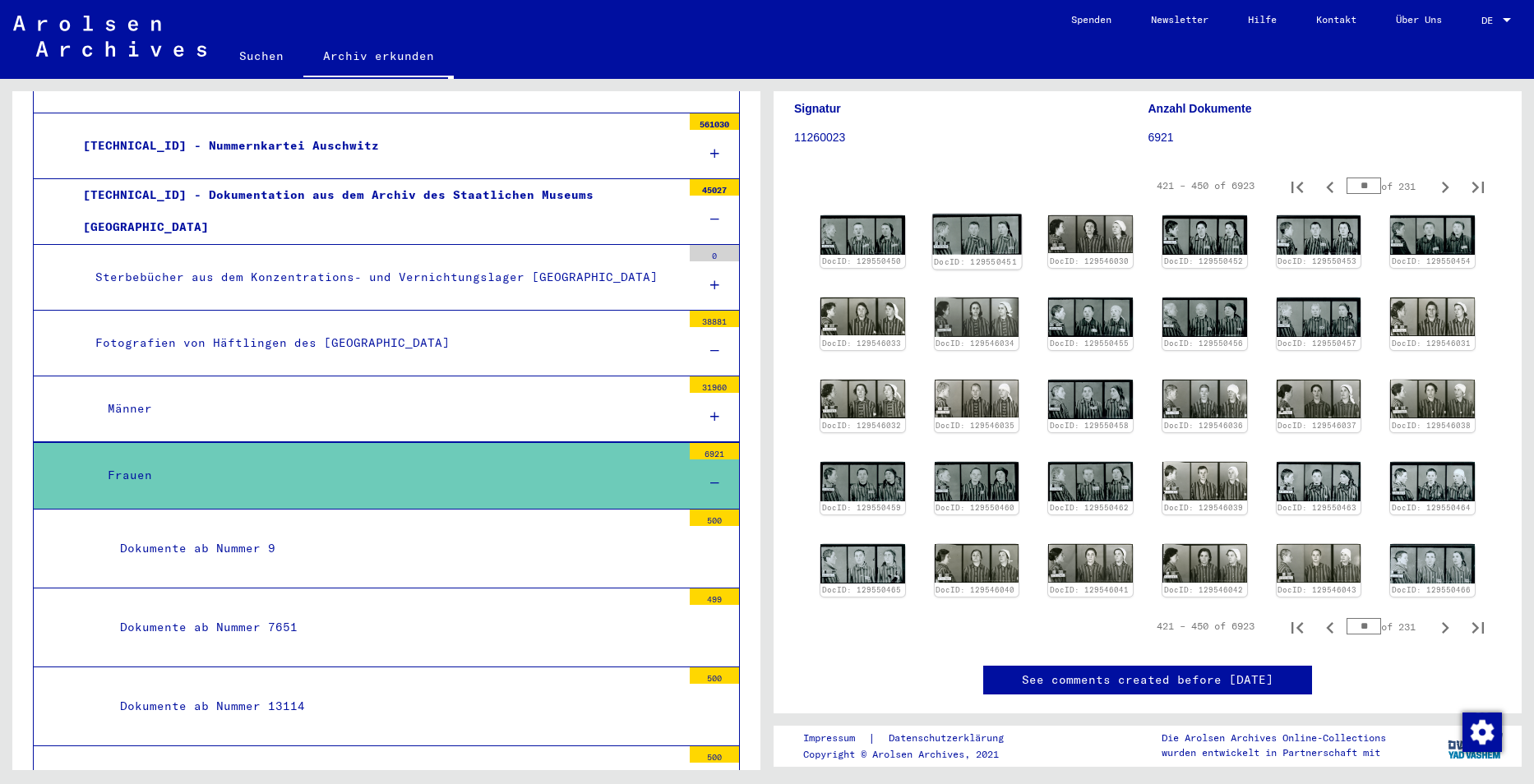
click at [973, 234] on img at bounding box center [976, 236] width 89 height 41
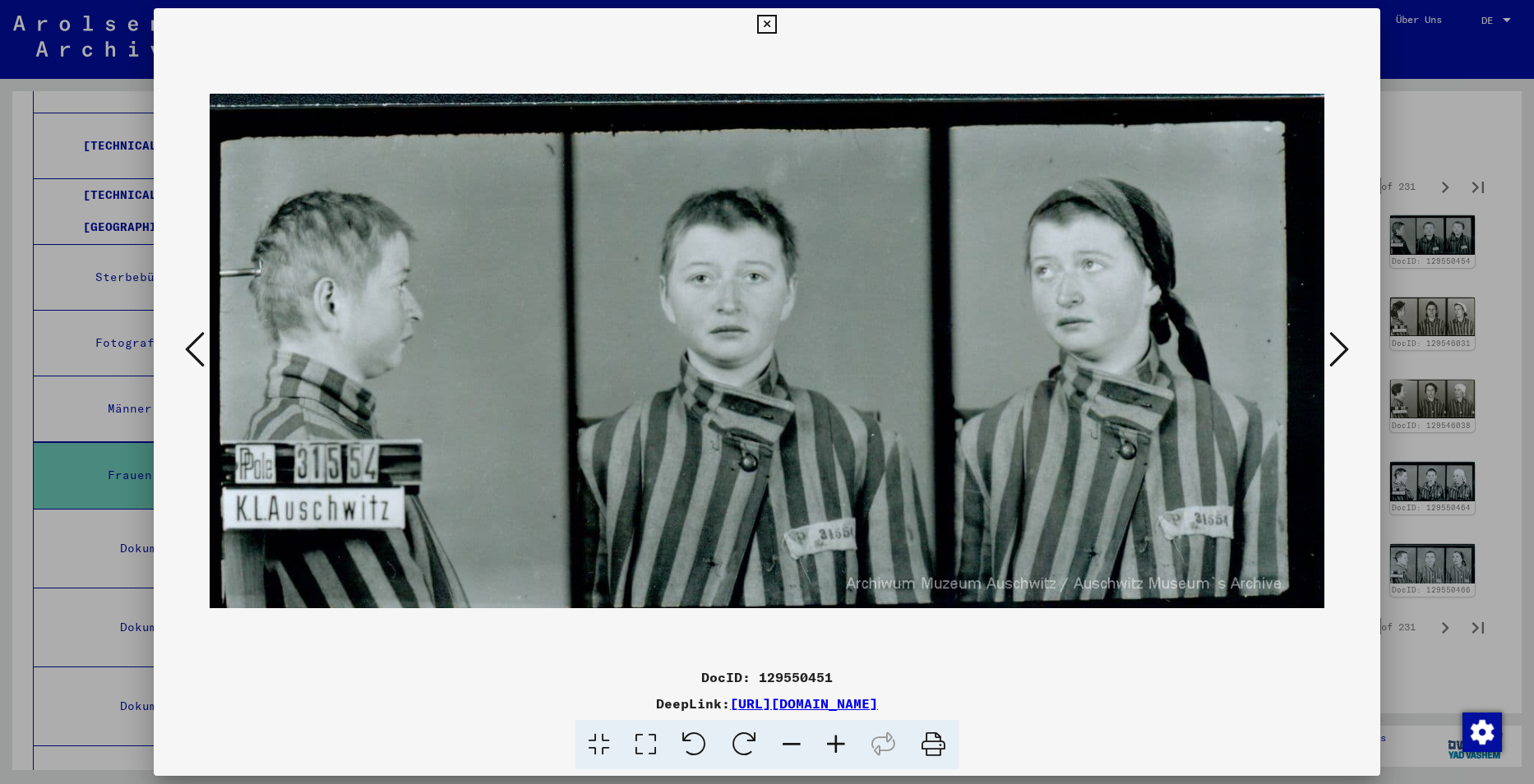
click at [764, 22] on icon at bounding box center [767, 24] width 19 height 20
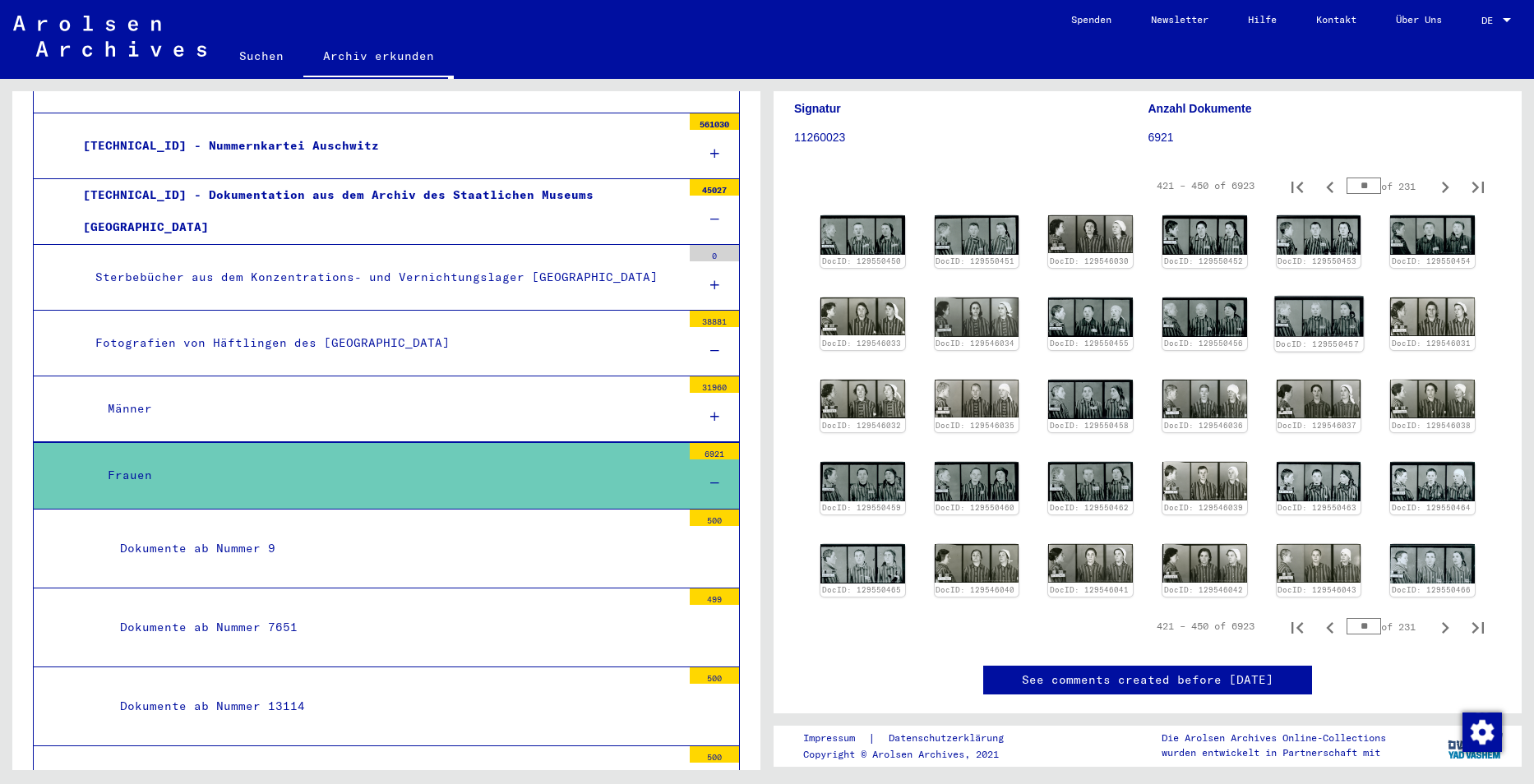
click at [1311, 309] on img at bounding box center [1318, 317] width 89 height 41
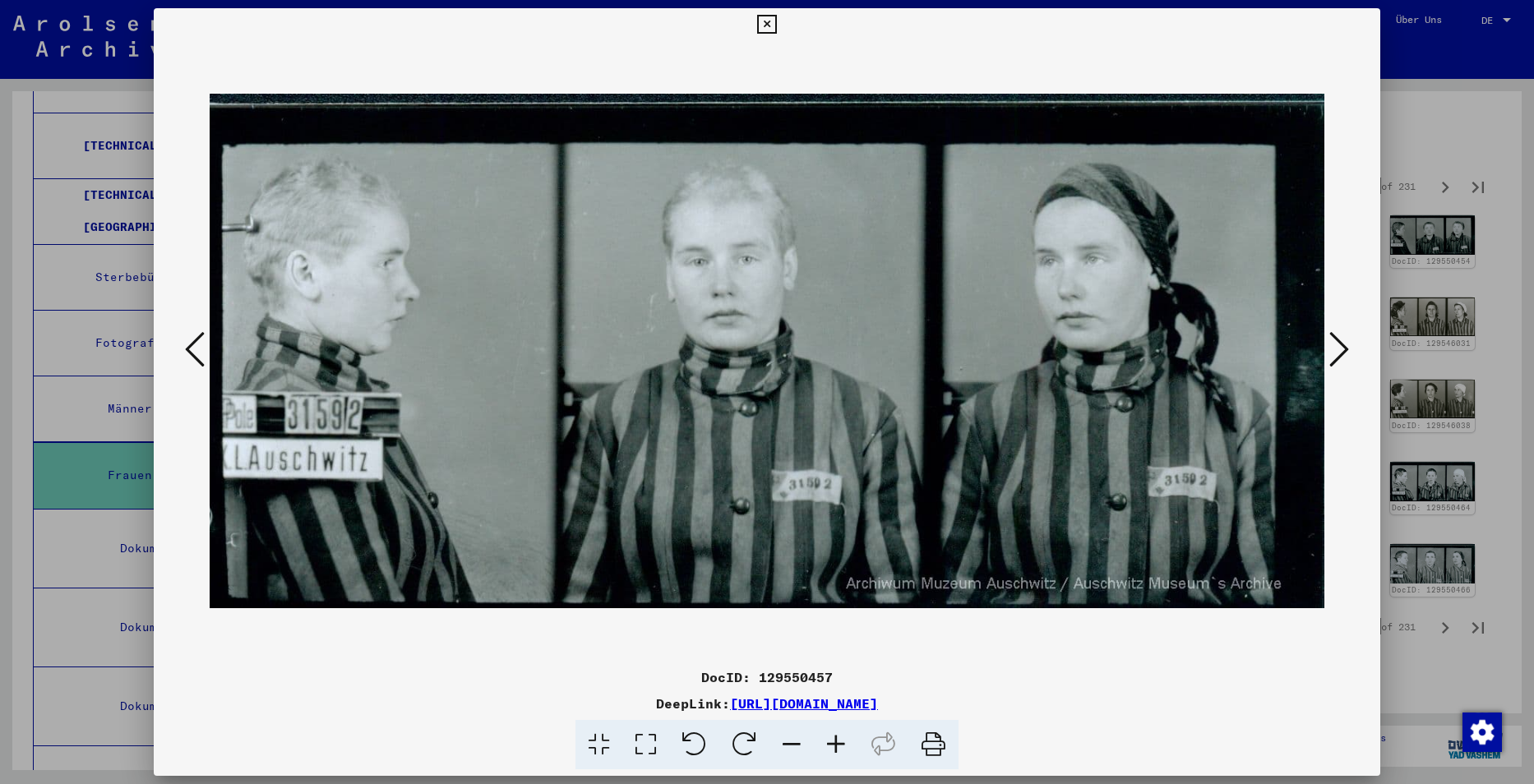
click at [759, 27] on icon at bounding box center [767, 24] width 19 height 20
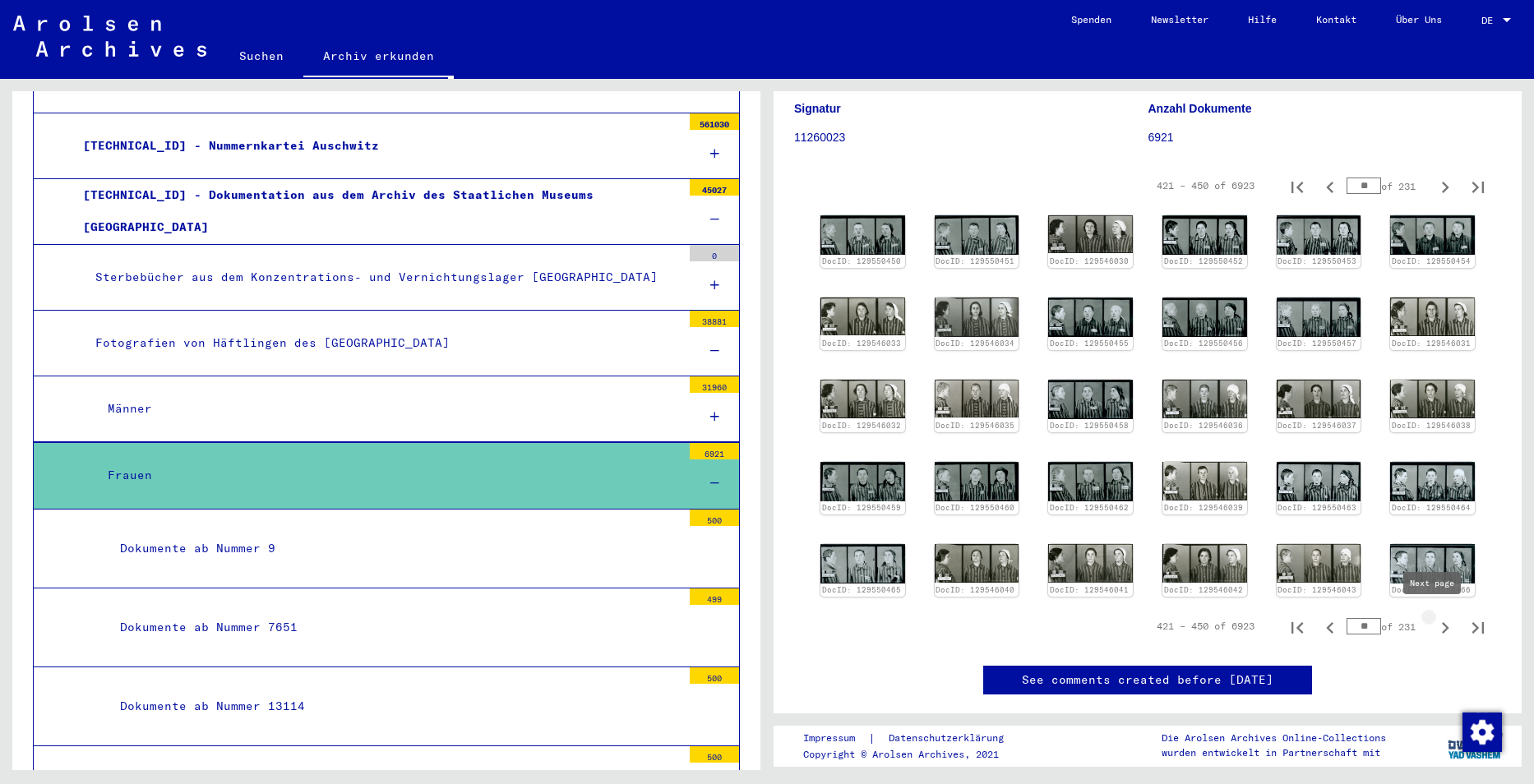
click at [1434, 624] on icon "Next page" at bounding box center [1445, 628] width 23 height 23
type input "**"
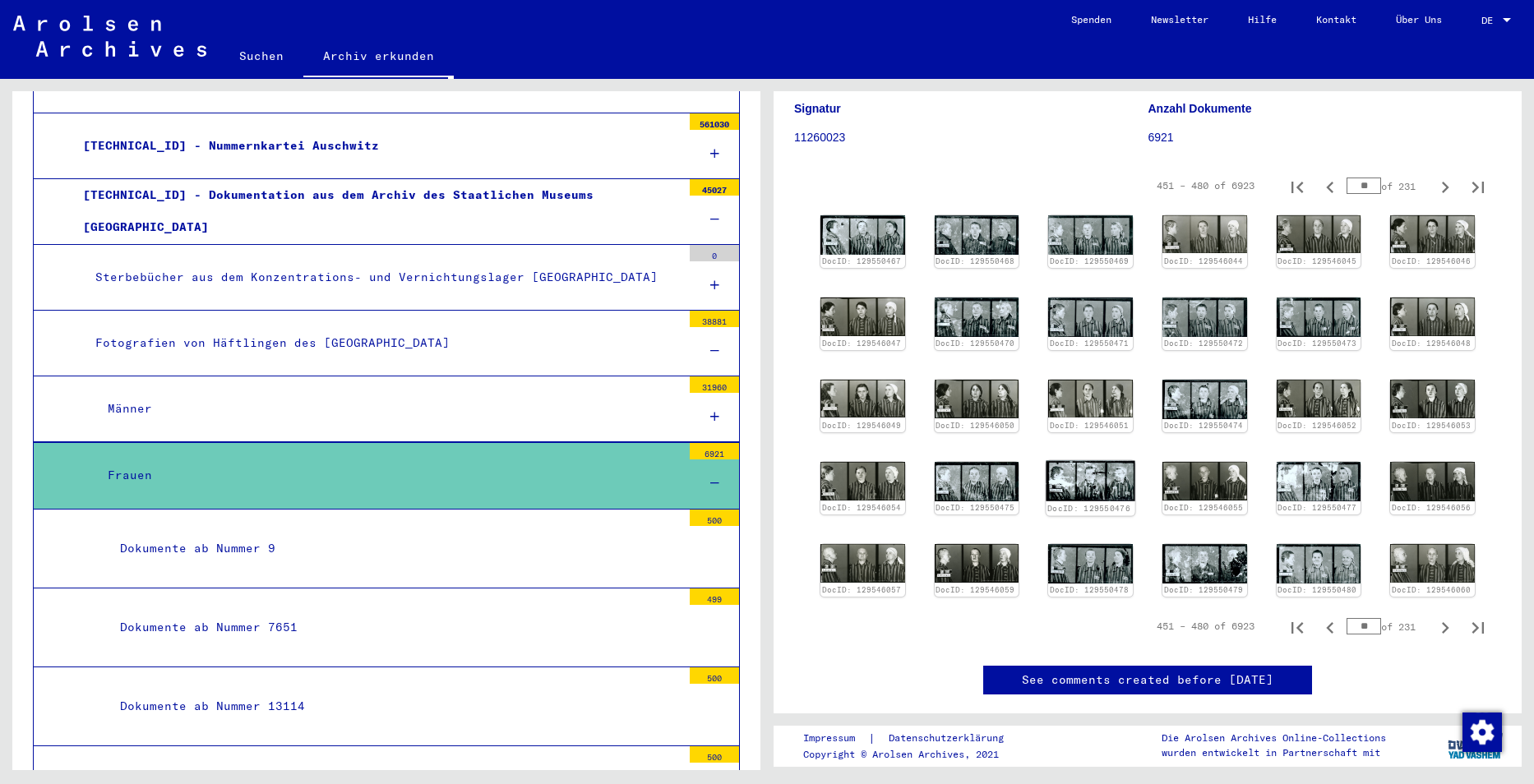
click at [1088, 470] on img at bounding box center [1090, 481] width 89 height 41
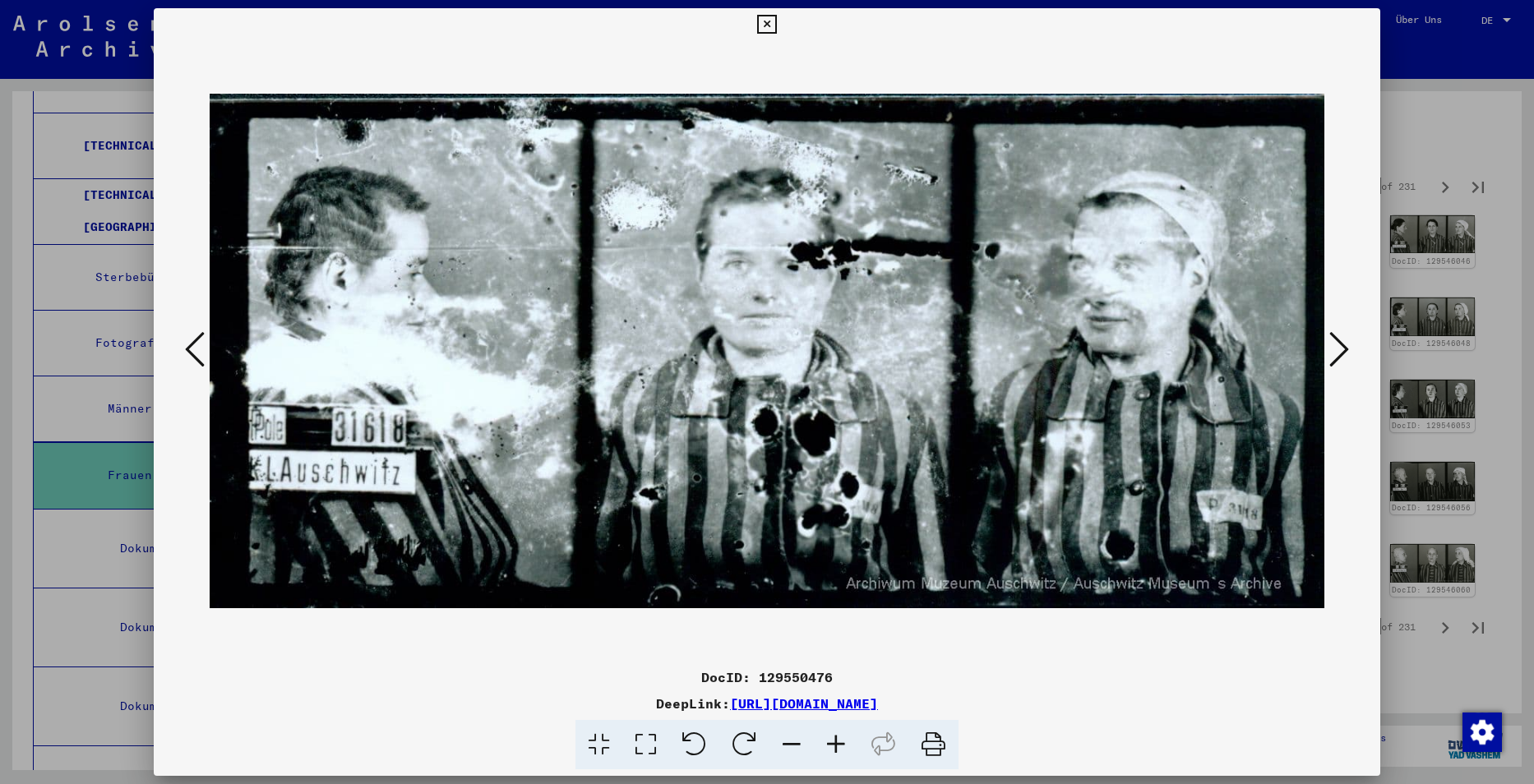
click at [621, 326] on img at bounding box center [767, 351] width 1115 height 620
click at [764, 29] on icon at bounding box center [767, 24] width 19 height 20
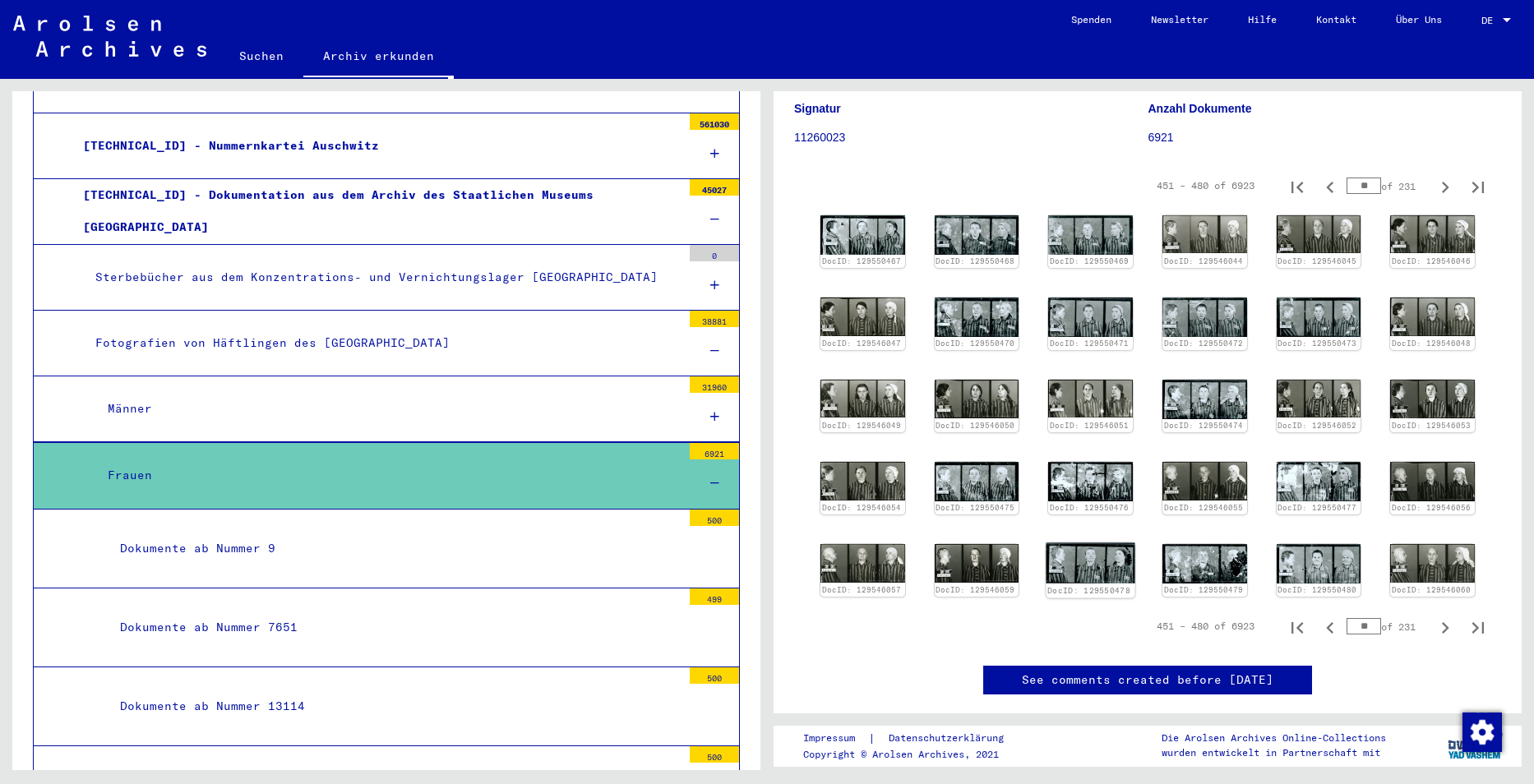
click at [1078, 560] on img at bounding box center [1090, 564] width 89 height 41
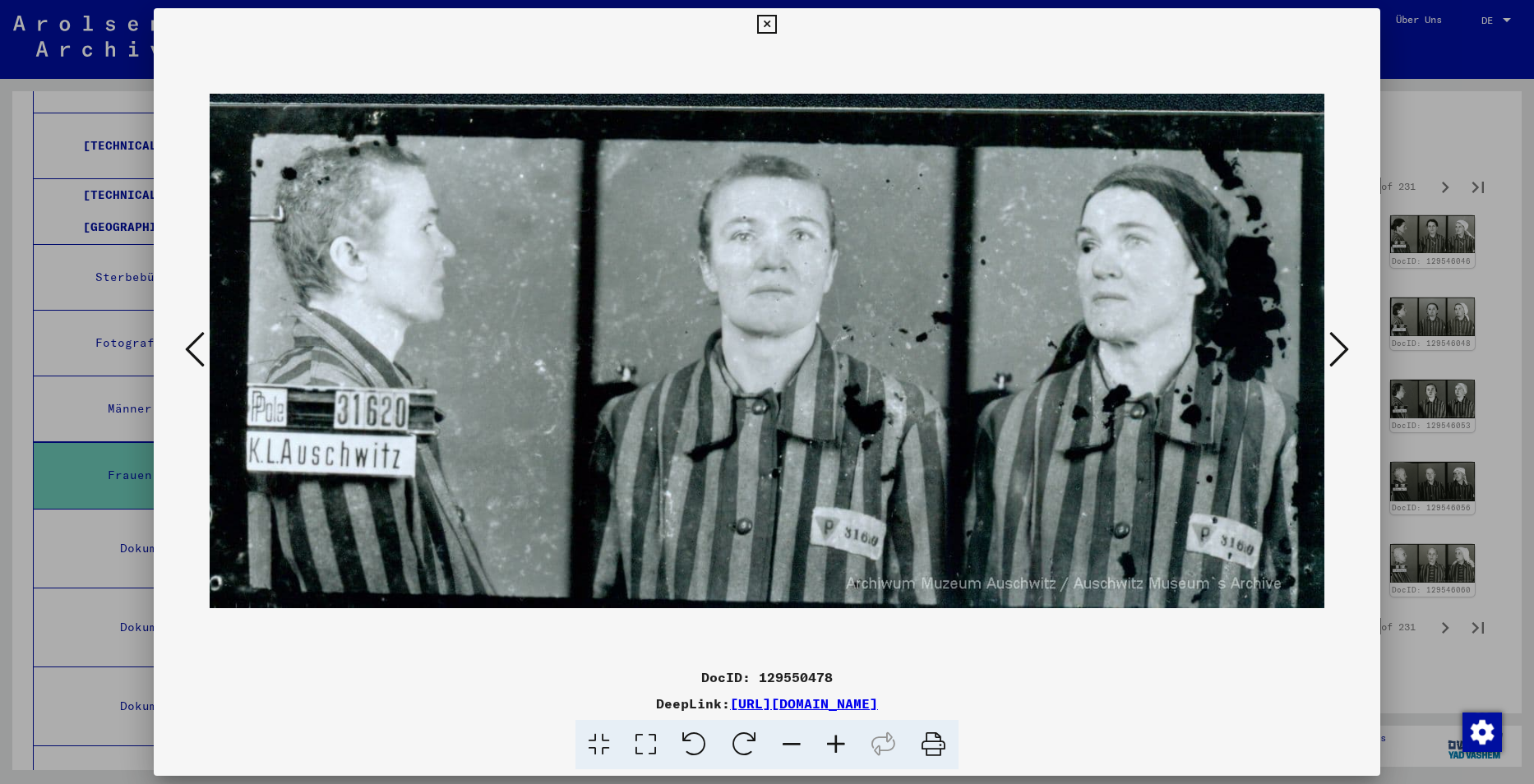
click at [762, 15] on icon at bounding box center [767, 24] width 19 height 20
